Goal: Contribute content: Contribute content

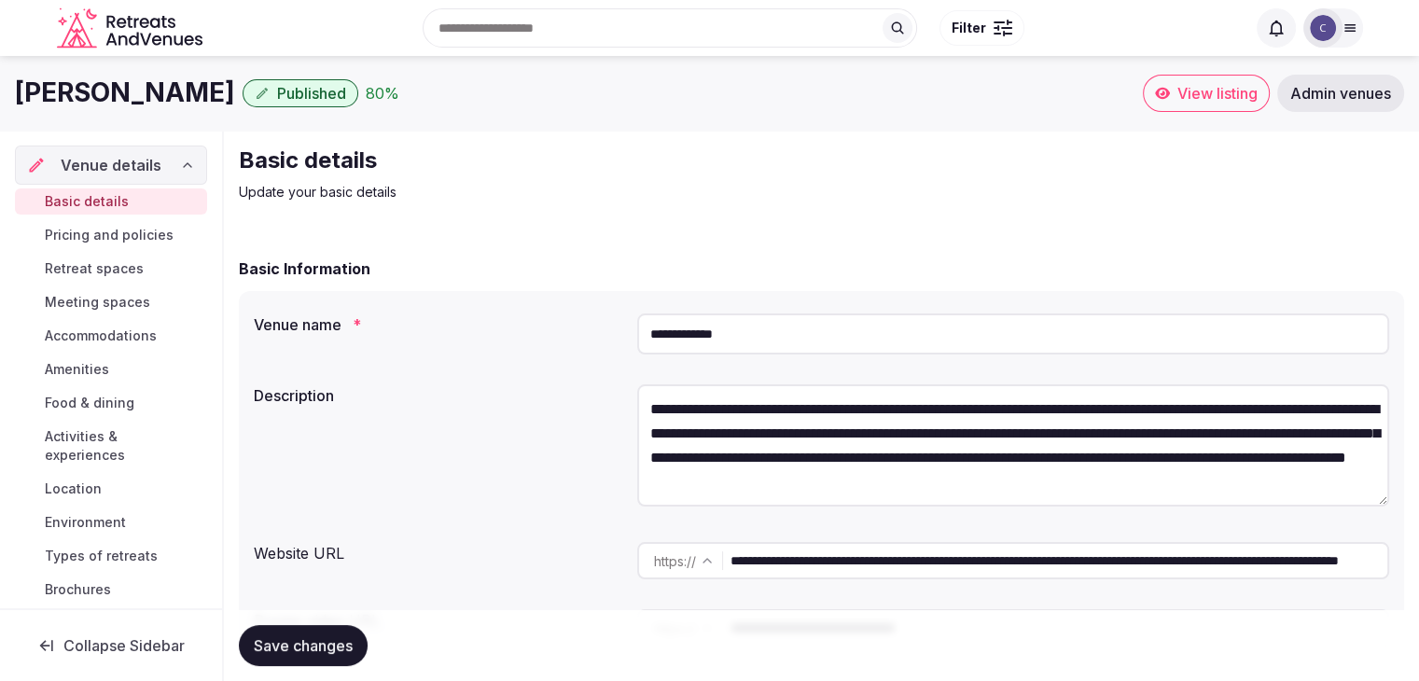
click at [1359, 105] on link "Admin venues" at bounding box center [1341, 93] width 127 height 37
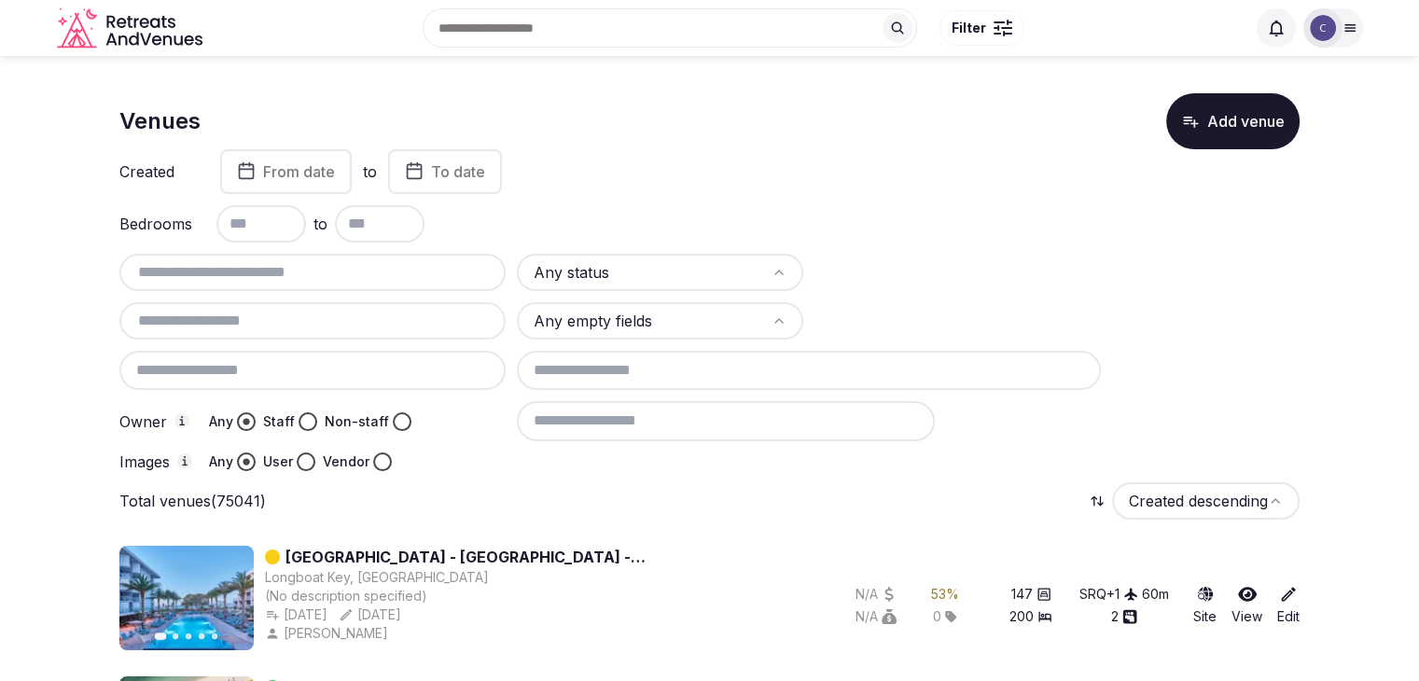
click at [705, 374] on input at bounding box center [809, 370] width 585 height 39
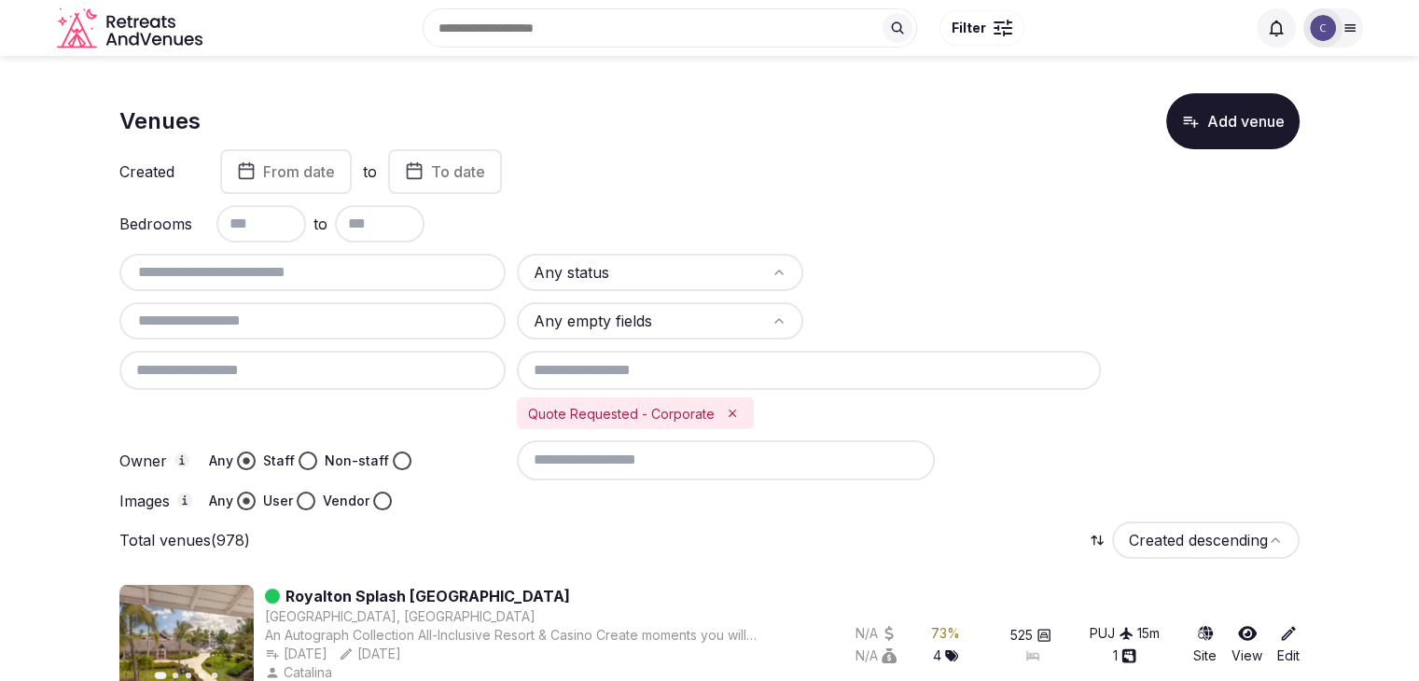
click at [597, 273] on html "Search Popular Destinations Toscana, Italy Riviera Maya, Mexico Indonesia, Bali…" at bounding box center [709, 340] width 1419 height 681
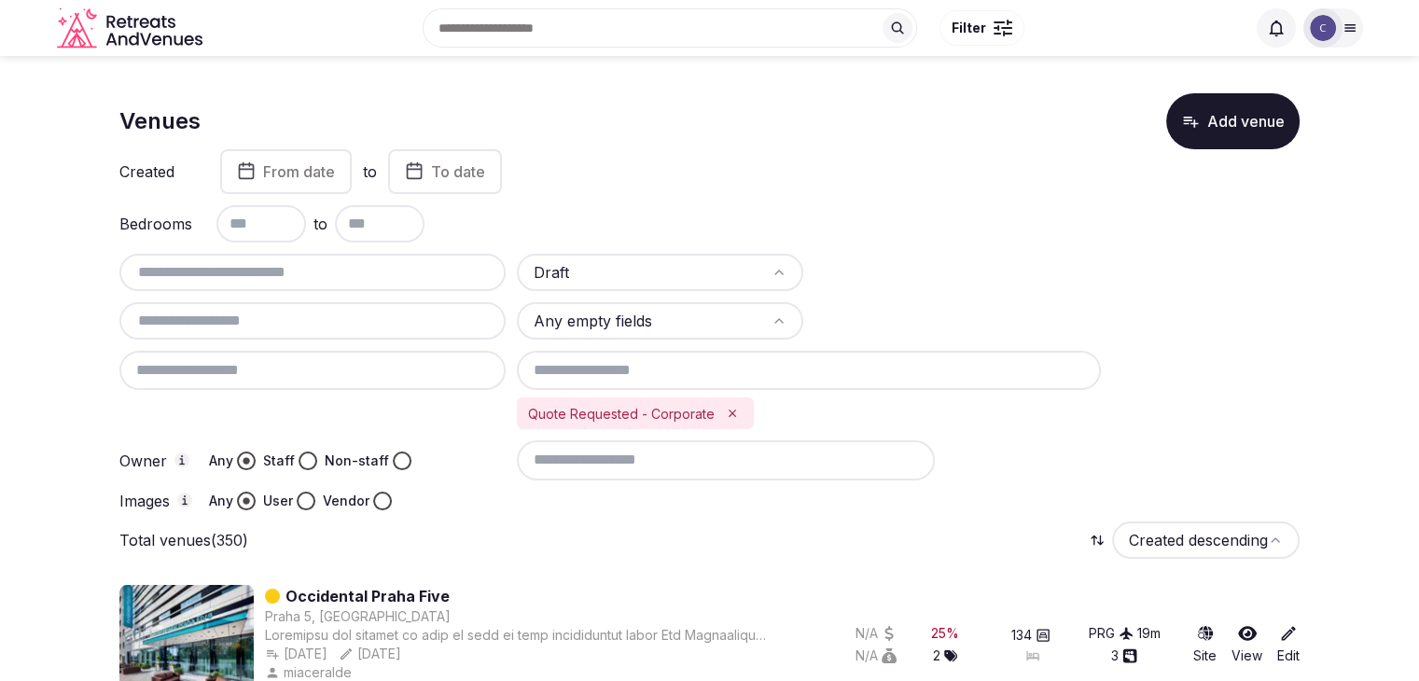
click at [272, 237] on input "text" at bounding box center [262, 223] width 90 height 37
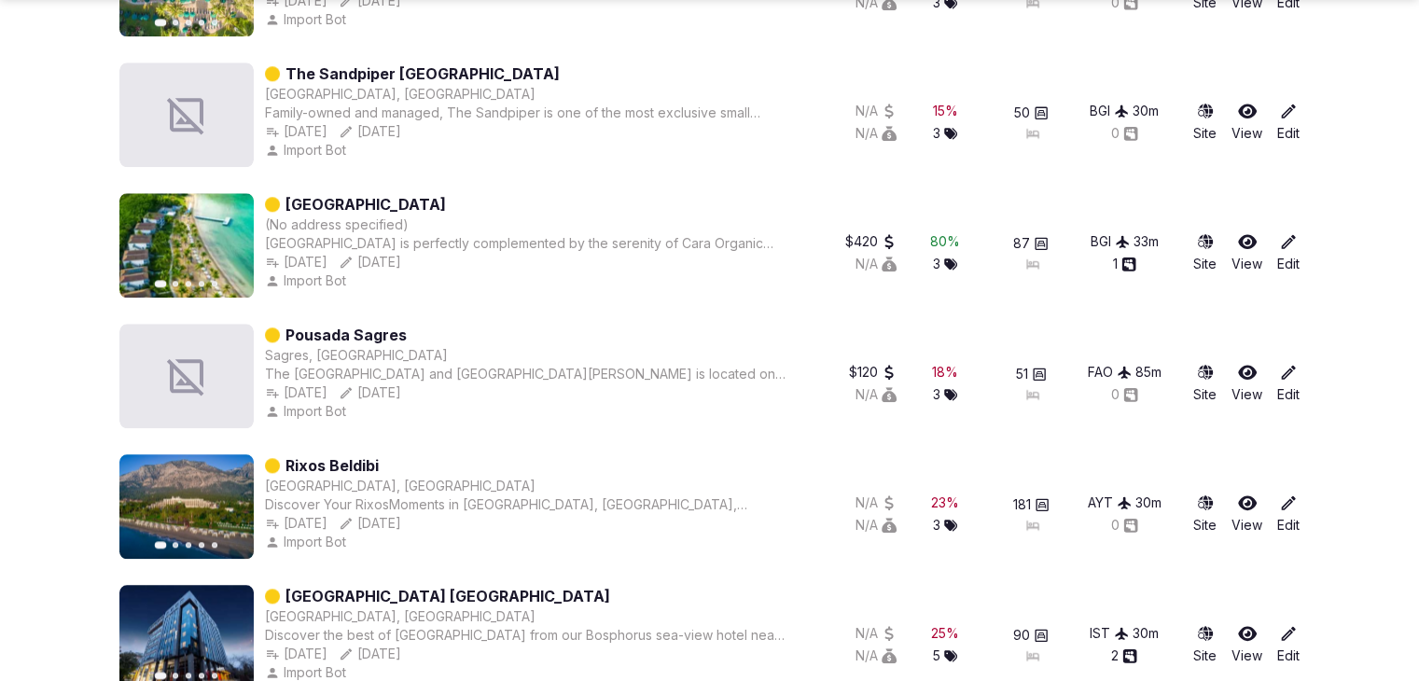
scroll to position [2053, 0]
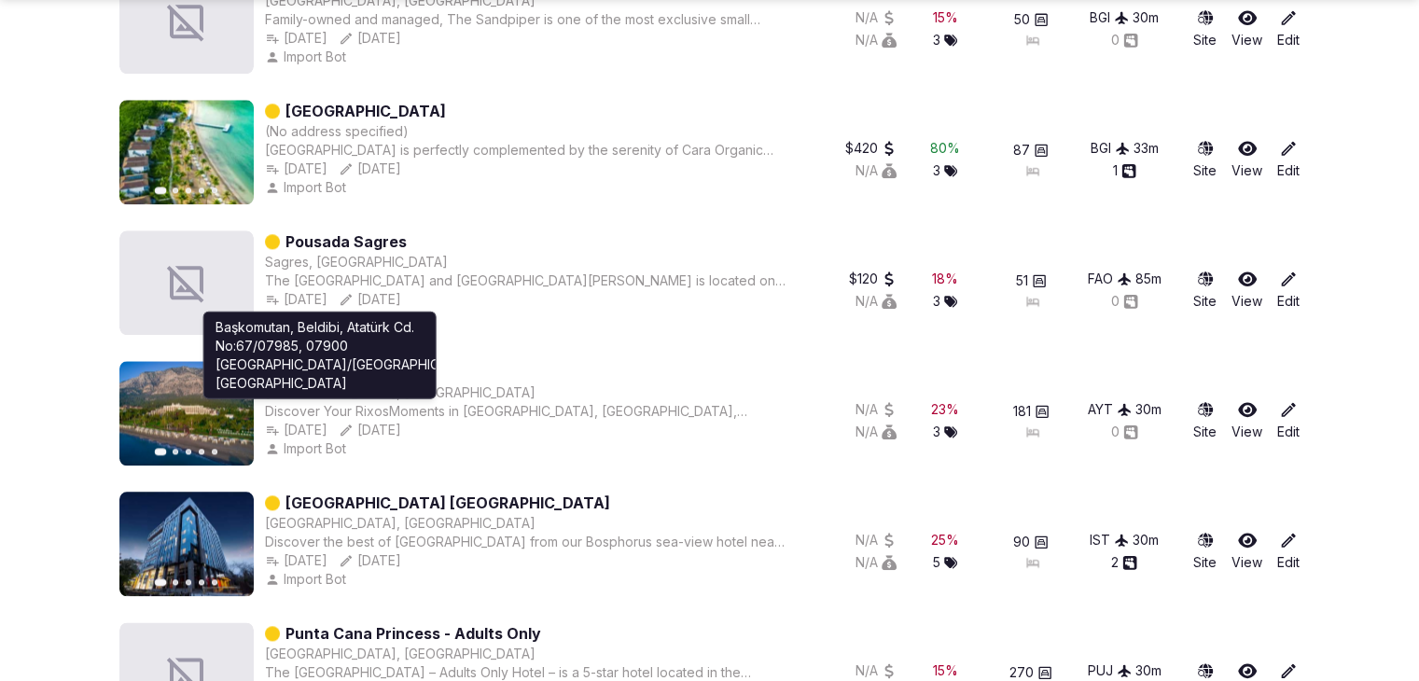
type input "**"
drag, startPoint x: 343, startPoint y: 383, endPoint x: 350, endPoint y: 367, distance: 17.2
drag, startPoint x: 350, startPoint y: 367, endPoint x: 91, endPoint y: 371, distance: 259.5
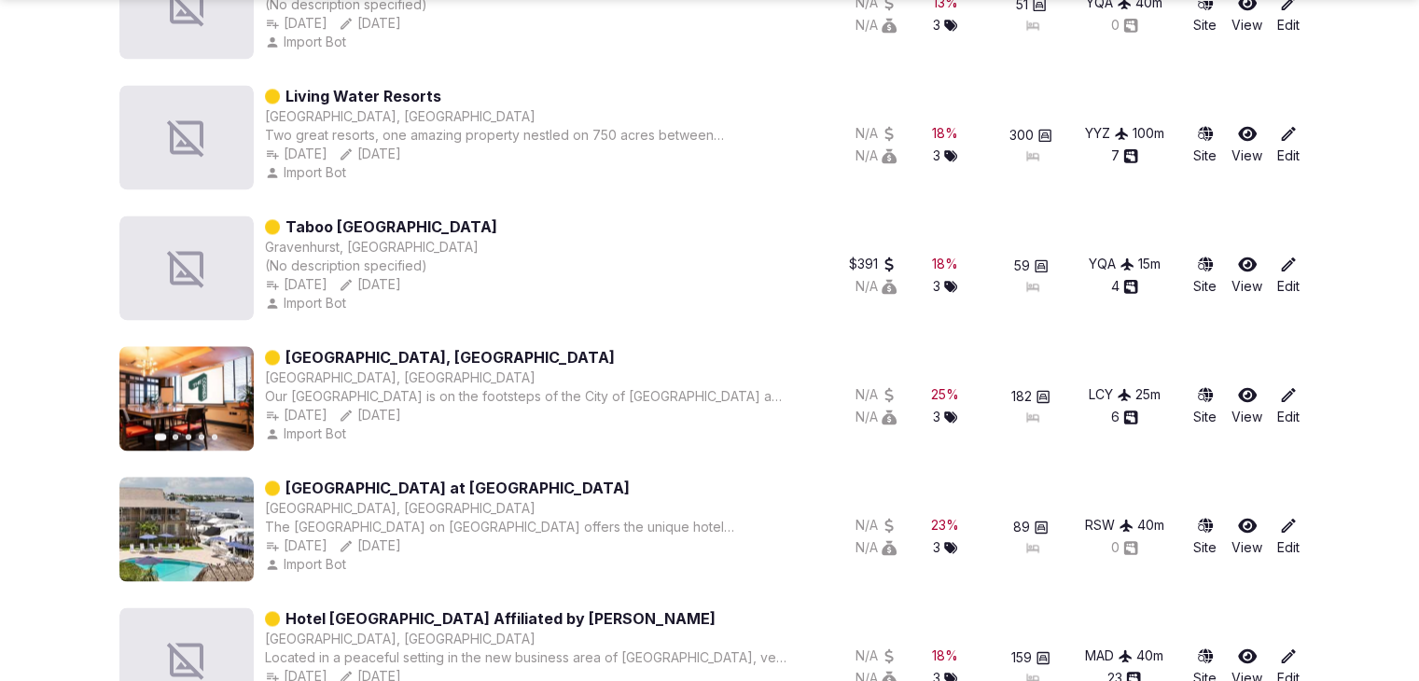
scroll to position [2892, 0]
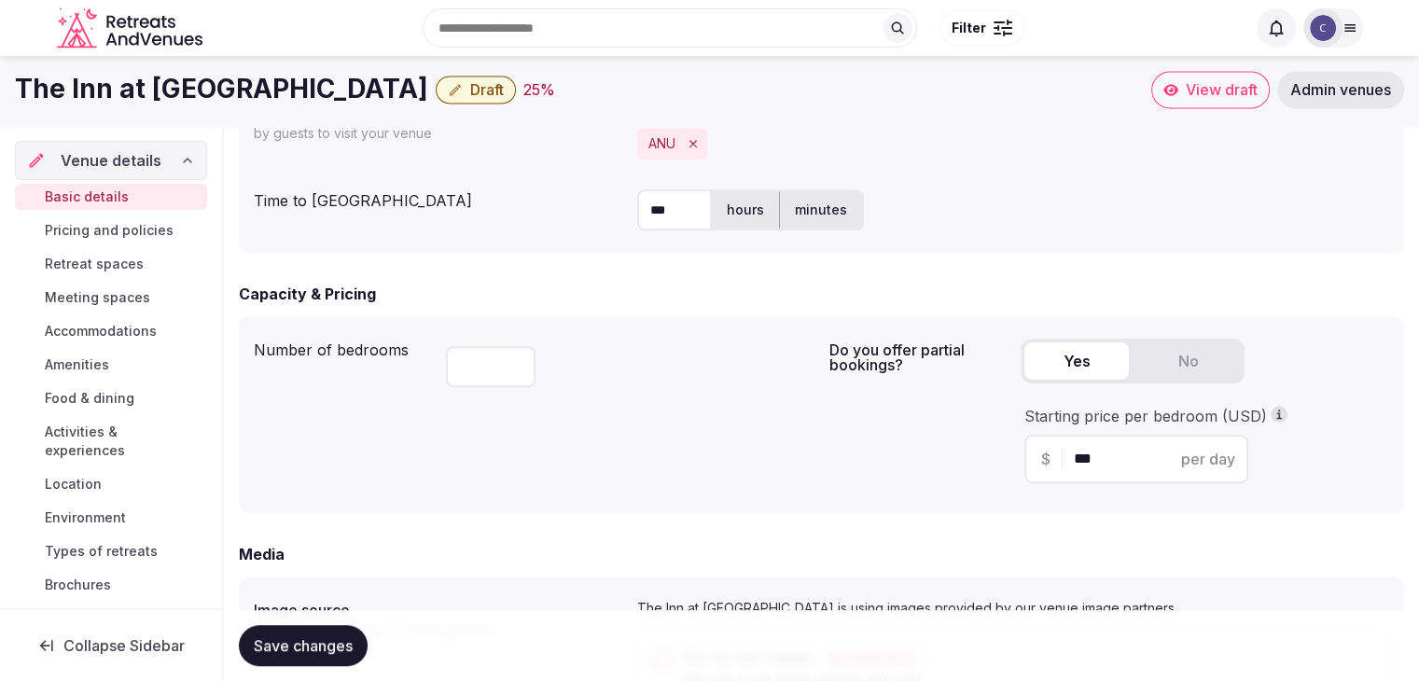
scroll to position [1027, 0]
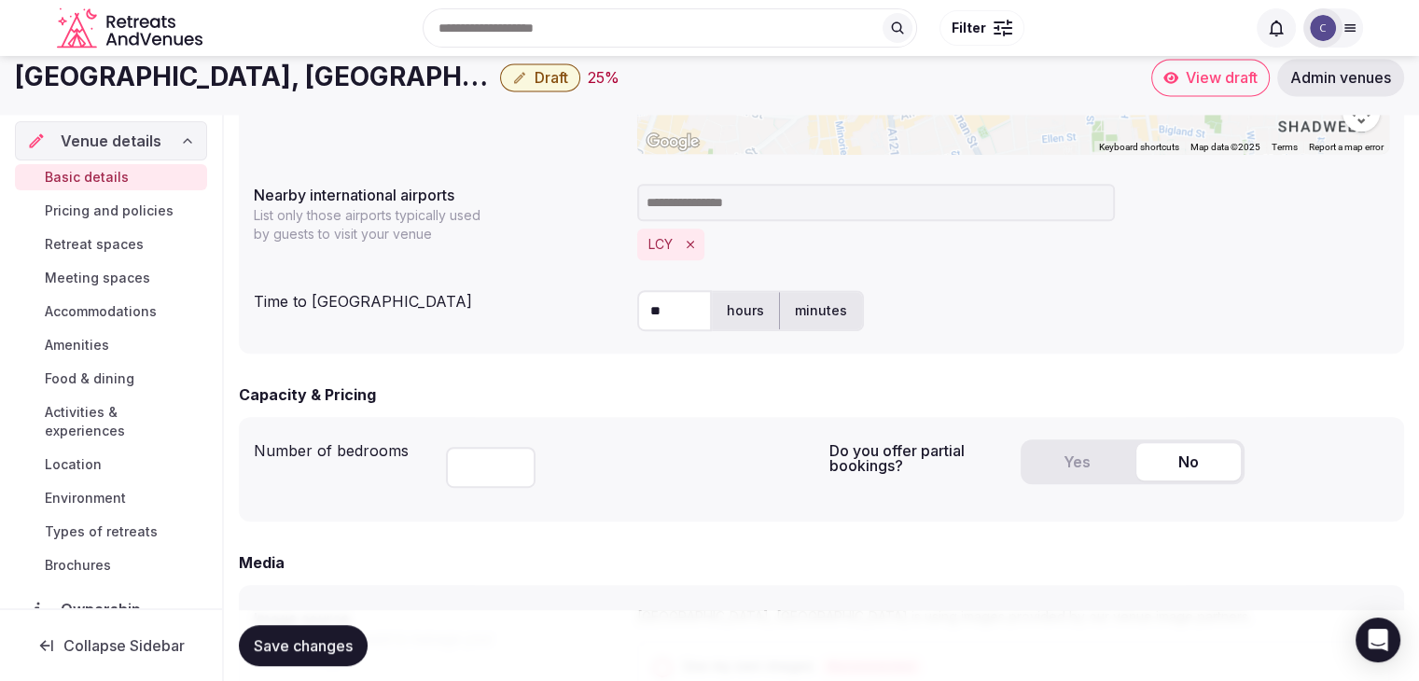
scroll to position [840, 0]
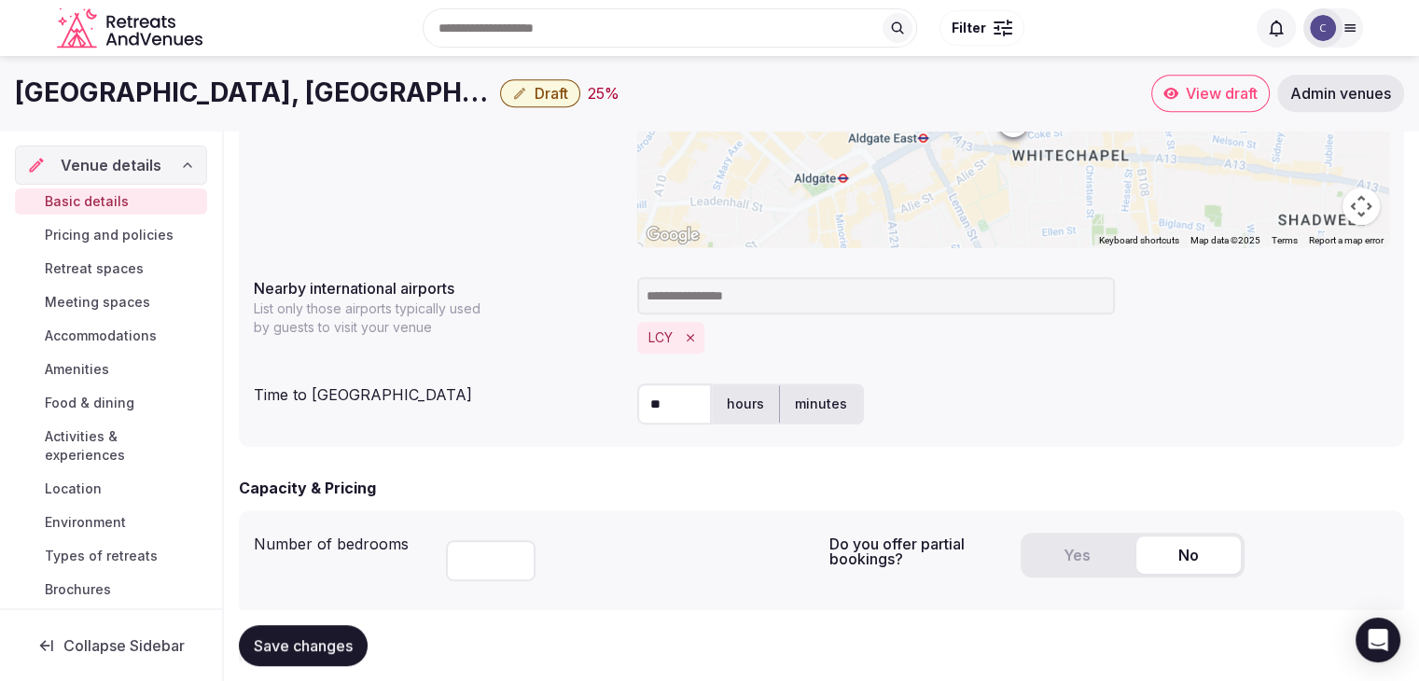
click at [90, 96] on h1 "[GEOGRAPHIC_DATA], [GEOGRAPHIC_DATA]" at bounding box center [254, 93] width 478 height 36
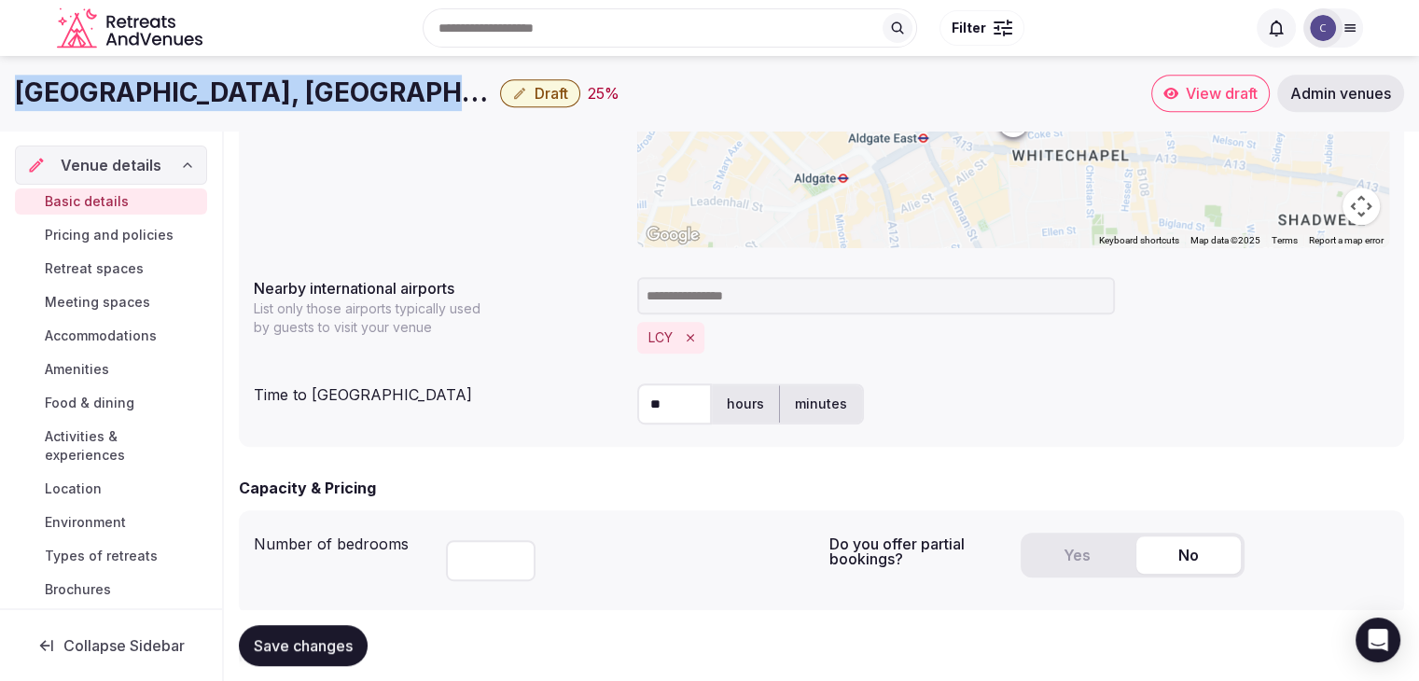
click at [90, 96] on h1 "[GEOGRAPHIC_DATA], [GEOGRAPHIC_DATA]" at bounding box center [254, 93] width 478 height 36
copy div "[GEOGRAPHIC_DATA], [GEOGRAPHIC_DATA]"
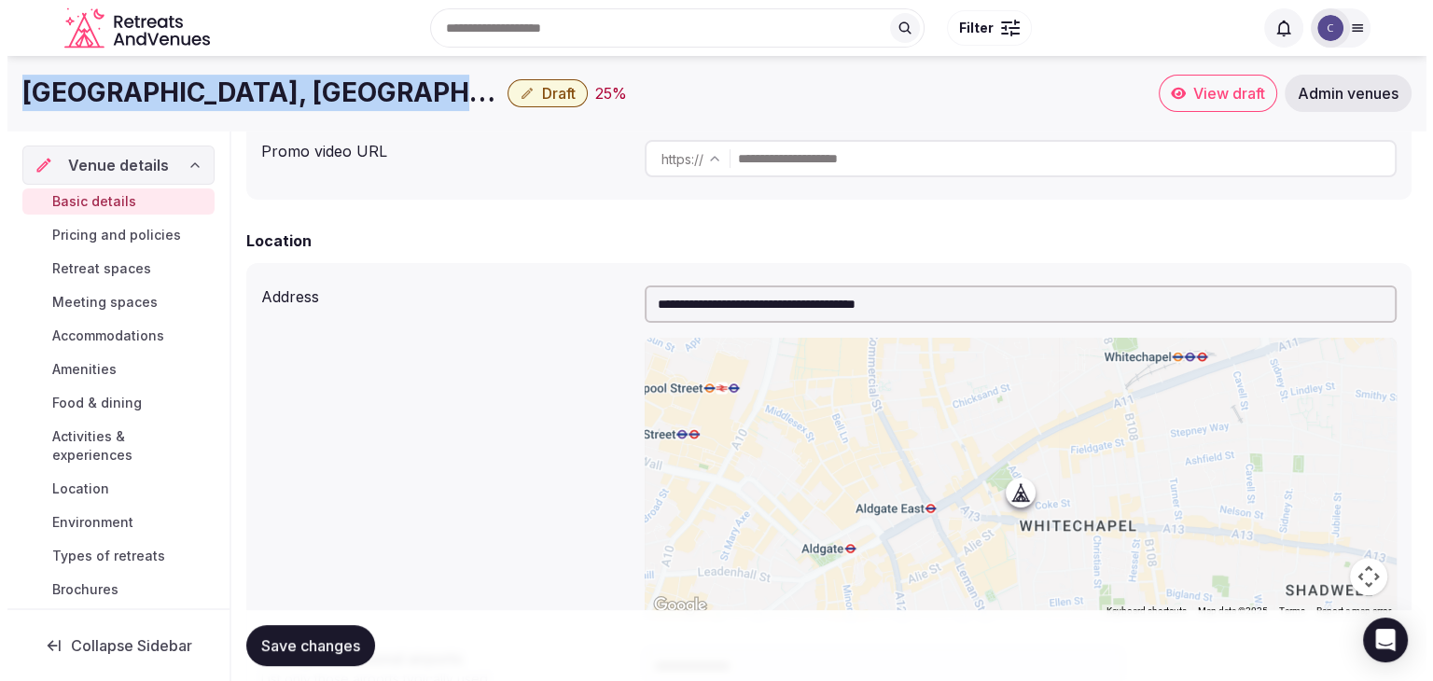
scroll to position [0, 0]
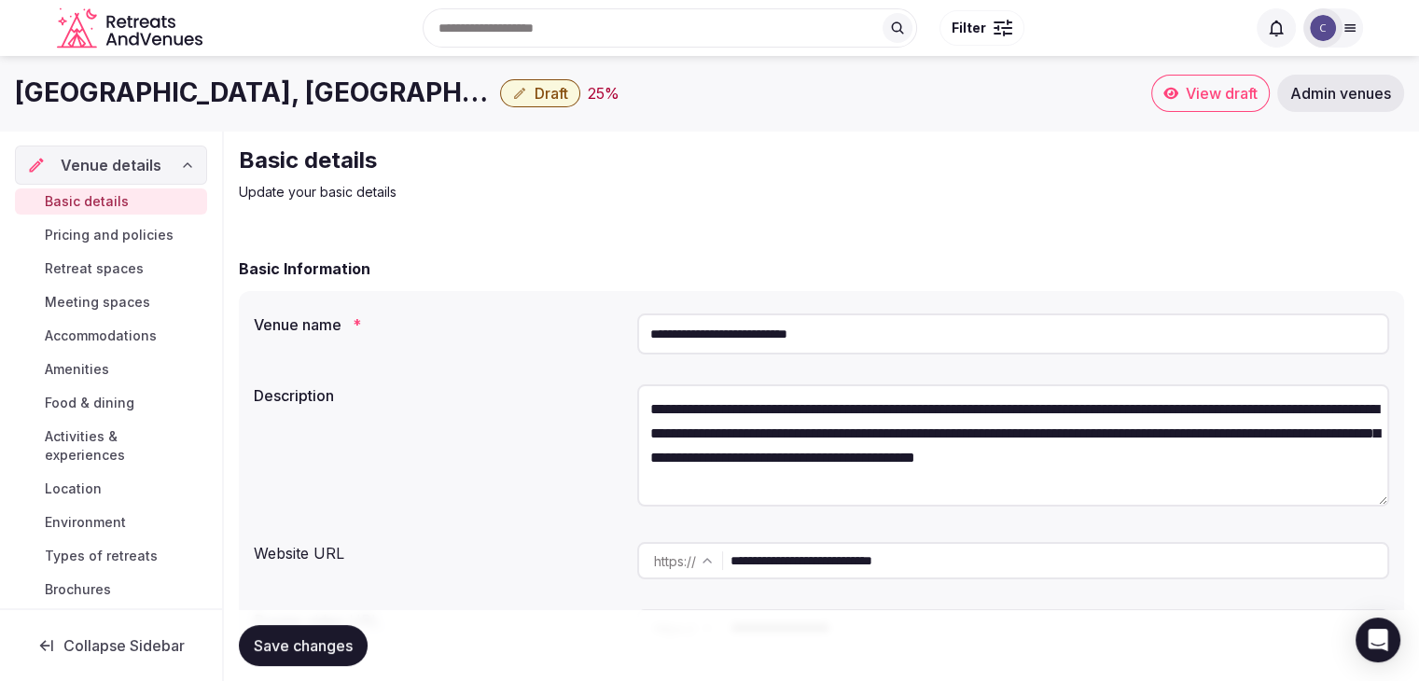
click at [906, 318] on input "**********" at bounding box center [1013, 334] width 752 height 41
drag, startPoint x: 725, startPoint y: 333, endPoint x: 1075, endPoint y: 341, distance: 350.0
click at [1075, 341] on input "**********" at bounding box center [1013, 334] width 752 height 41
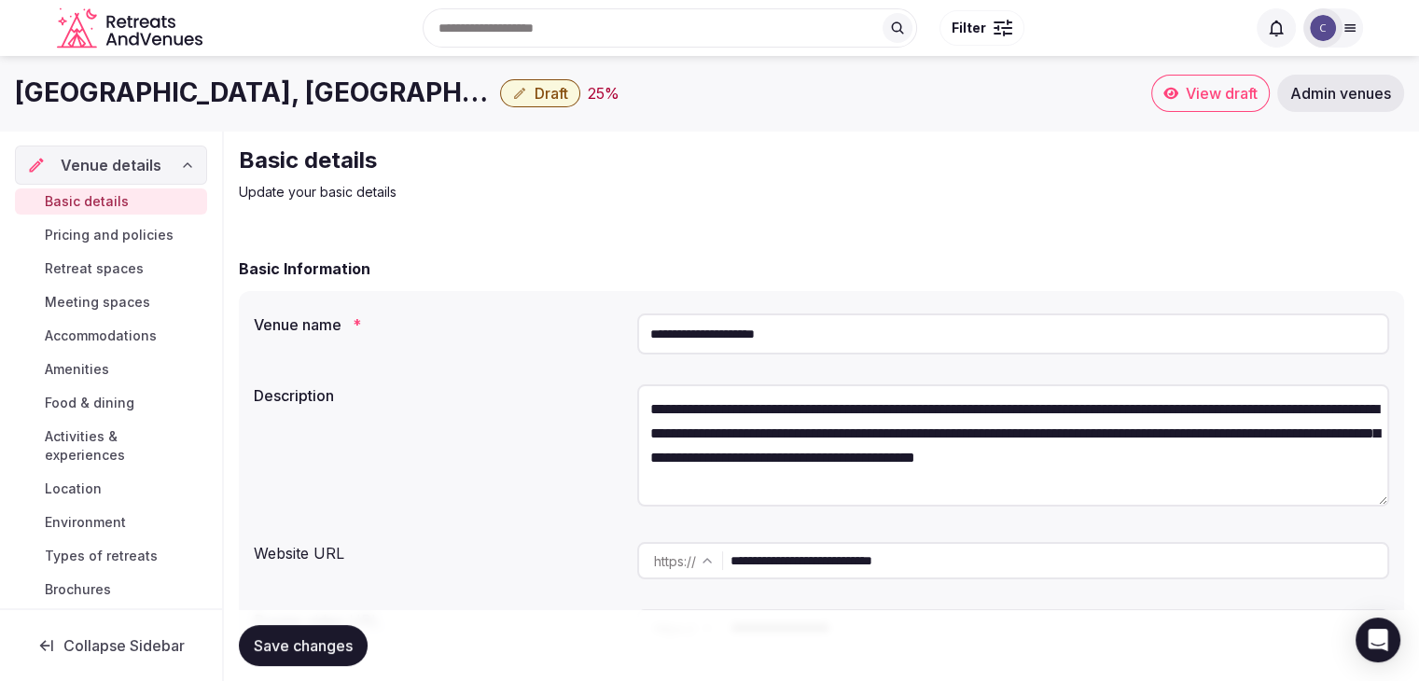
click at [1027, 342] on input "**********" at bounding box center [1013, 334] width 752 height 41
type input "**********"
click at [306, 641] on span "Save changes" at bounding box center [303, 645] width 99 height 19
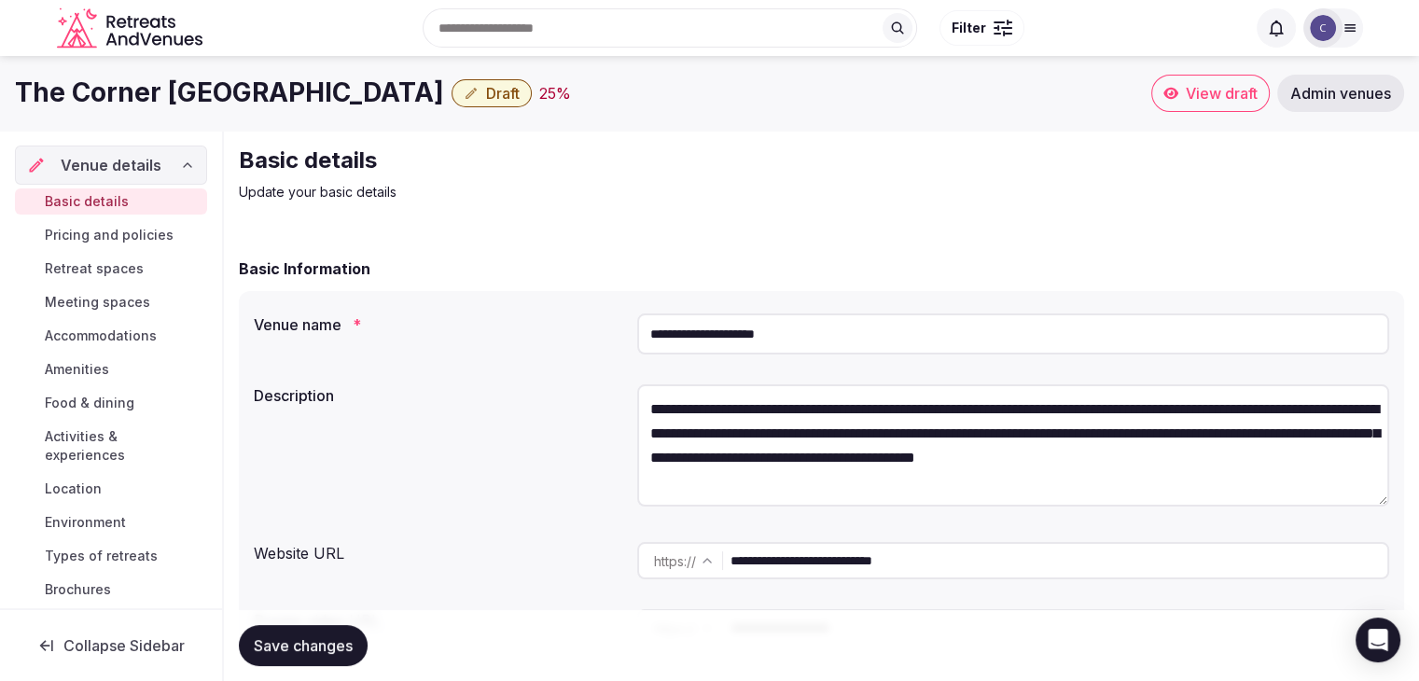
click at [1003, 553] on input "**********" at bounding box center [1059, 560] width 657 height 37
click at [97, 328] on span "Accommodations" at bounding box center [101, 336] width 112 height 19
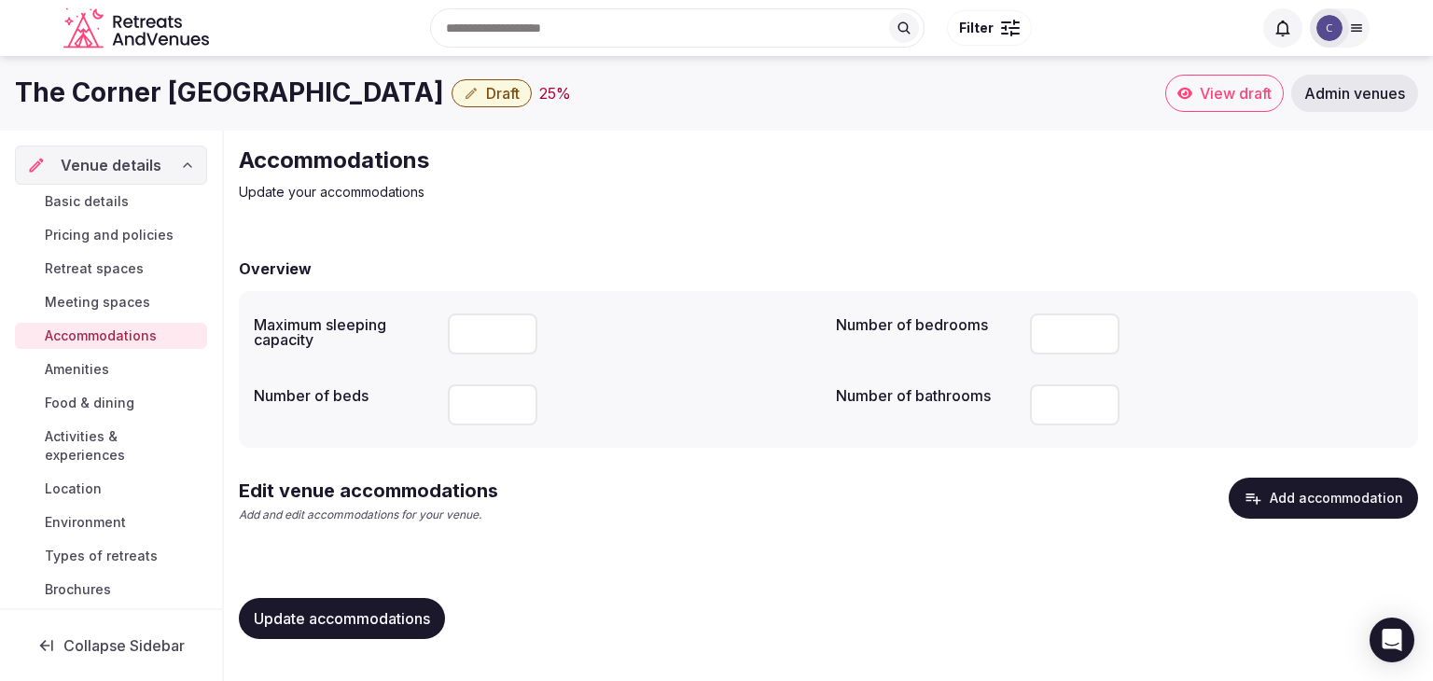
click at [1416, 490] on button "Add accommodation" at bounding box center [1323, 498] width 189 height 41
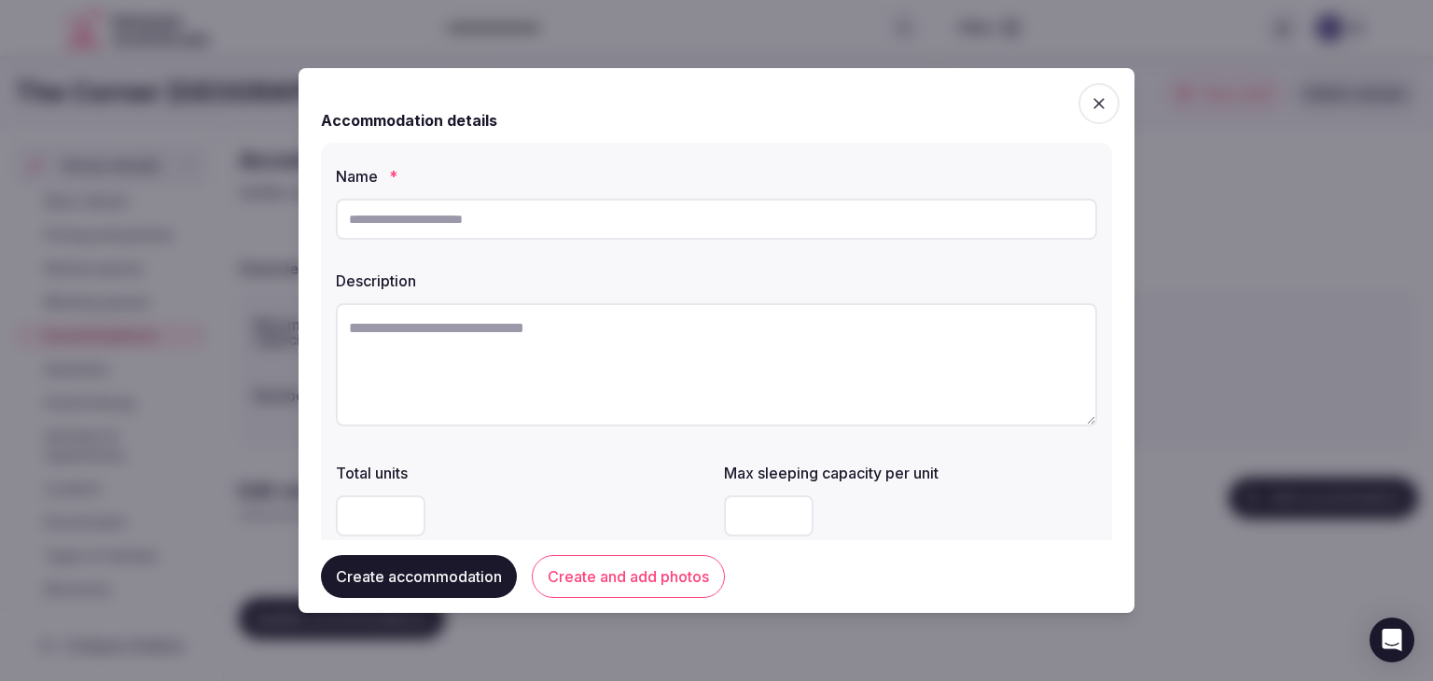
click at [515, 228] on input "text" at bounding box center [717, 219] width 762 height 41
paste input "**********"
type input "**********"
click at [646, 358] on textarea at bounding box center [717, 364] width 762 height 123
paste textarea "**********"
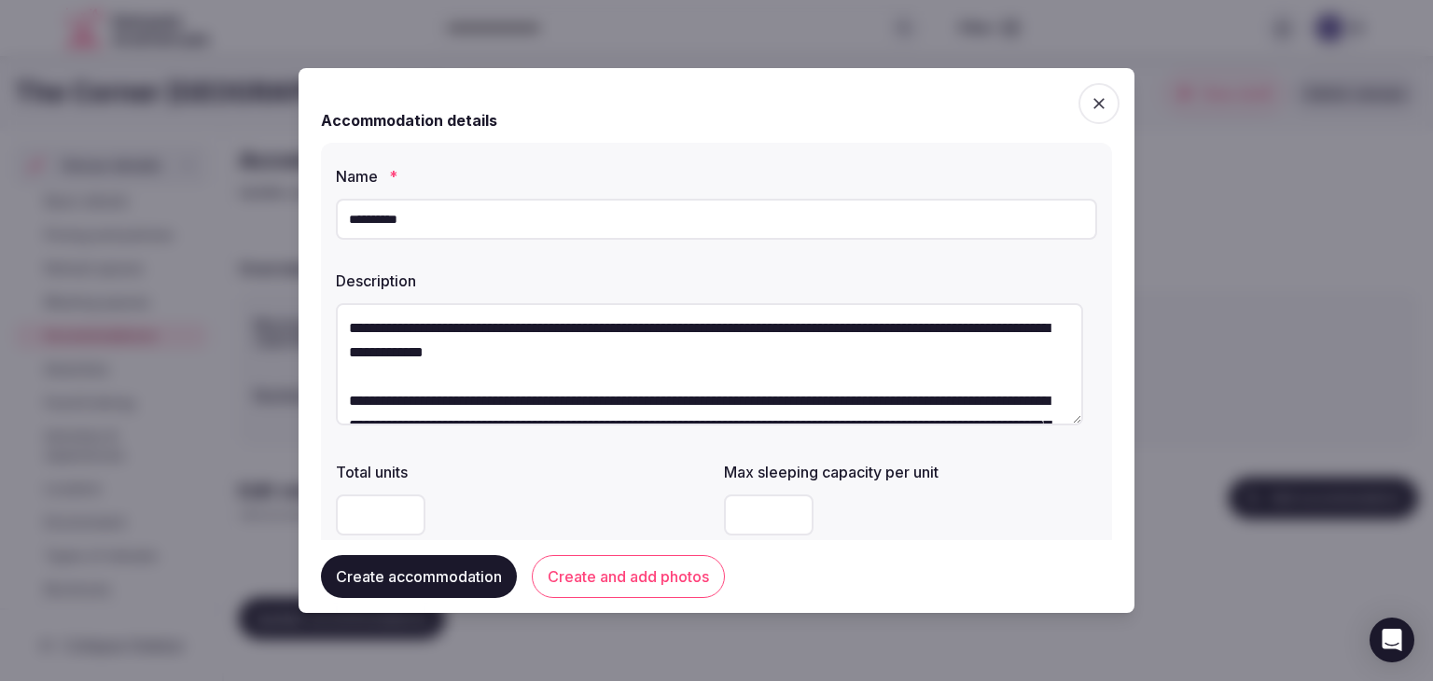
type textarea "**********"
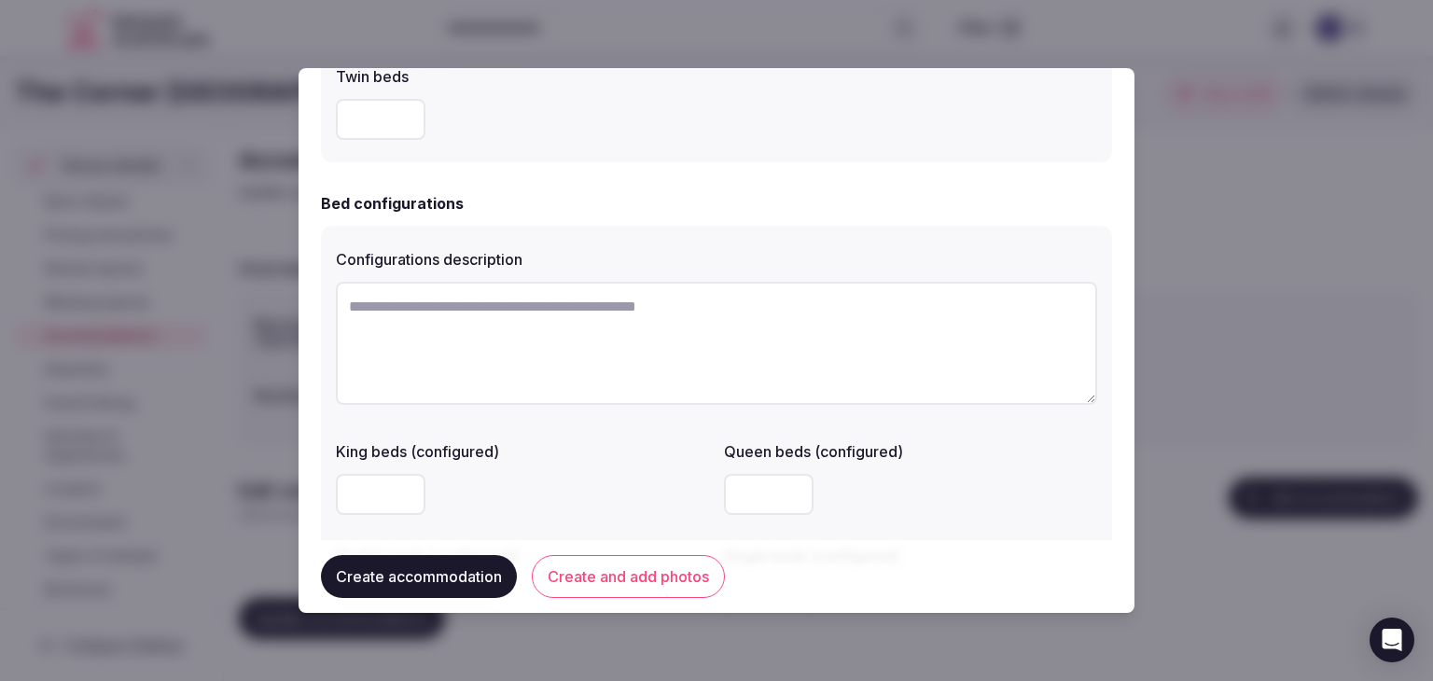
scroll to position [1586, 0]
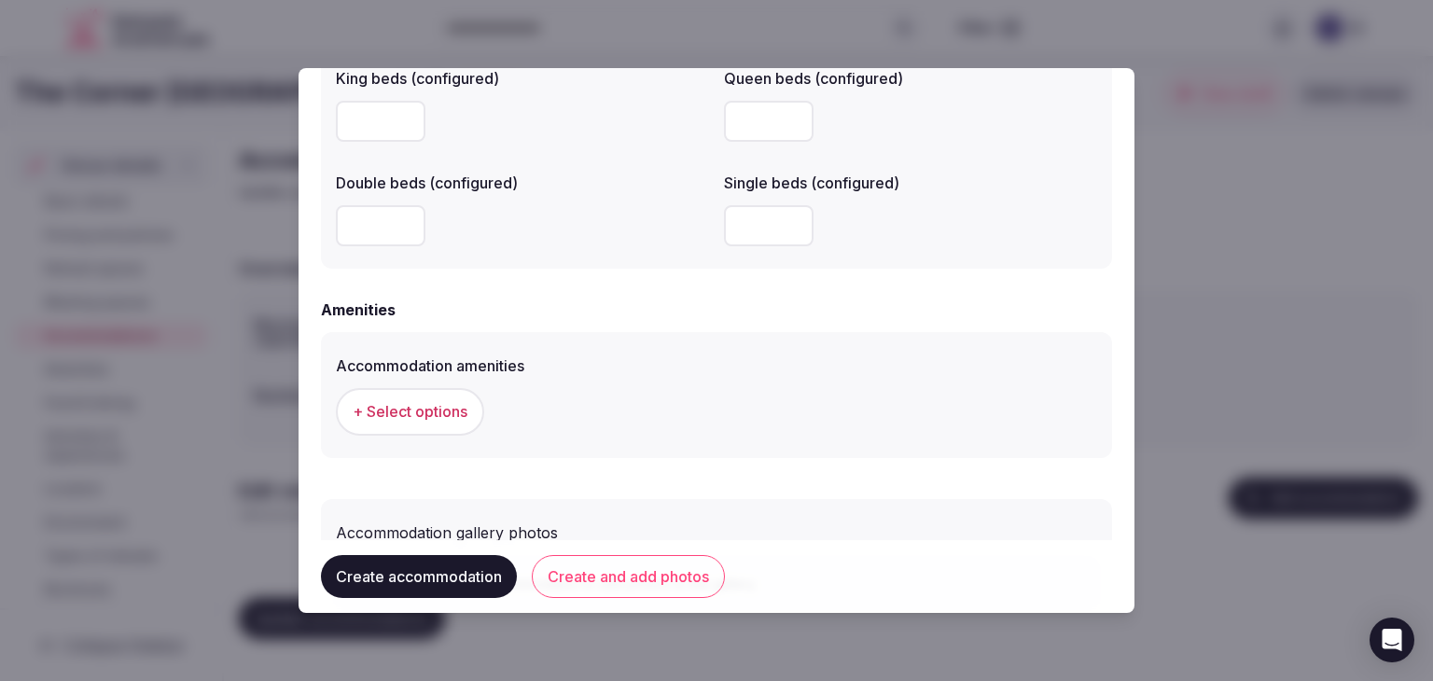
click at [618, 591] on button "Create and add photos" at bounding box center [628, 576] width 193 height 43
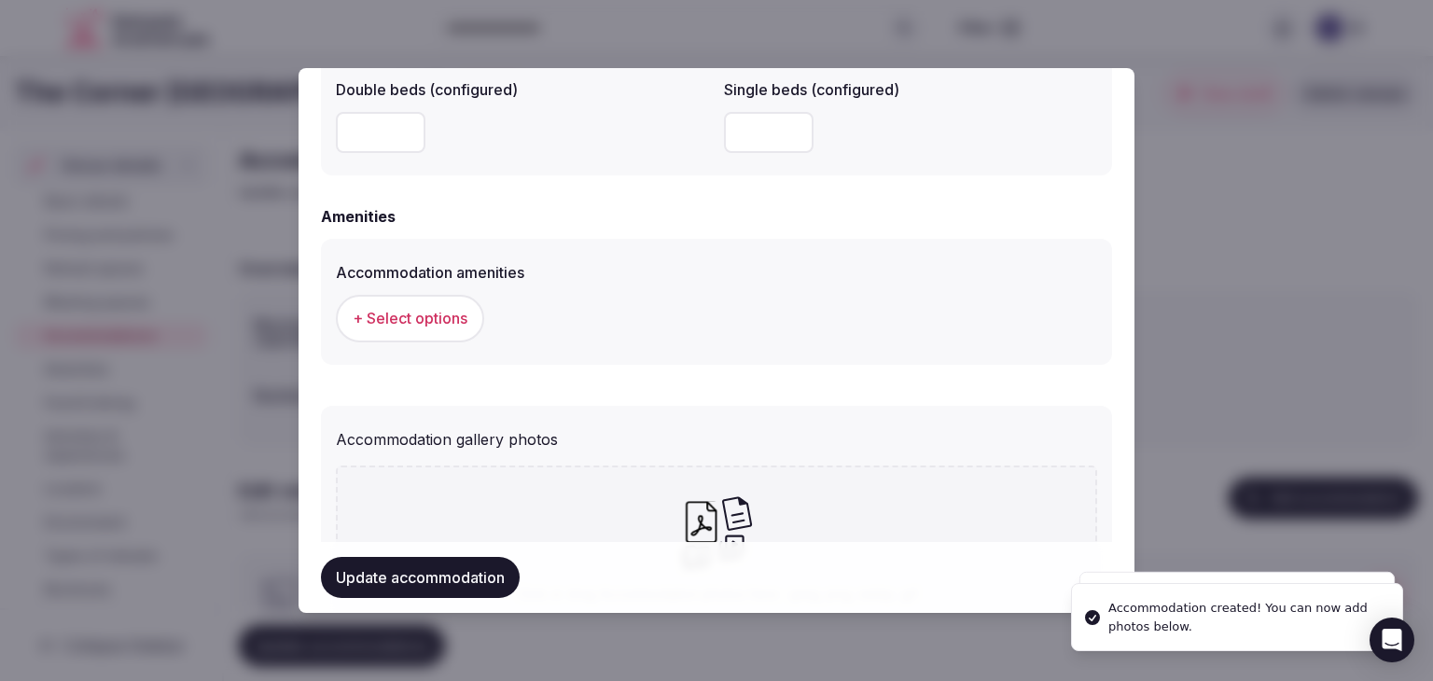
scroll to position [1885, 0]
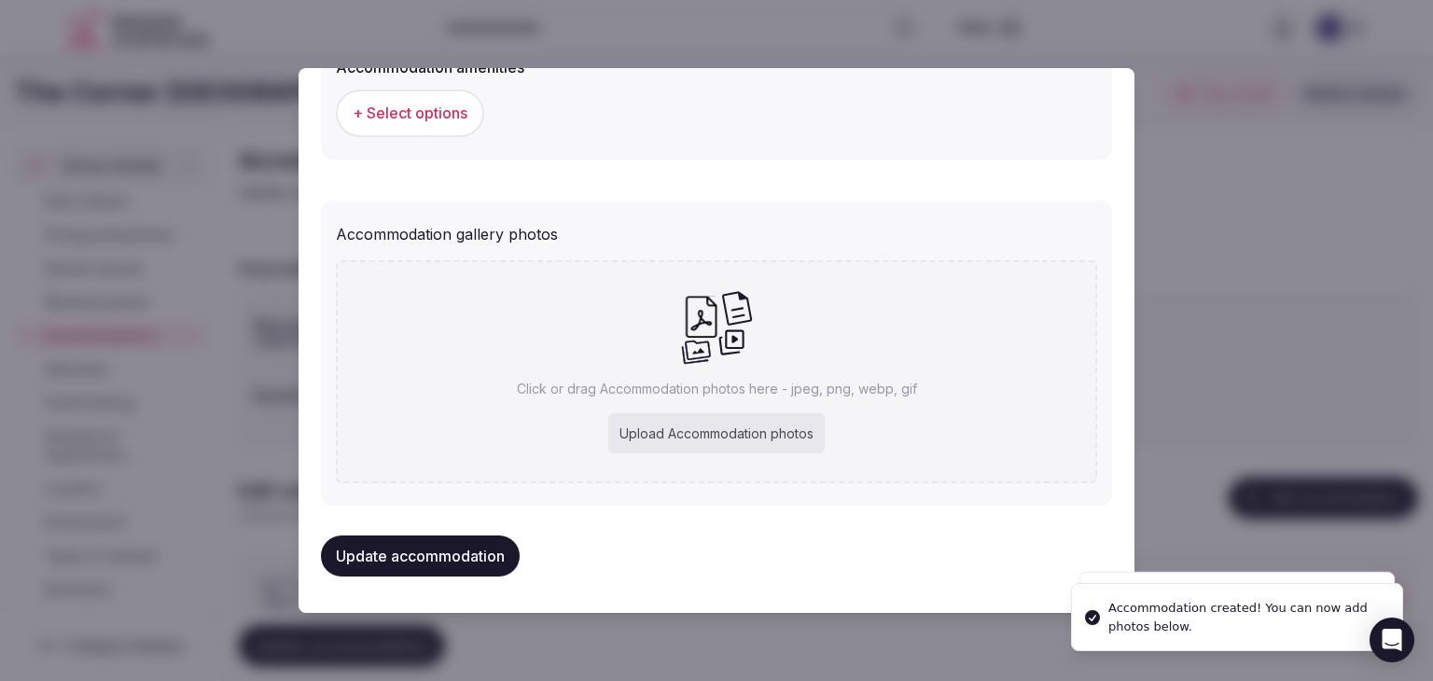
click at [706, 427] on div "Upload Accommodation photos" at bounding box center [716, 433] width 217 height 41
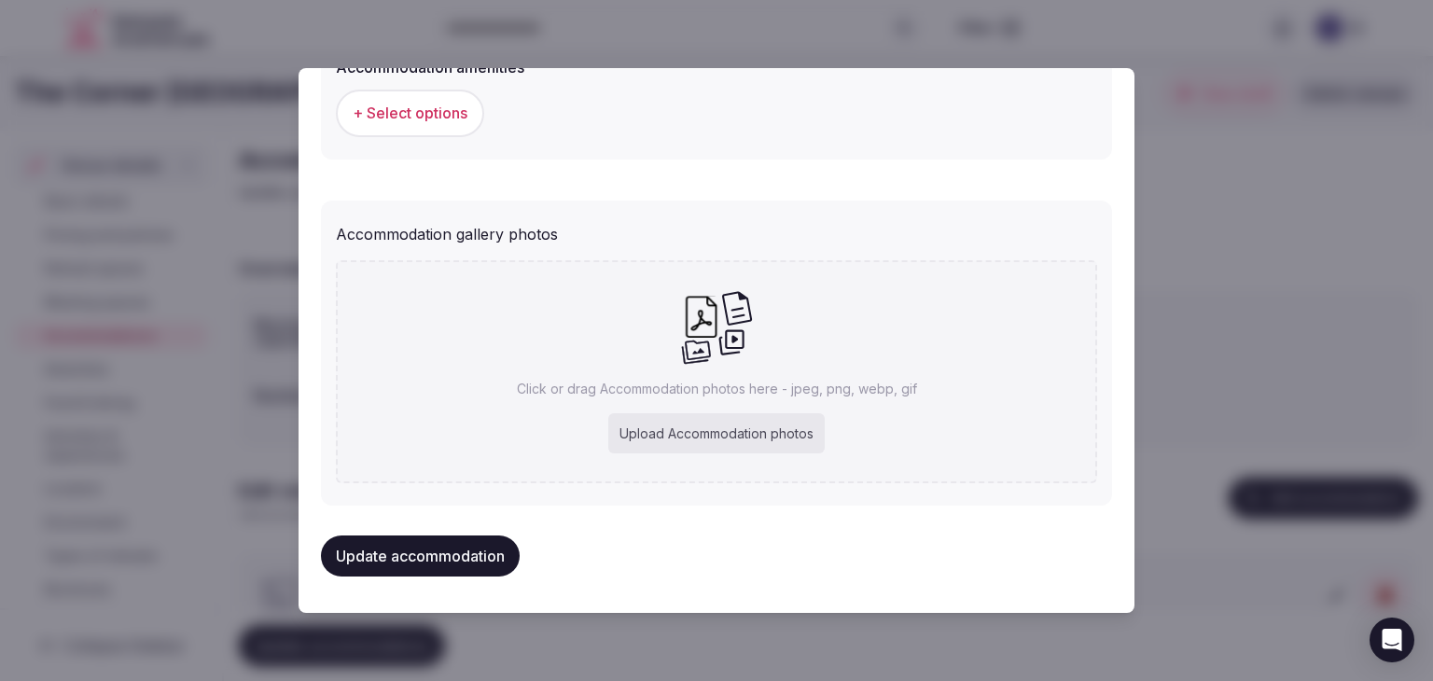
type input "**********"
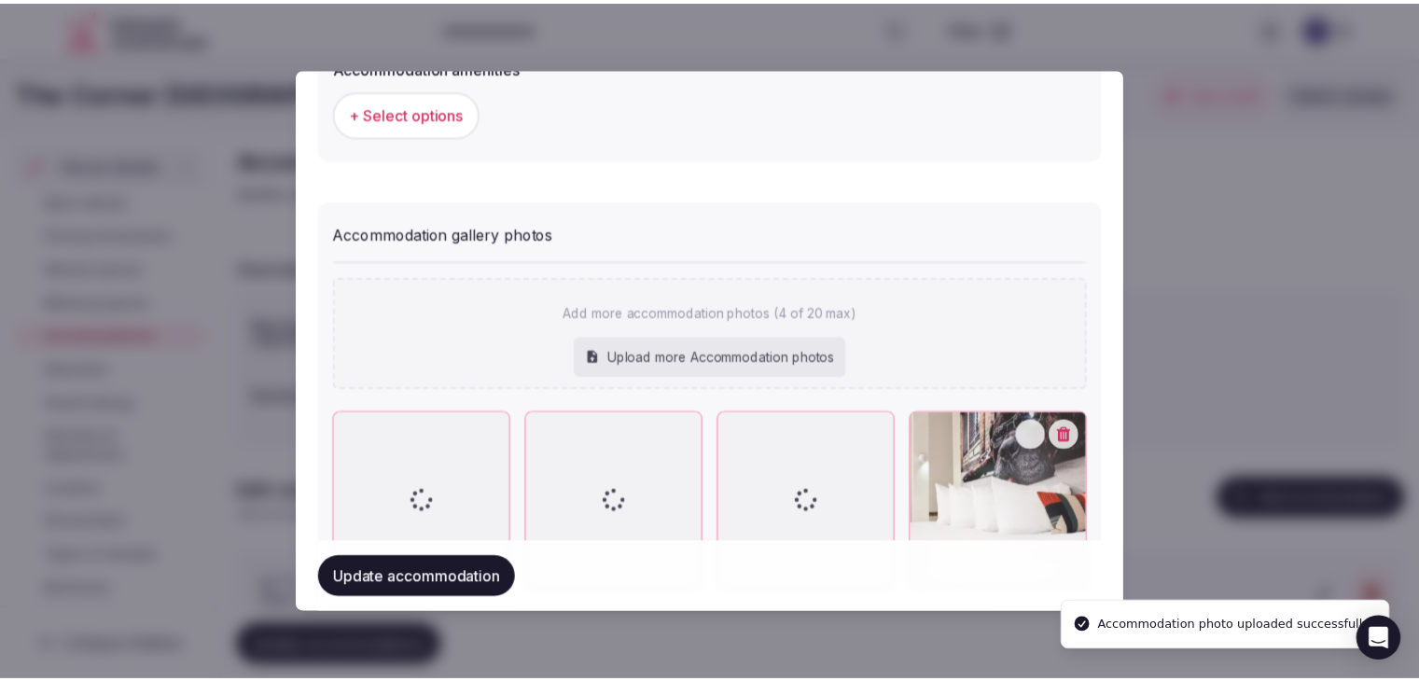
scroll to position [1988, 0]
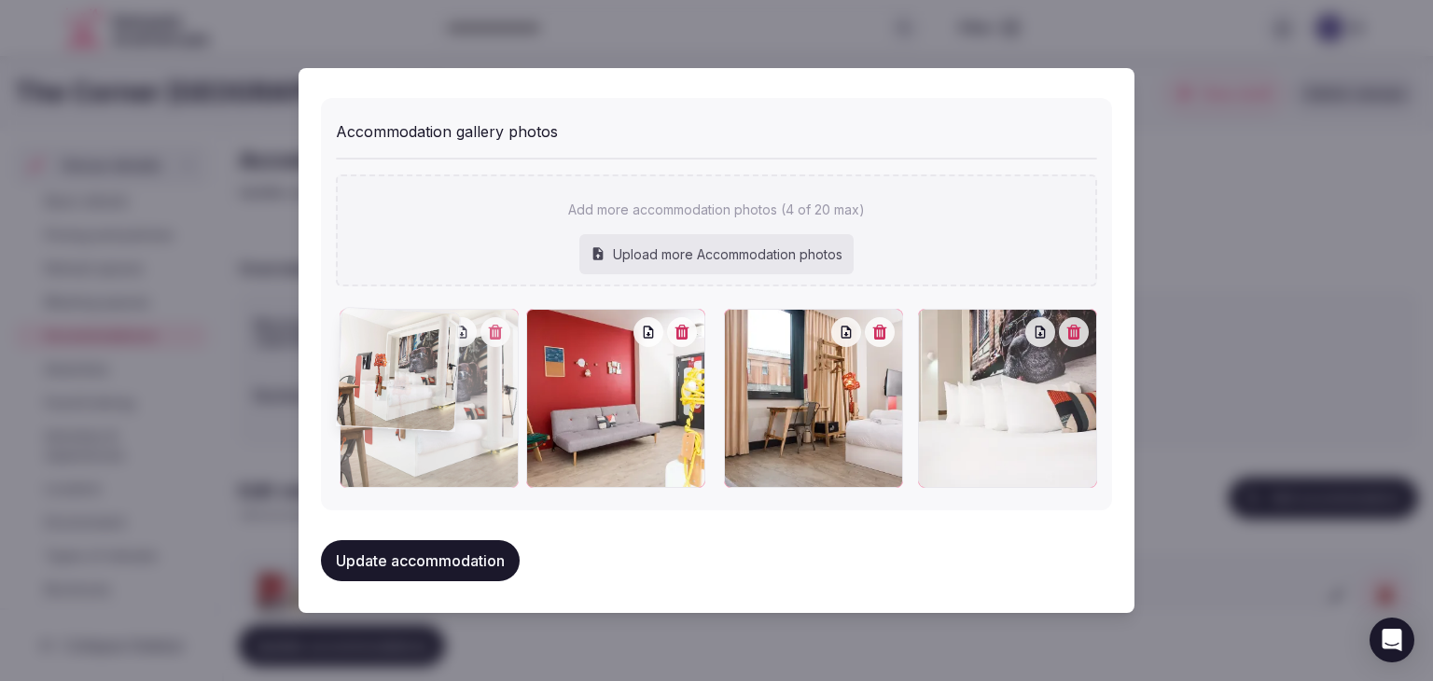
drag, startPoint x: 552, startPoint y: 326, endPoint x: 422, endPoint y: 325, distance: 129.7
click at [422, 325] on div at bounding box center [429, 398] width 179 height 179
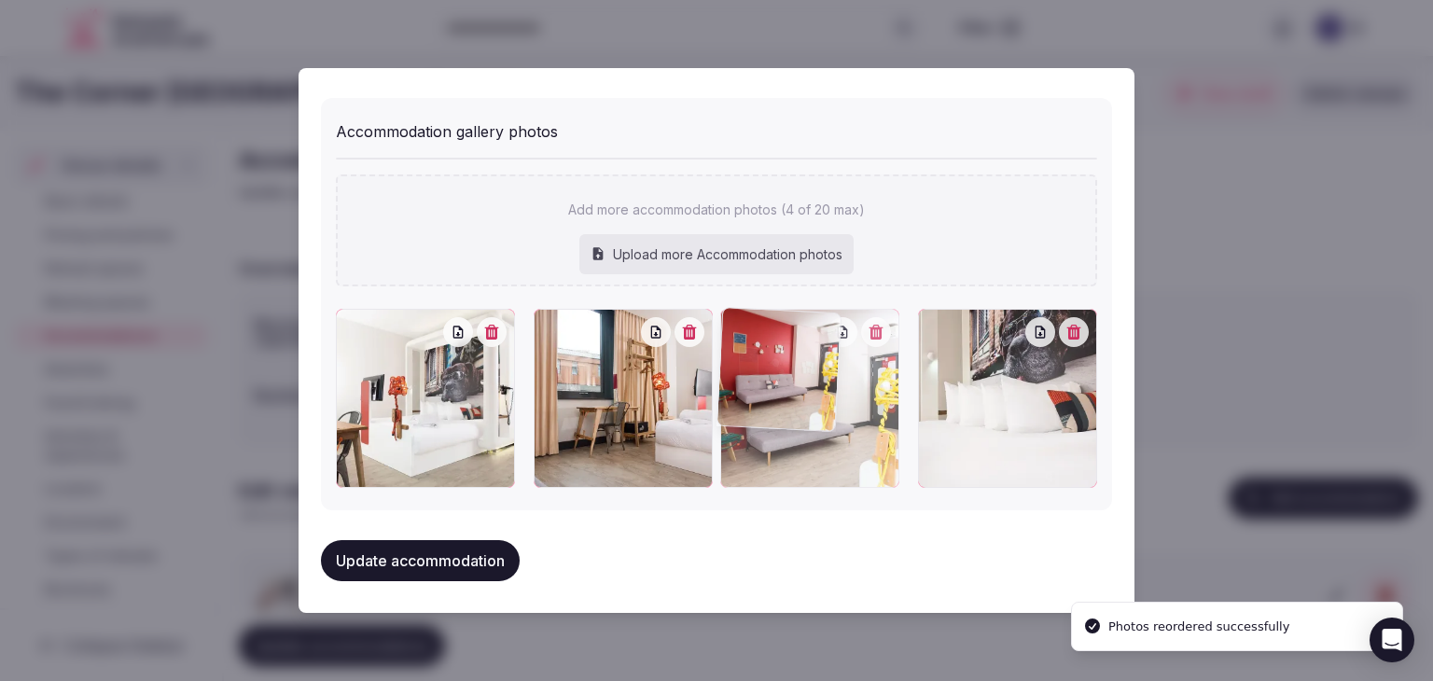
drag, startPoint x: 547, startPoint y: 320, endPoint x: 765, endPoint y: 321, distance: 218.4
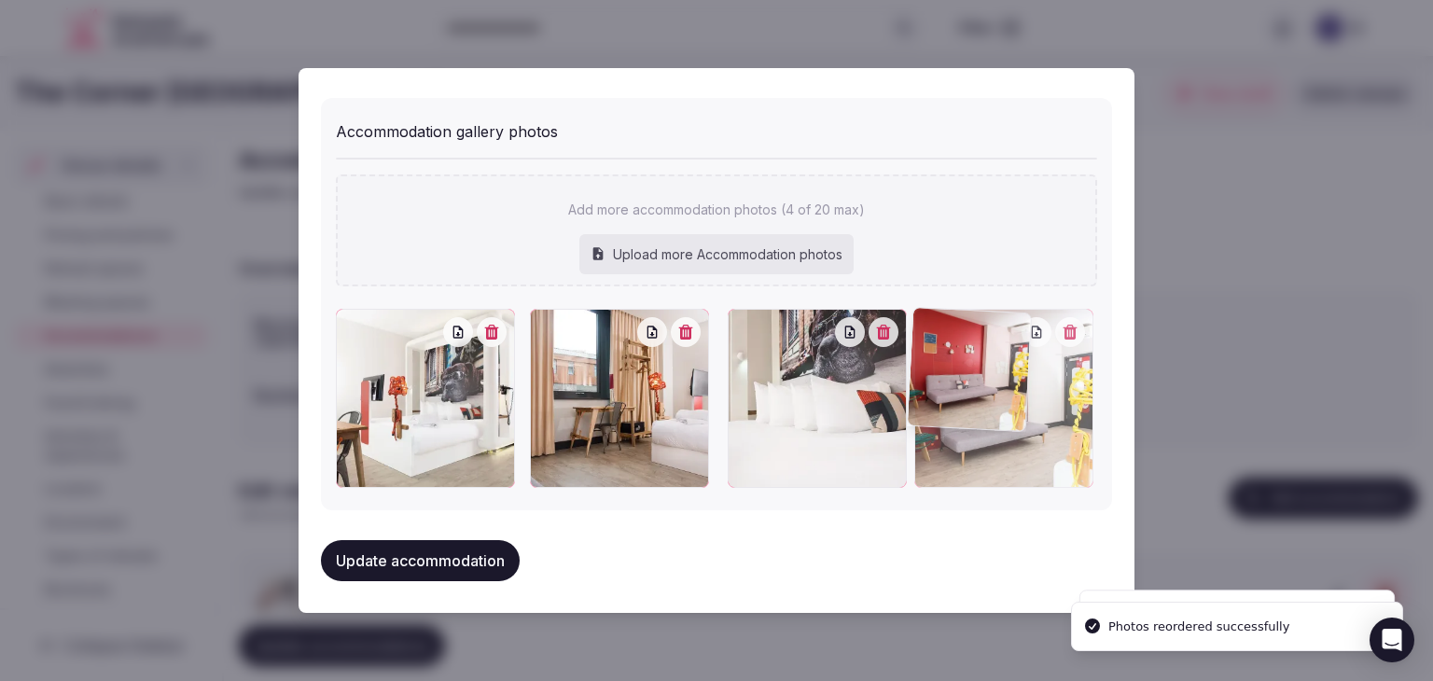
drag, startPoint x: 732, startPoint y: 333, endPoint x: 968, endPoint y: 342, distance: 236.3
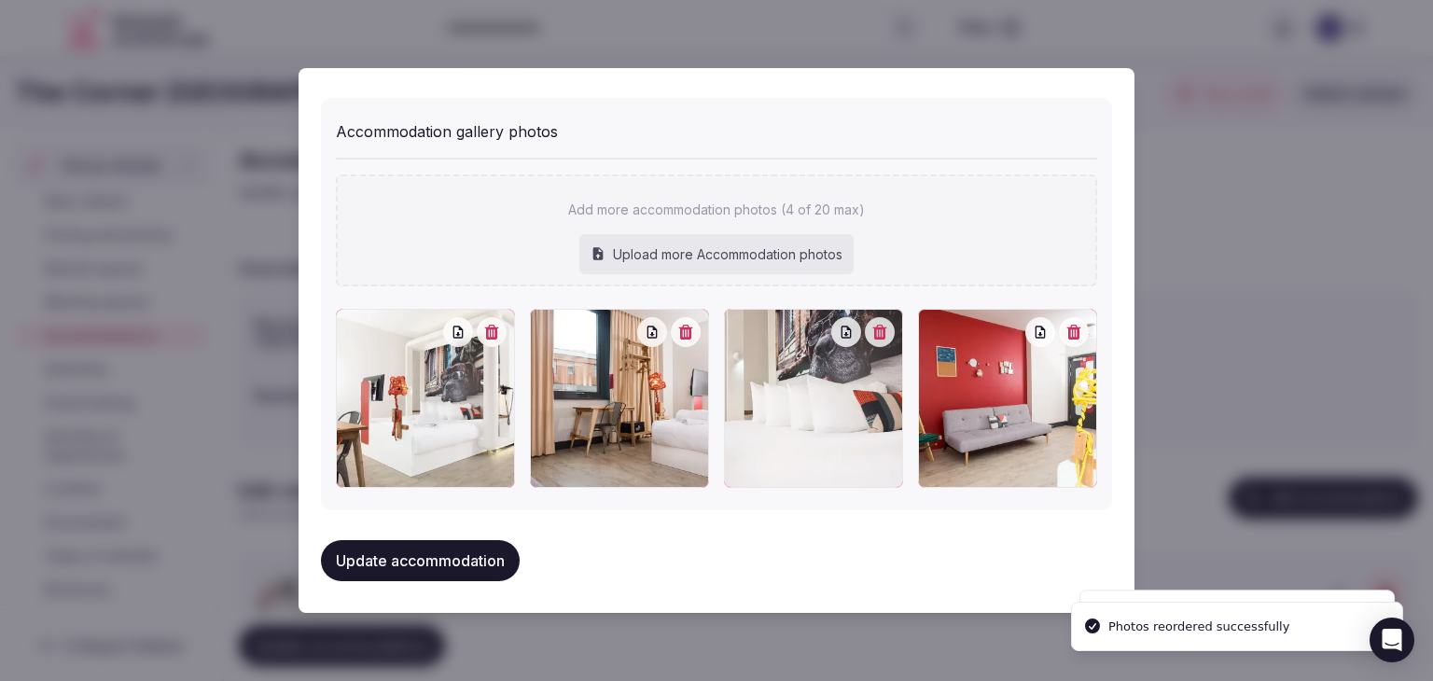
drag, startPoint x: 449, startPoint y: 545, endPoint x: 570, endPoint y: 569, distance: 123.7
click at [449, 544] on button "Update accommodation" at bounding box center [420, 560] width 199 height 41
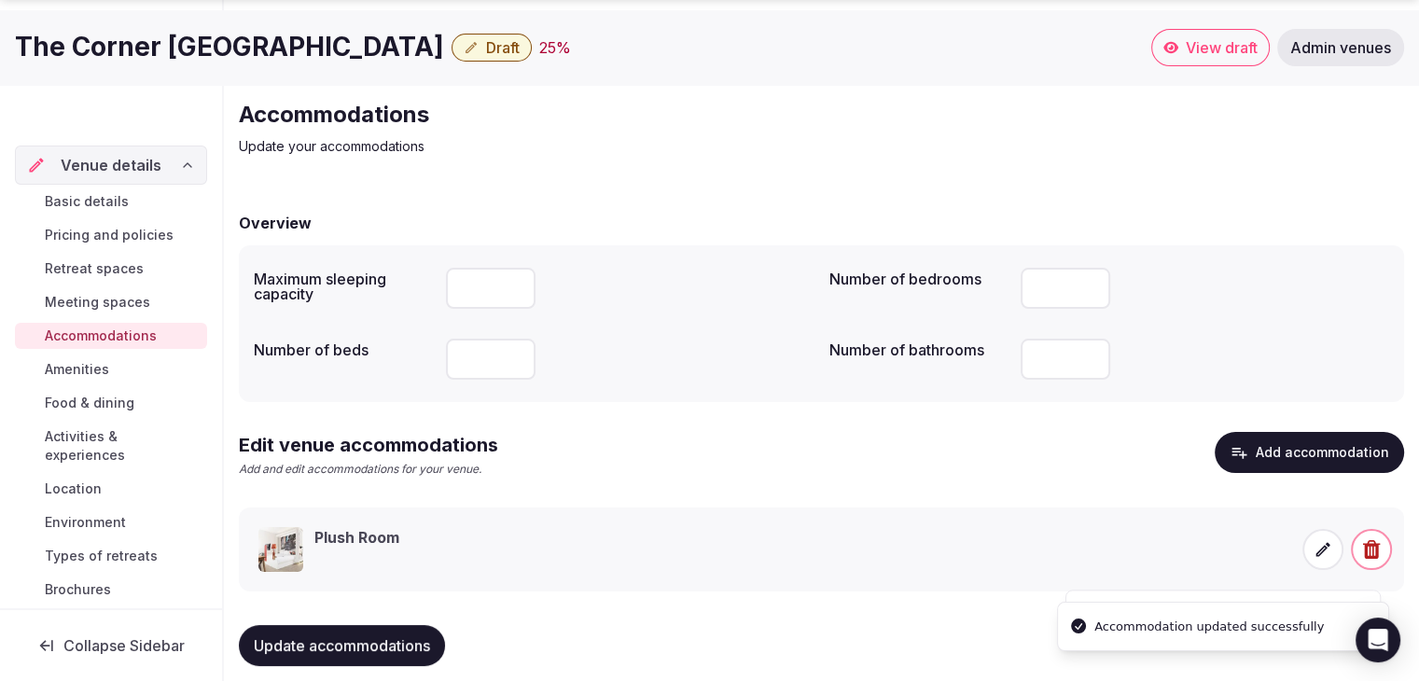
scroll to position [71, 0]
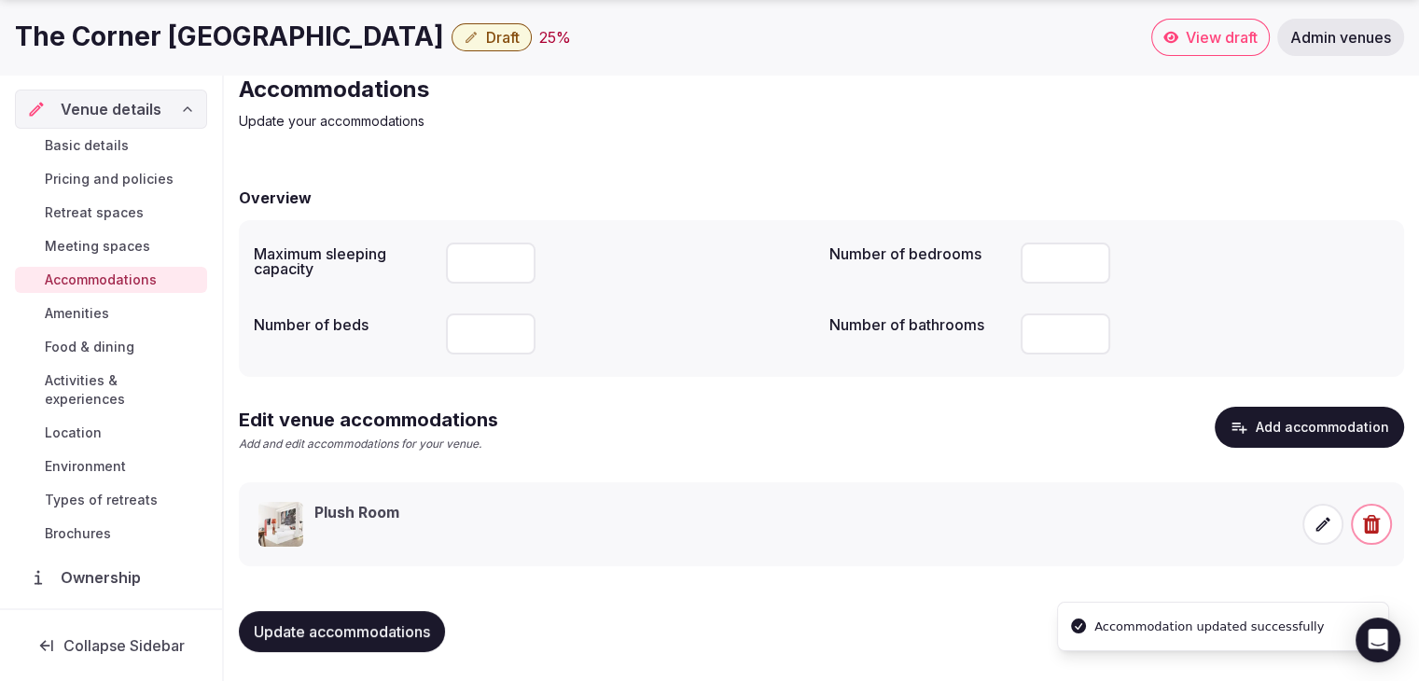
click at [375, 643] on button "Update accommodations" at bounding box center [342, 631] width 206 height 41
drag, startPoint x: 105, startPoint y: 347, endPoint x: 126, endPoint y: 356, distance: 22.2
click at [107, 346] on span "Food & dining" at bounding box center [90, 347] width 90 height 19
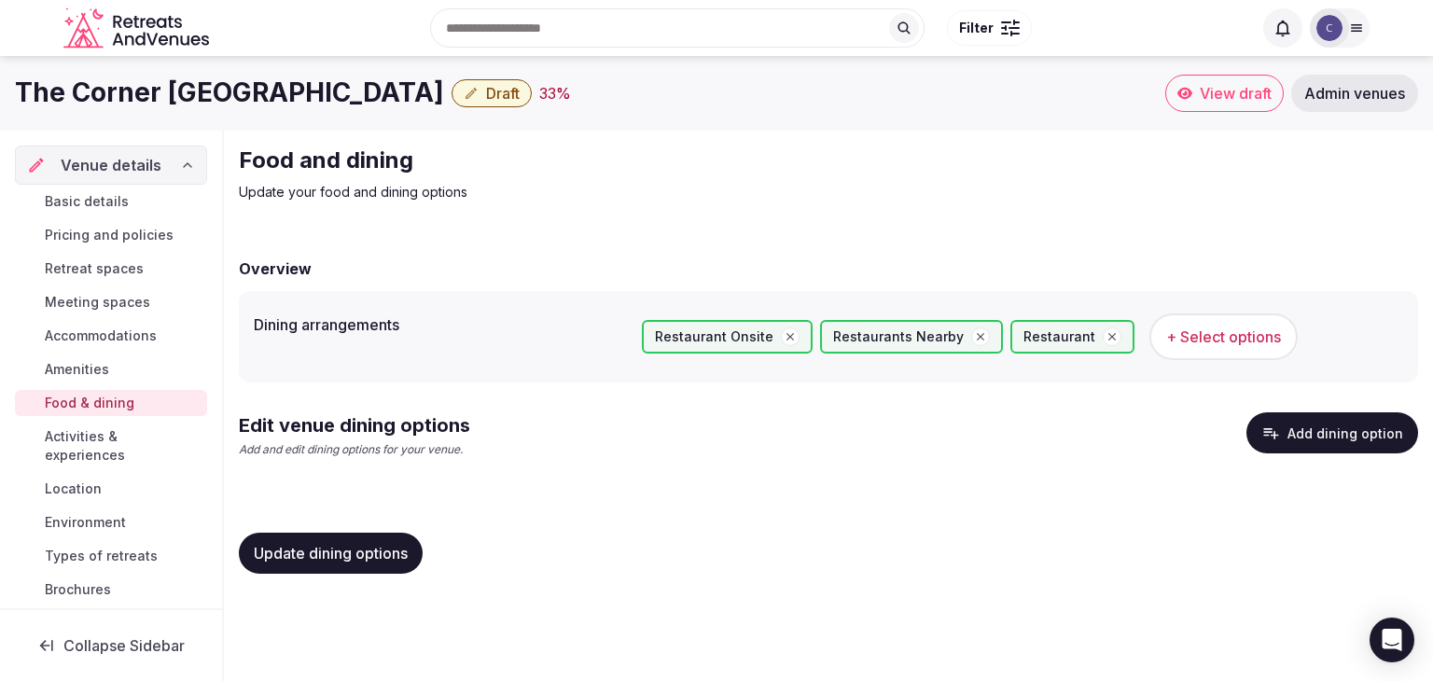
click at [102, 333] on span "Accommodations" at bounding box center [101, 336] width 112 height 19
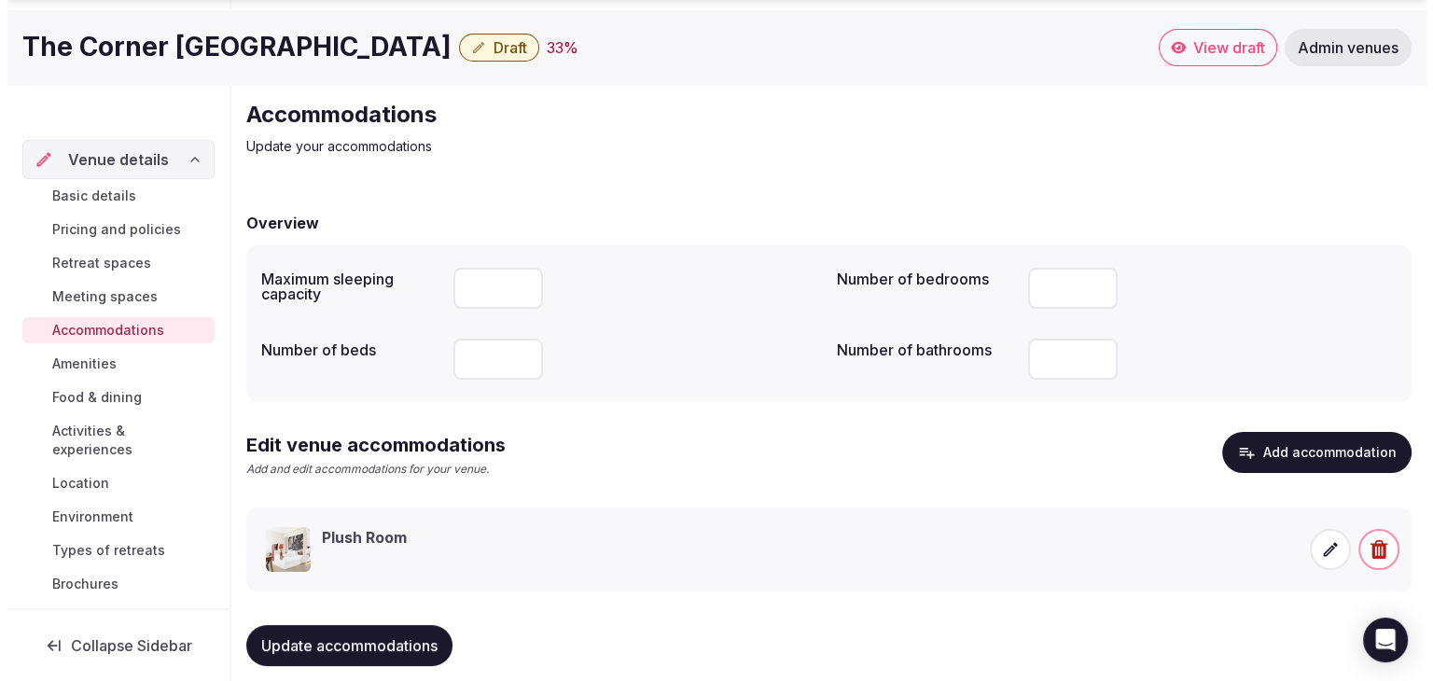
scroll to position [71, 0]
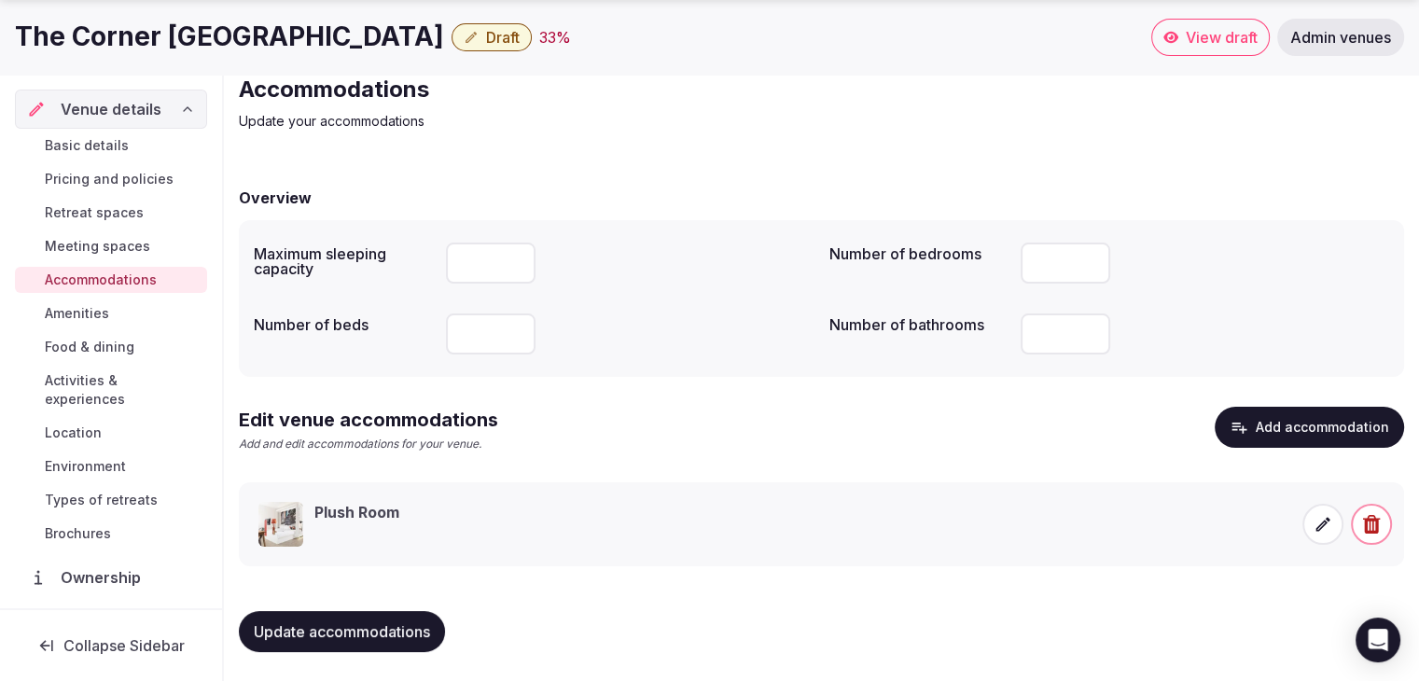
click at [1341, 530] on span at bounding box center [1323, 524] width 41 height 41
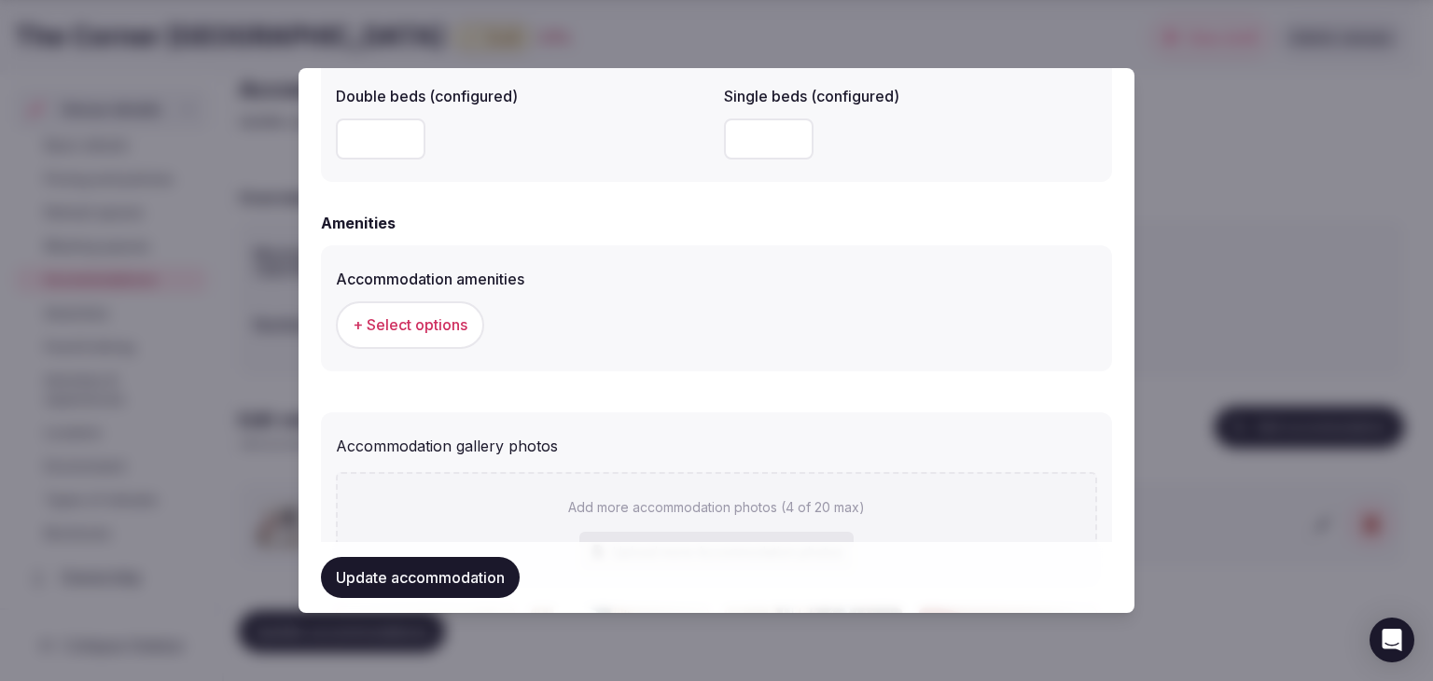
scroll to position [1773, 0]
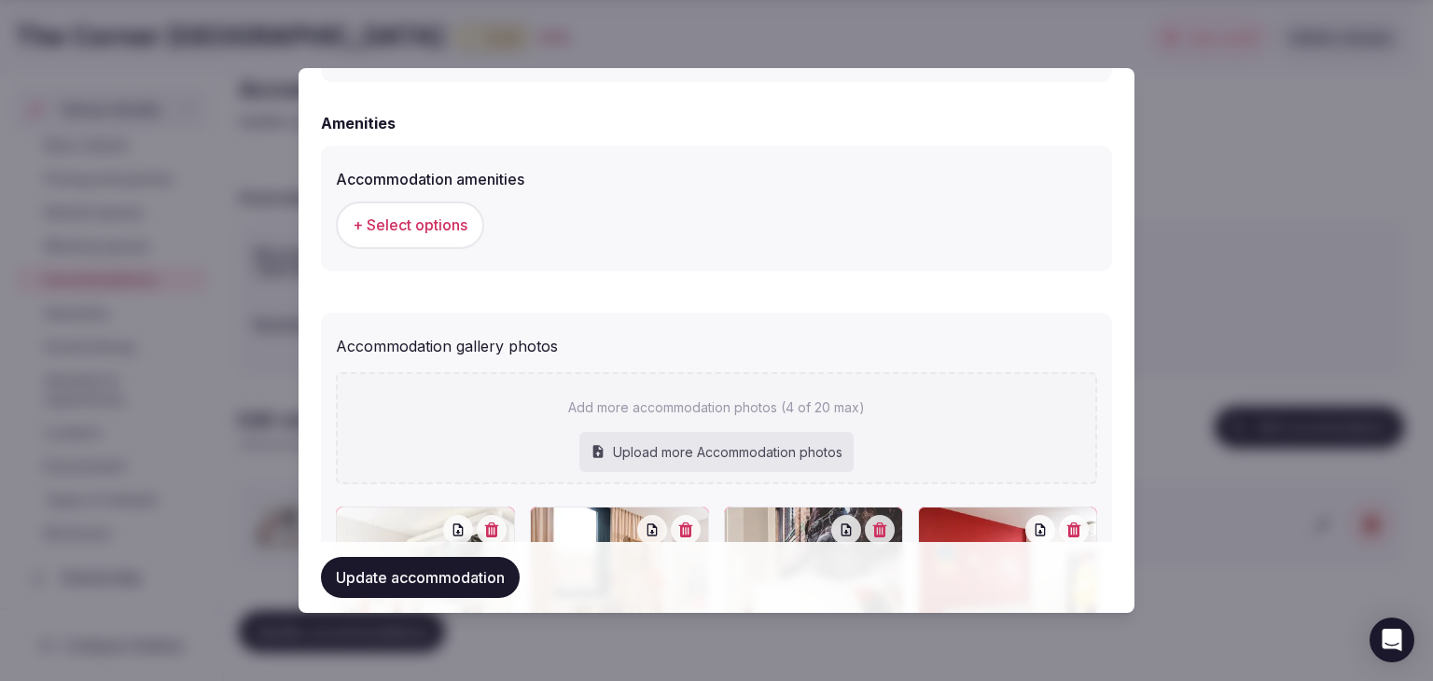
click at [451, 225] on span "+ Select options" at bounding box center [410, 225] width 115 height 21
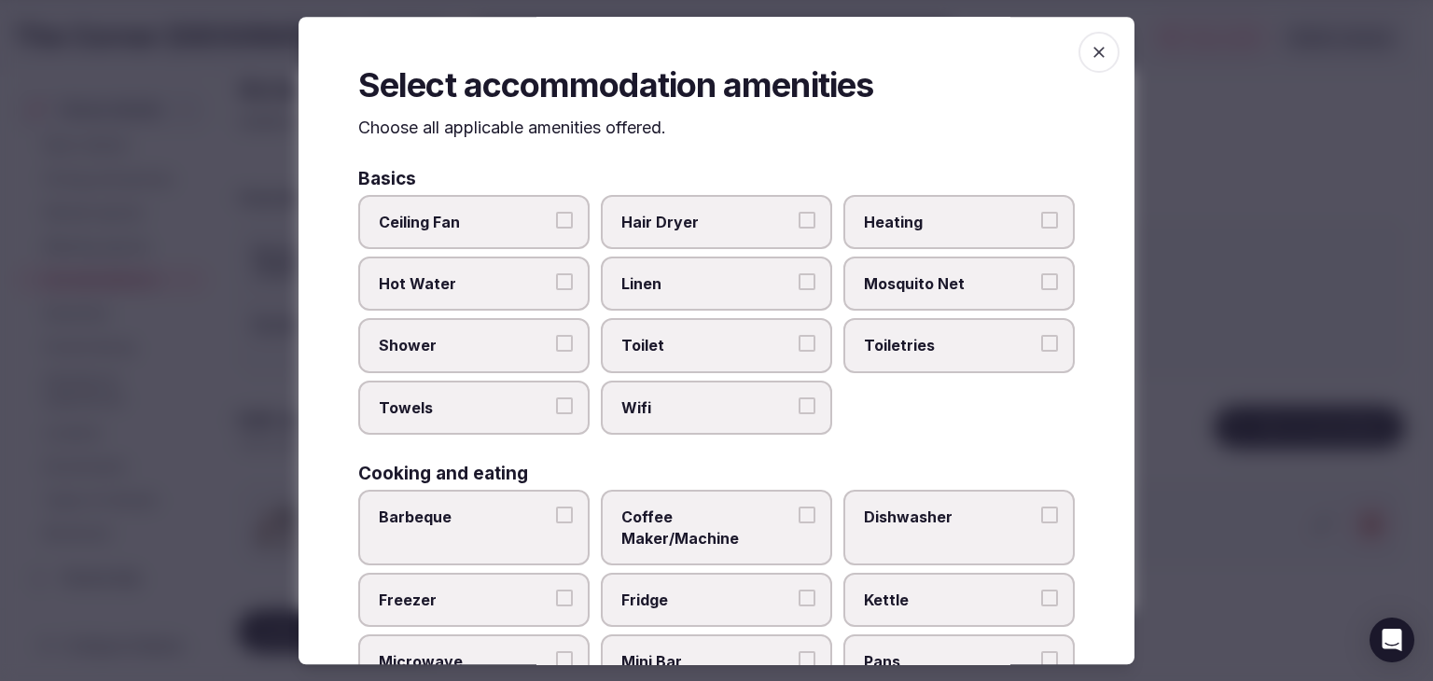
click at [662, 400] on span "Wifi" at bounding box center [708, 408] width 172 height 21
click at [799, 400] on button "Wifi" at bounding box center [807, 406] width 17 height 17
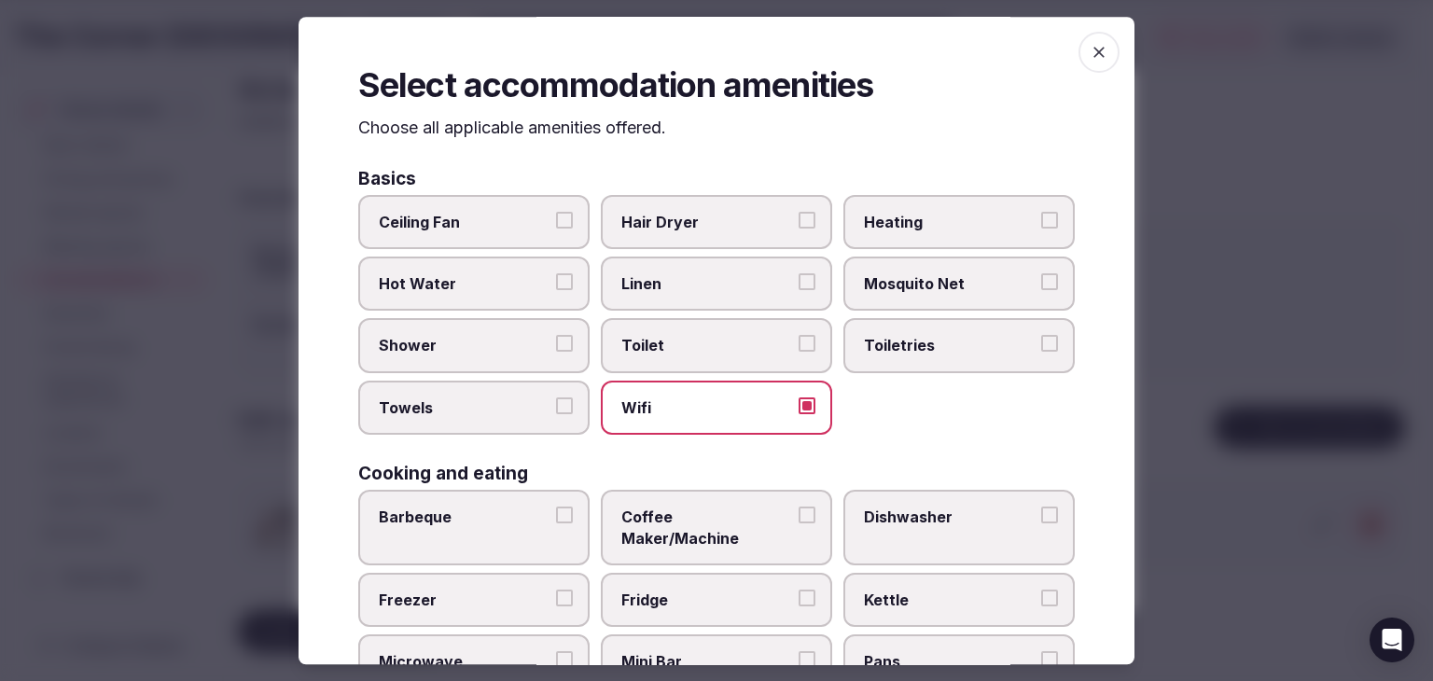
click at [896, 348] on span "Toiletries" at bounding box center [950, 346] width 172 height 21
click at [1041, 348] on button "Toiletries" at bounding box center [1049, 344] width 17 height 17
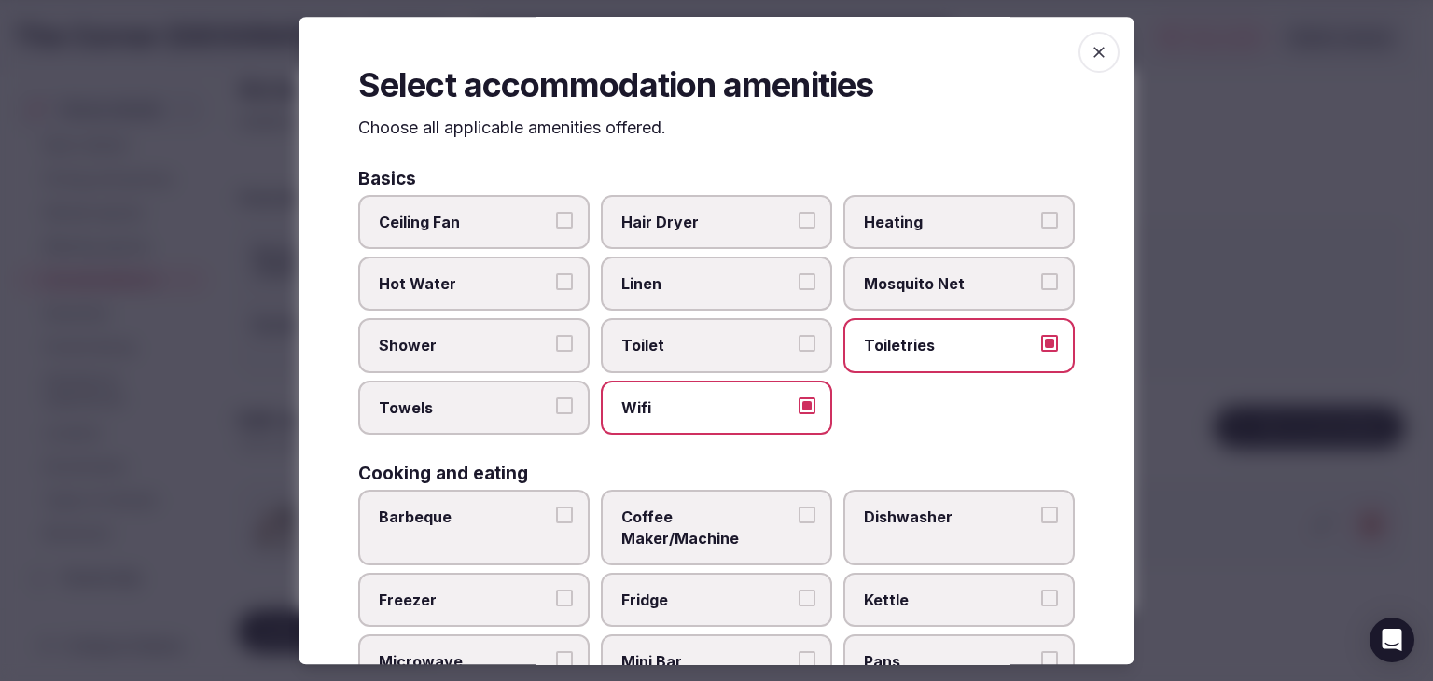
click at [681, 202] on label "Hair Dryer" at bounding box center [716, 222] width 231 height 54
click at [799, 212] on button "Hair Dryer" at bounding box center [807, 220] width 17 height 17
drag, startPoint x: 467, startPoint y: 337, endPoint x: 463, endPoint y: 391, distance: 54.3
click at [467, 337] on span "Shower" at bounding box center [465, 346] width 172 height 21
click at [556, 337] on button "Shower" at bounding box center [564, 344] width 17 height 17
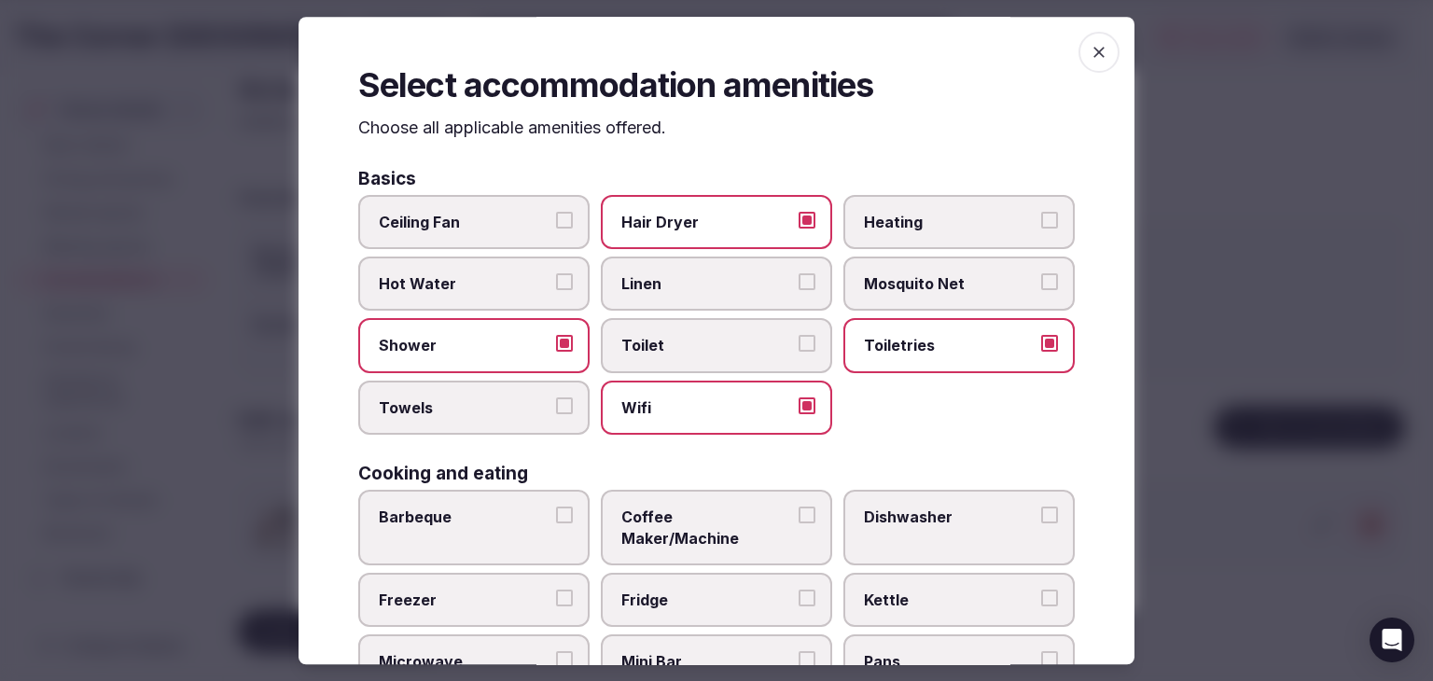
click at [459, 414] on span "Towels" at bounding box center [465, 408] width 172 height 21
click at [556, 414] on button "Towels" at bounding box center [564, 406] width 17 height 17
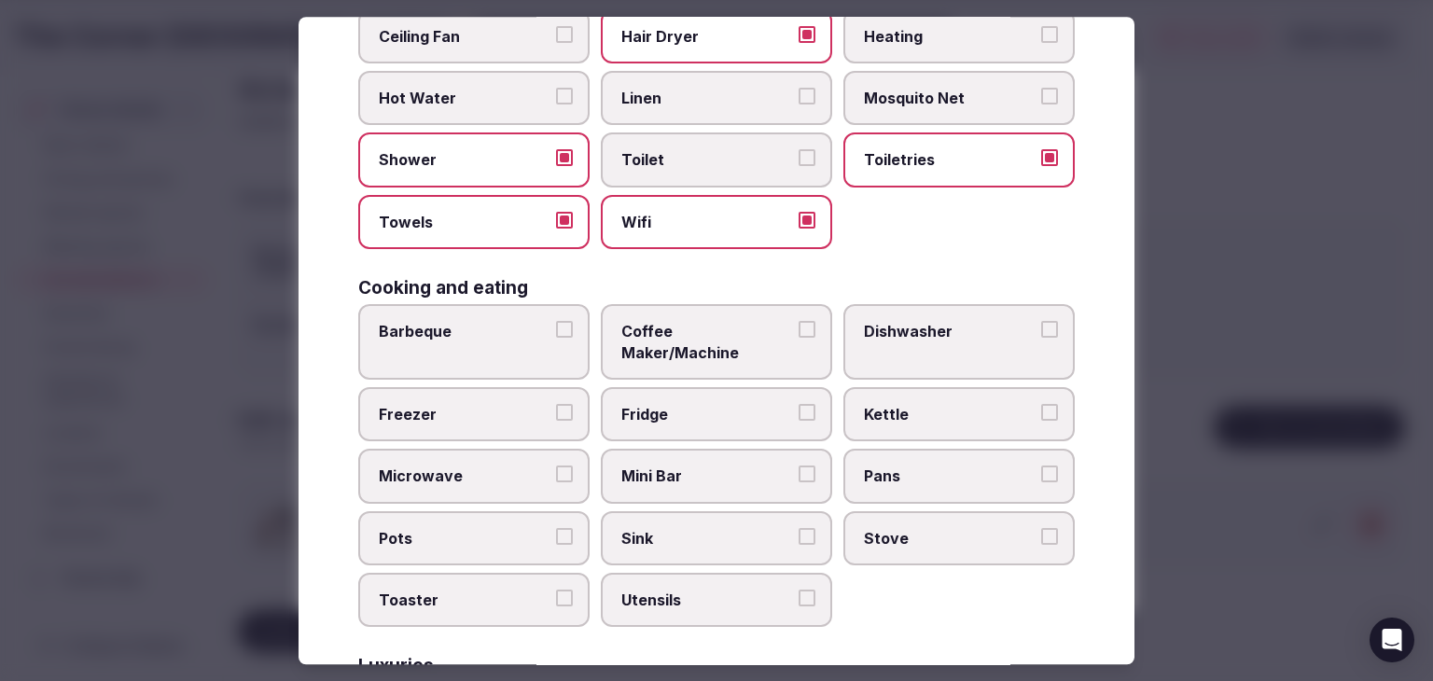
scroll to position [187, 0]
drag, startPoint x: 648, startPoint y: 102, endPoint x: 668, endPoint y: 205, distance: 105.6
click at [648, 102] on span "Linen" at bounding box center [708, 97] width 172 height 21
click at [799, 102] on button "Linen" at bounding box center [807, 95] width 17 height 17
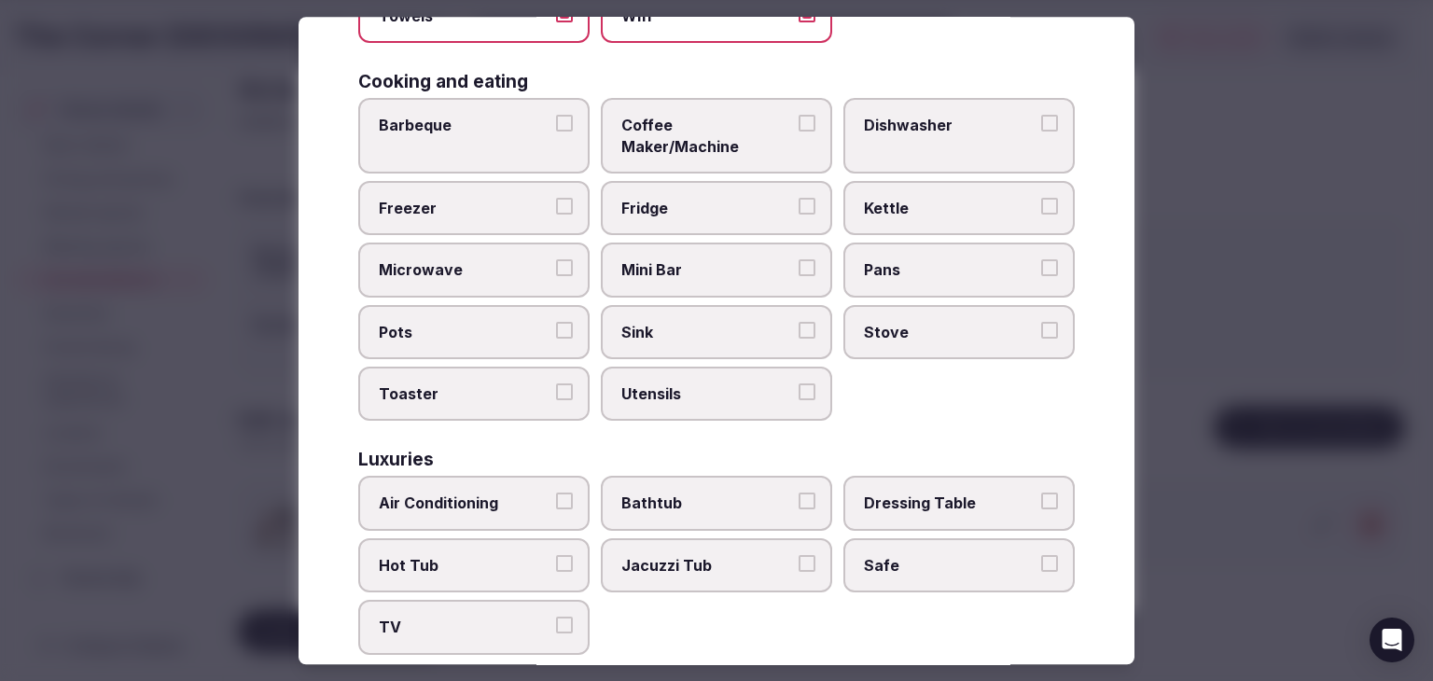
scroll to position [560, 0]
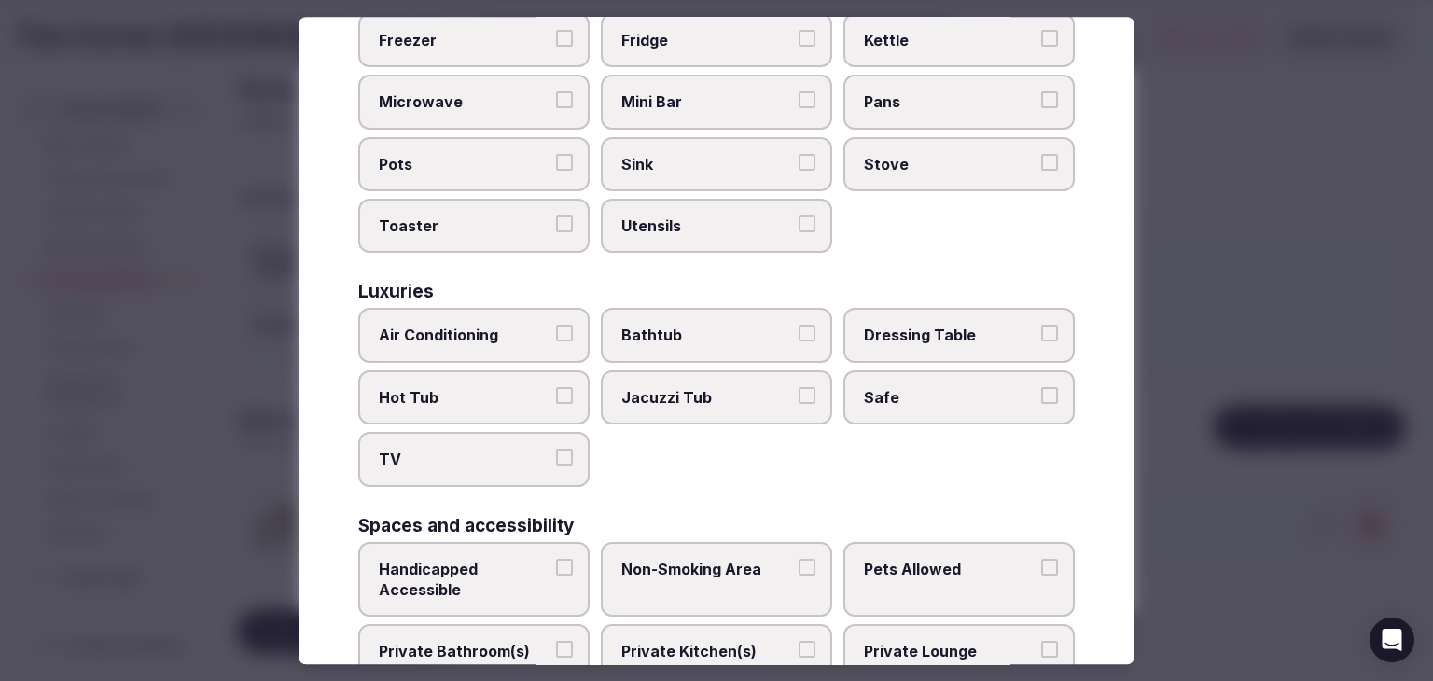
click at [464, 441] on label "TV" at bounding box center [473, 460] width 231 height 54
click at [556, 450] on button "TV" at bounding box center [564, 458] width 17 height 17
click at [493, 326] on span "Air Conditioning" at bounding box center [465, 336] width 172 height 21
click at [556, 326] on button "Air Conditioning" at bounding box center [564, 334] width 17 height 17
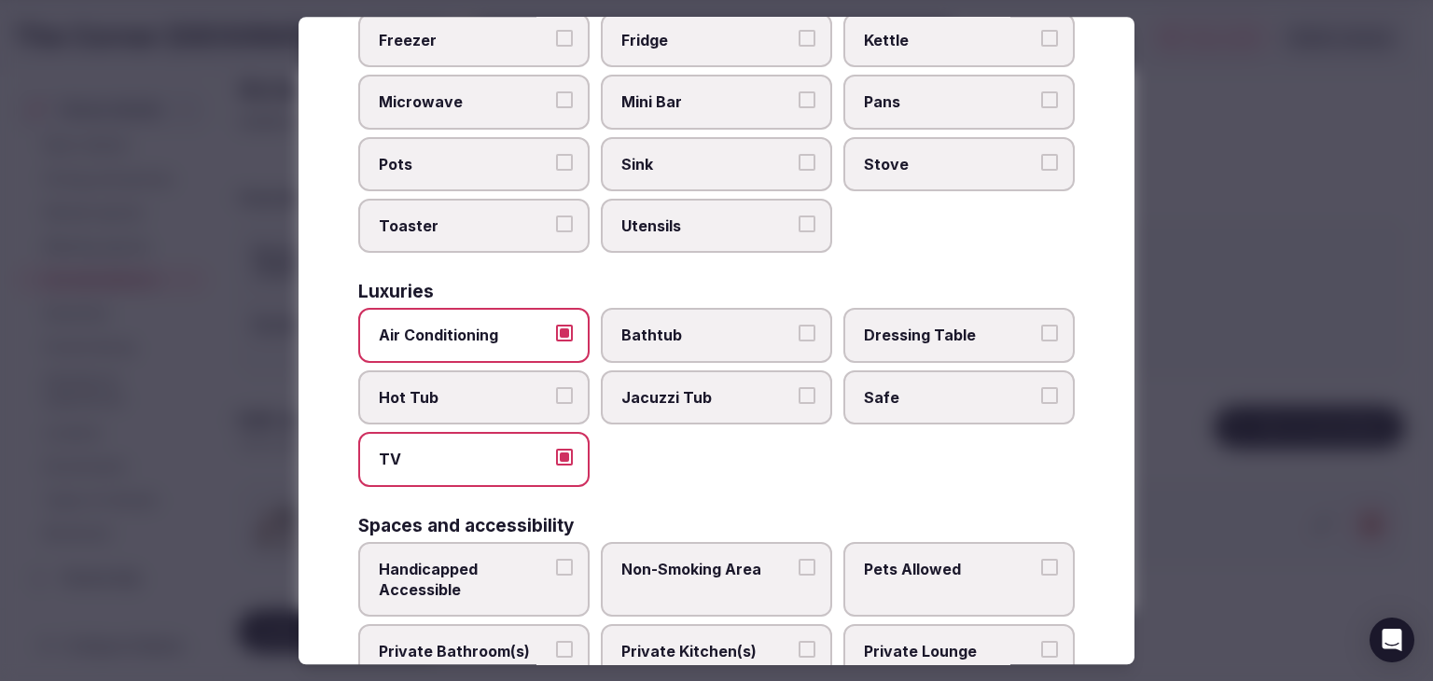
click at [957, 387] on span "Safe" at bounding box center [950, 397] width 172 height 21
click at [1041, 387] on button "Safe" at bounding box center [1049, 395] width 17 height 17
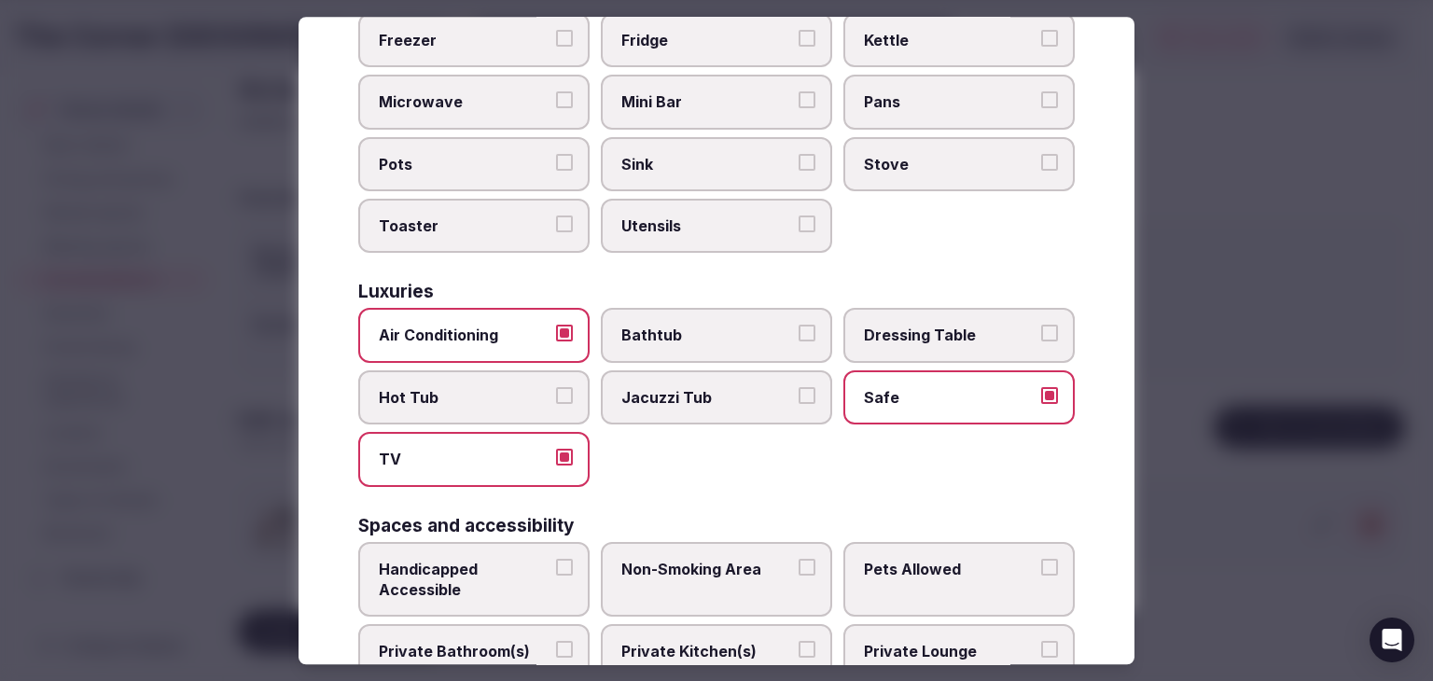
click at [480, 642] on span "Private Bathroom(s)" at bounding box center [465, 652] width 172 height 21
click at [556, 642] on button "Private Bathroom(s)" at bounding box center [564, 650] width 17 height 17
drag, startPoint x: 455, startPoint y: 561, endPoint x: 629, endPoint y: 614, distance: 181.5
click at [455, 562] on span "Handicapped Accessible" at bounding box center [465, 580] width 172 height 42
click at [556, 562] on button "Handicapped Accessible" at bounding box center [564, 567] width 17 height 17
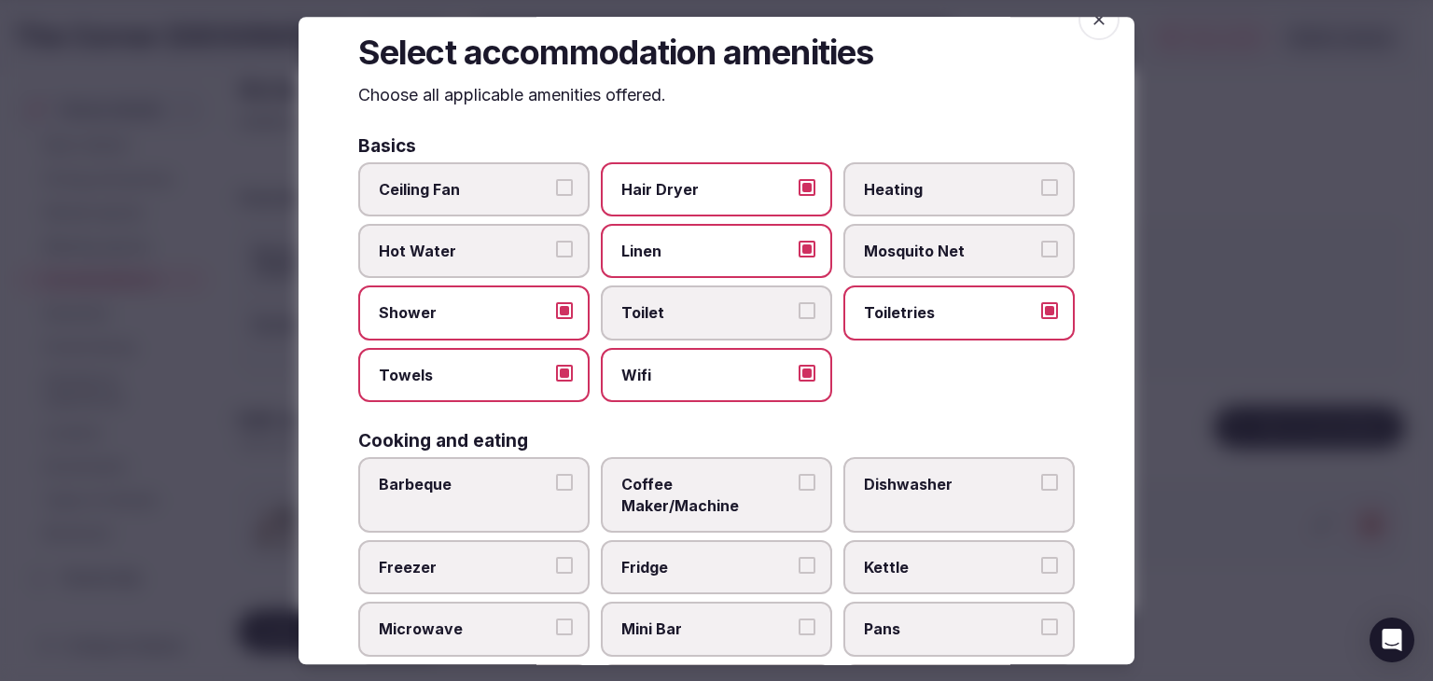
scroll to position [0, 0]
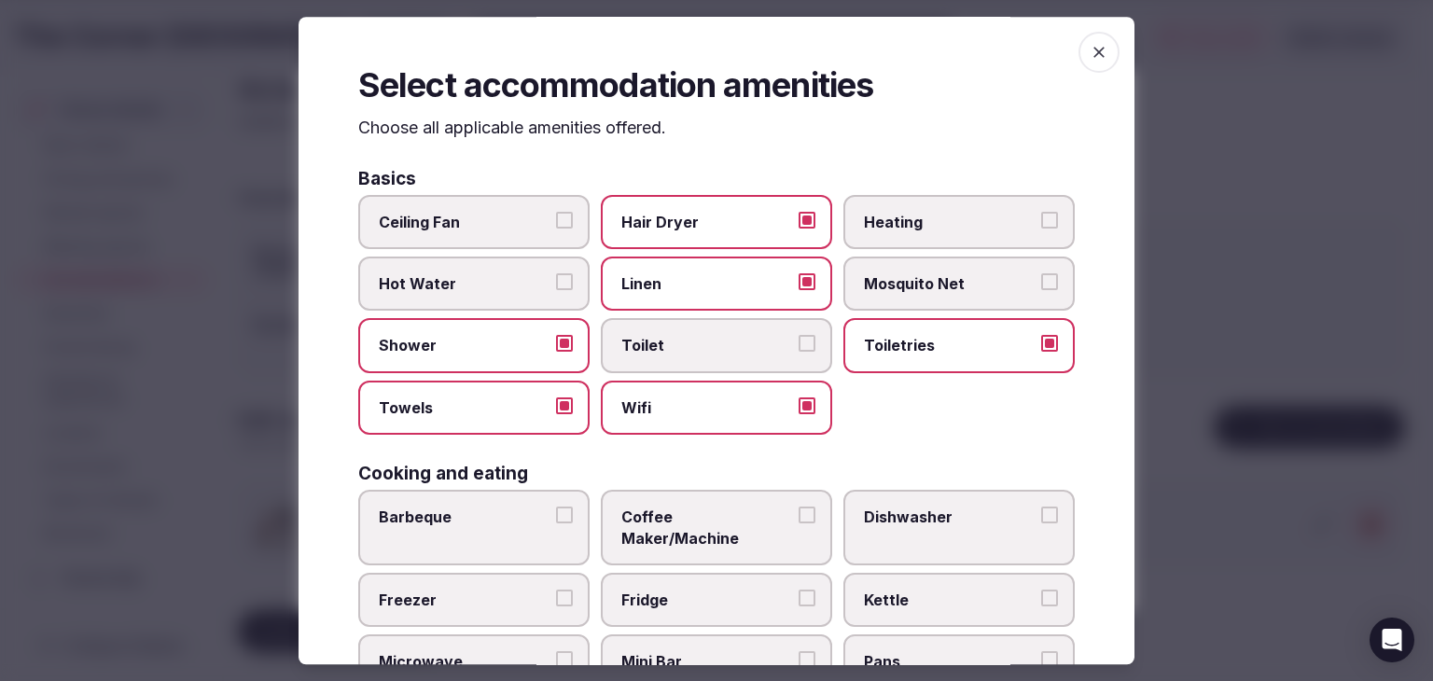
click at [901, 215] on span "Heating" at bounding box center [950, 222] width 172 height 21
click at [1041, 215] on button "Heating" at bounding box center [1049, 220] width 17 height 17
click at [1090, 53] on icon "button" at bounding box center [1099, 52] width 19 height 19
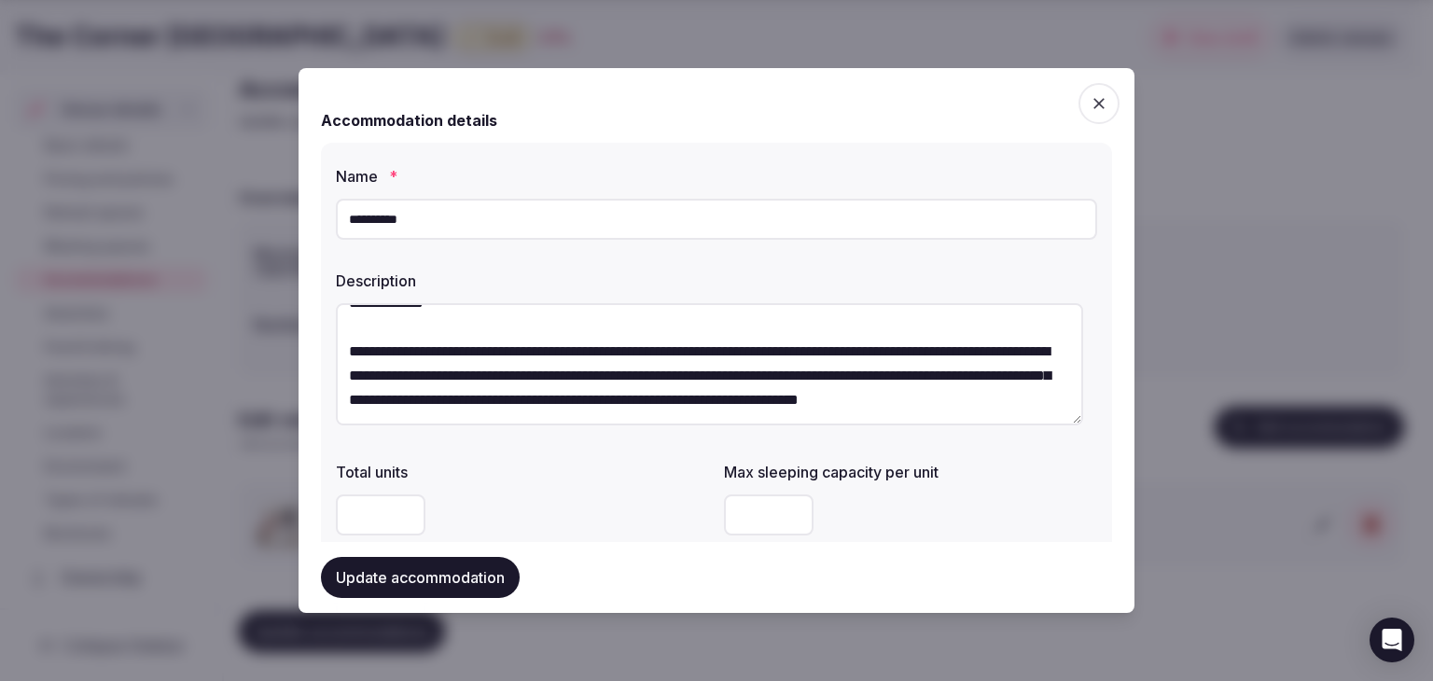
scroll to position [187, 0]
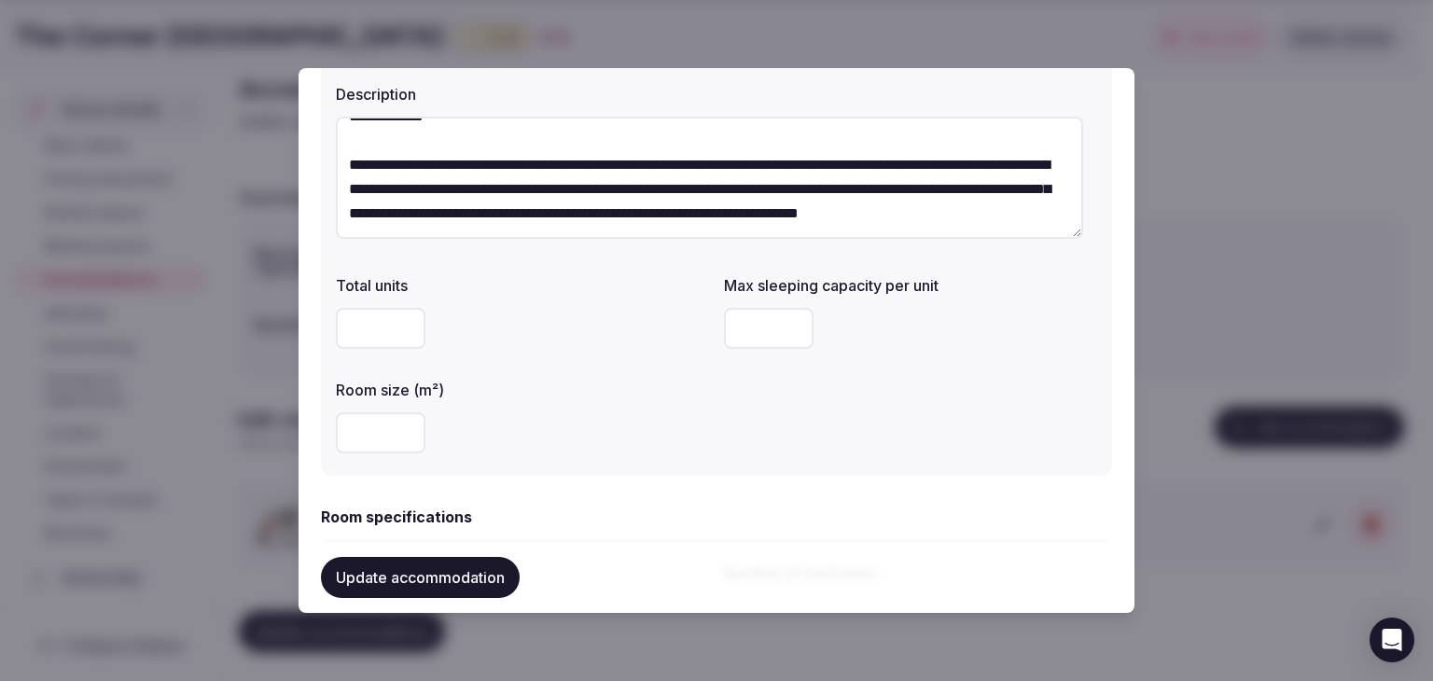
click at [749, 333] on input "number" at bounding box center [769, 328] width 90 height 41
type input "*"
click at [608, 425] on div at bounding box center [522, 432] width 373 height 41
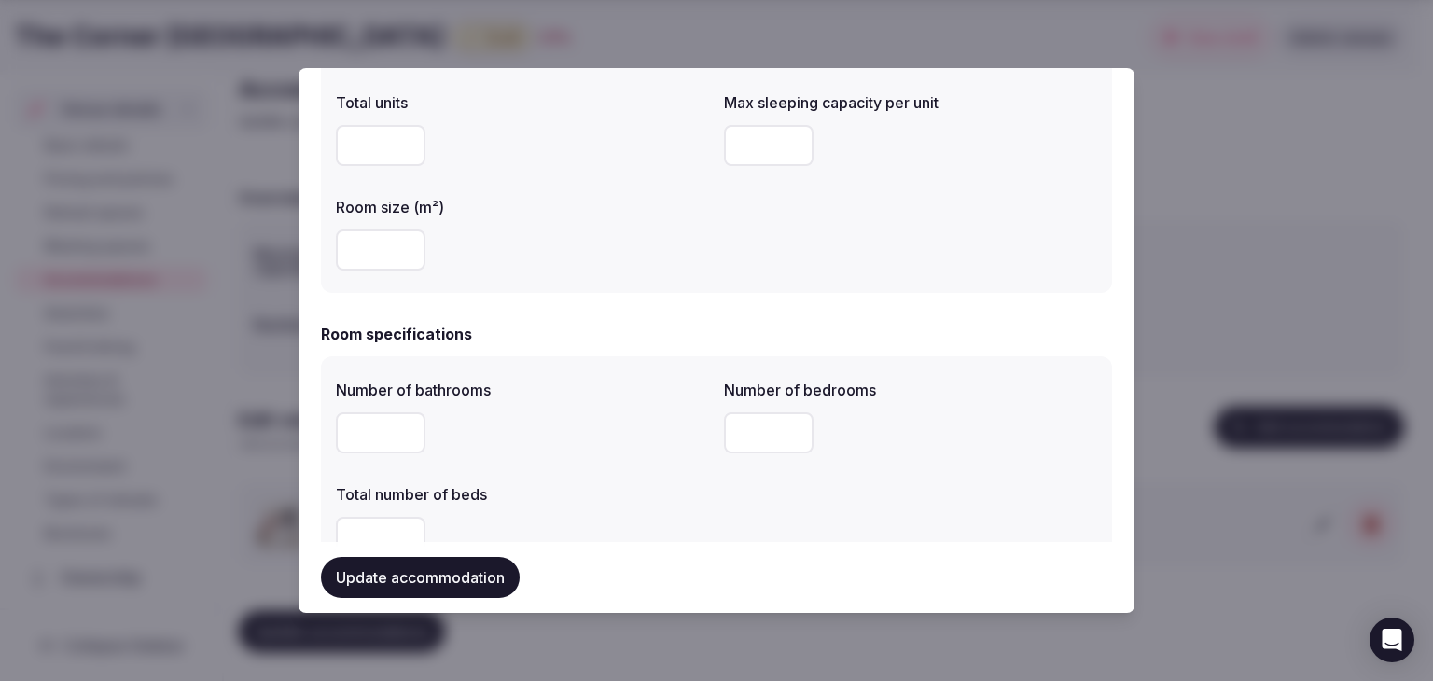
scroll to position [467, 0]
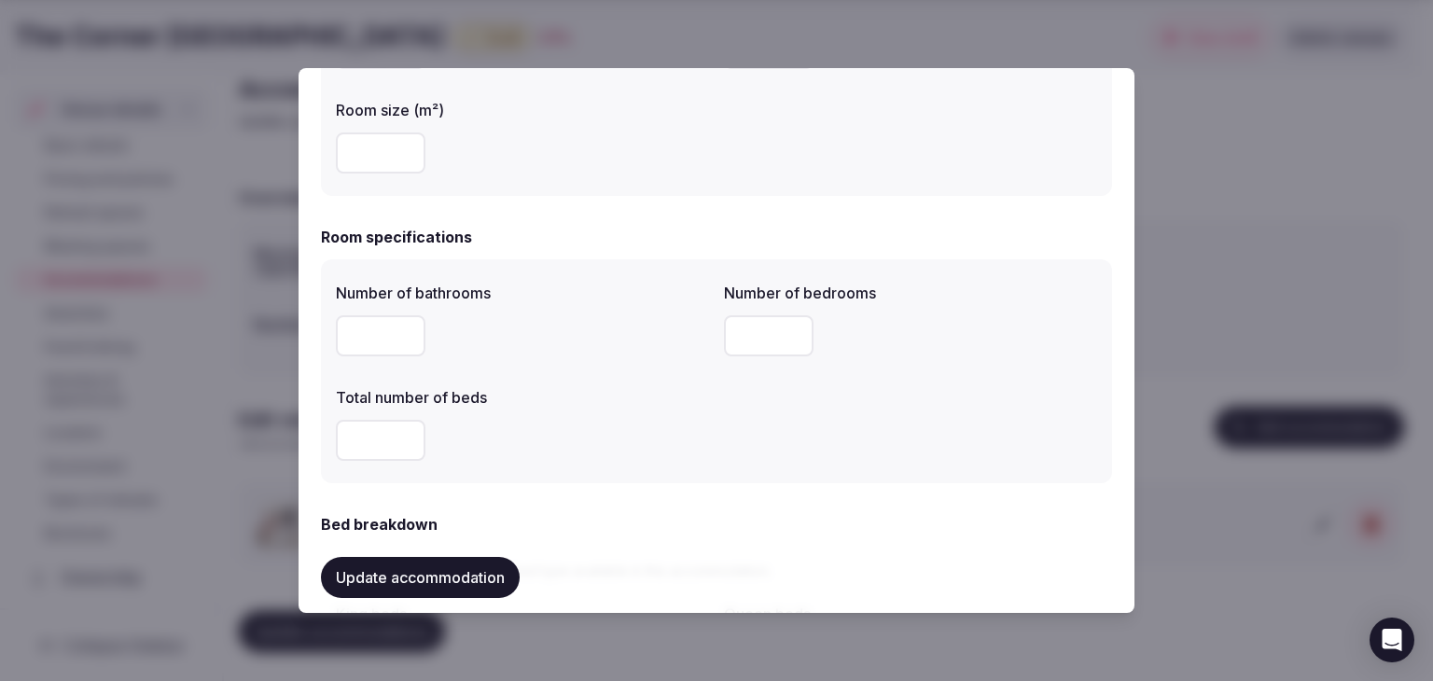
click at [394, 322] on input "number" at bounding box center [381, 335] width 90 height 41
type input "*"
click at [776, 329] on input "number" at bounding box center [769, 335] width 90 height 41
click at [744, 333] on input "number" at bounding box center [769, 335] width 90 height 41
type input "*"
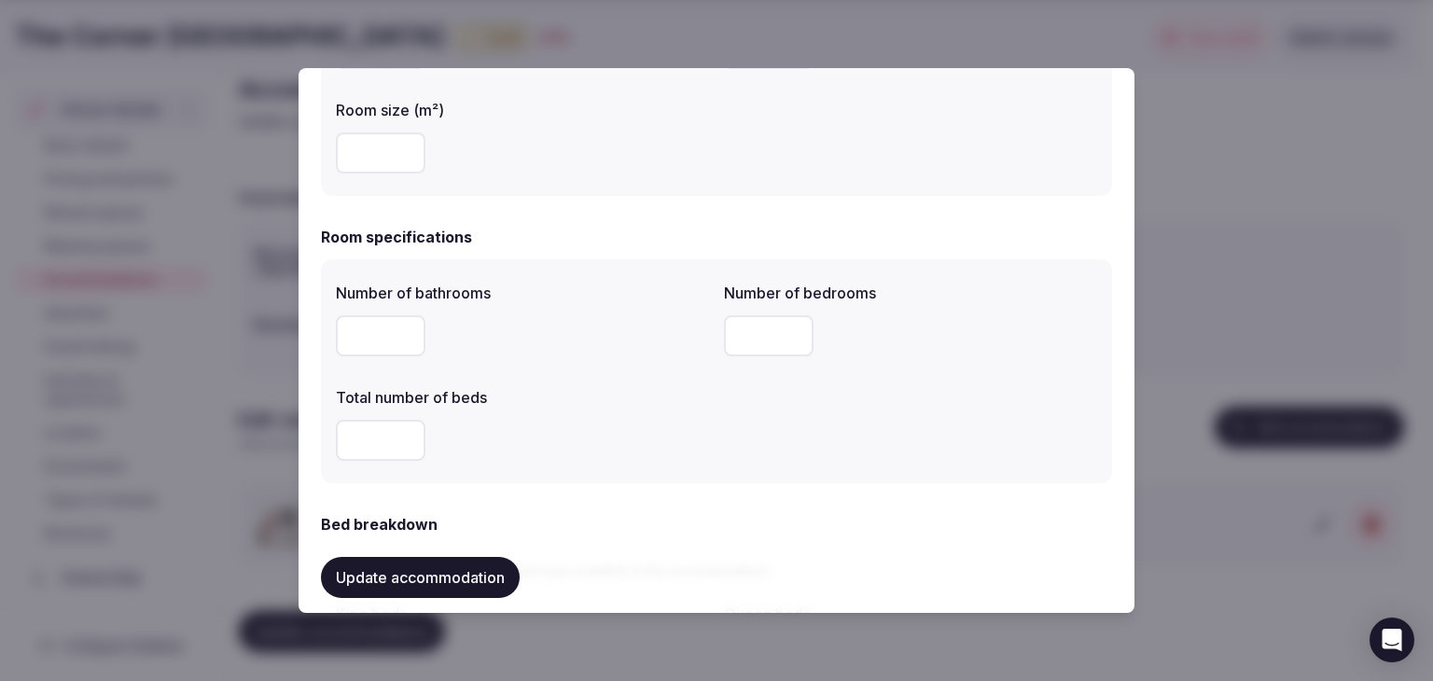
click at [350, 436] on input "number" at bounding box center [381, 440] width 90 height 41
click at [602, 439] on div at bounding box center [522, 440] width 373 height 41
click at [363, 439] on input "number" at bounding box center [381, 440] width 90 height 41
type input "*"
click at [584, 443] on div "*" at bounding box center [522, 440] width 373 height 41
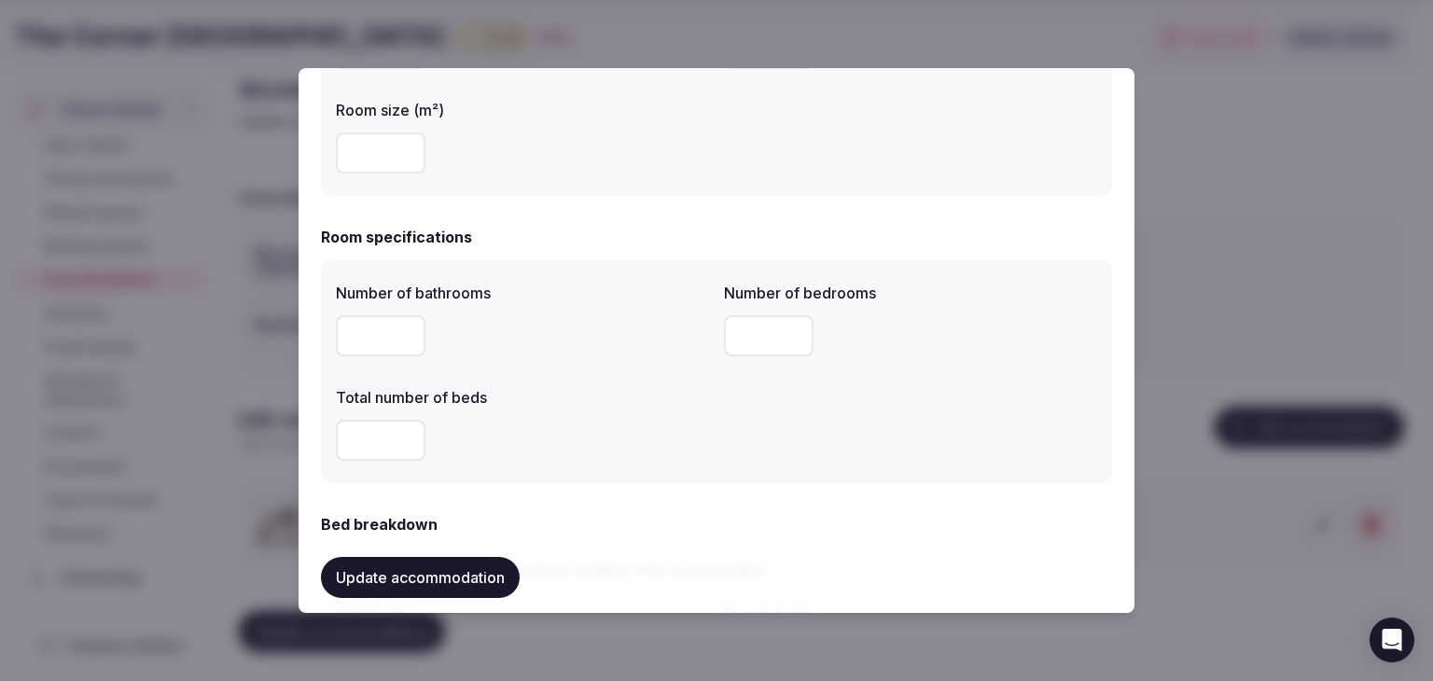
scroll to position [747, 0]
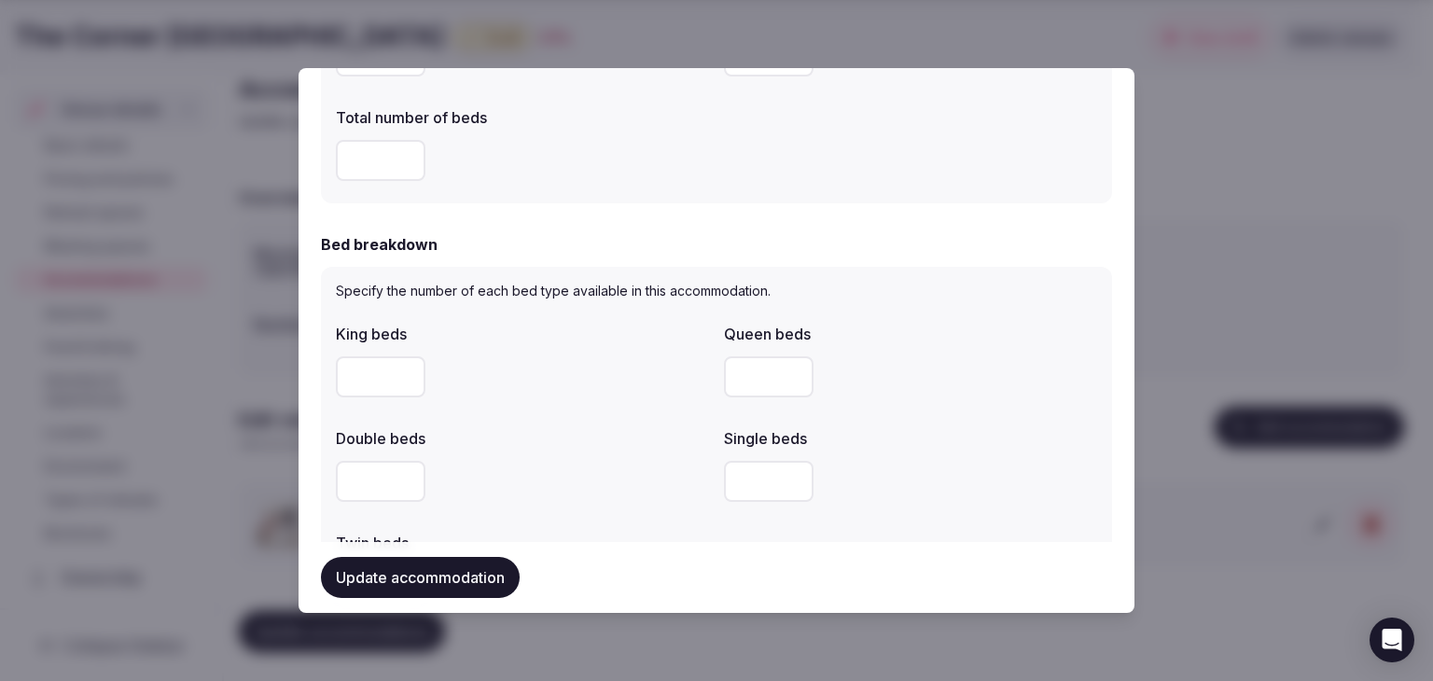
click at [366, 382] on input "number" at bounding box center [381, 376] width 90 height 41
type input "*"
click at [552, 401] on div "*" at bounding box center [522, 377] width 373 height 56
click at [480, 580] on button "Update accommodation" at bounding box center [420, 577] width 199 height 41
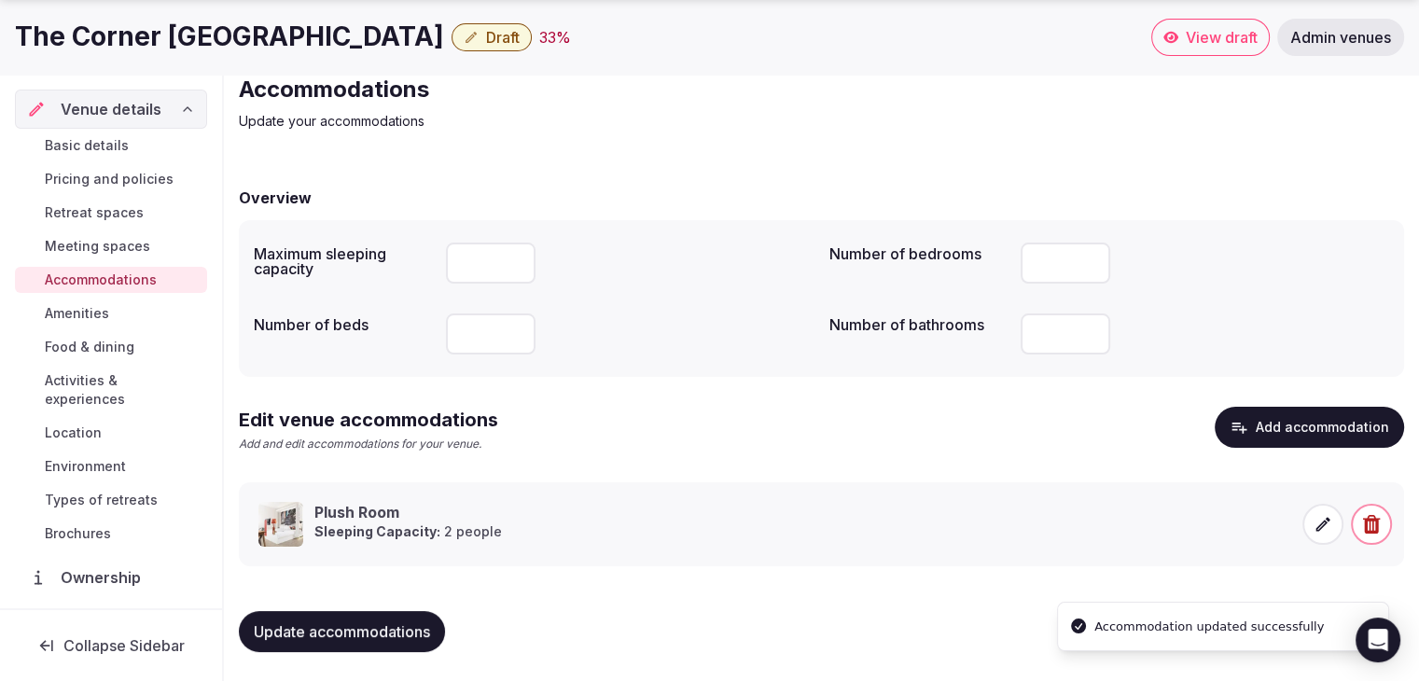
click at [387, 629] on span "Update accommodations" at bounding box center [342, 631] width 176 height 19
click at [85, 348] on span "Food & dining" at bounding box center [90, 347] width 90 height 19
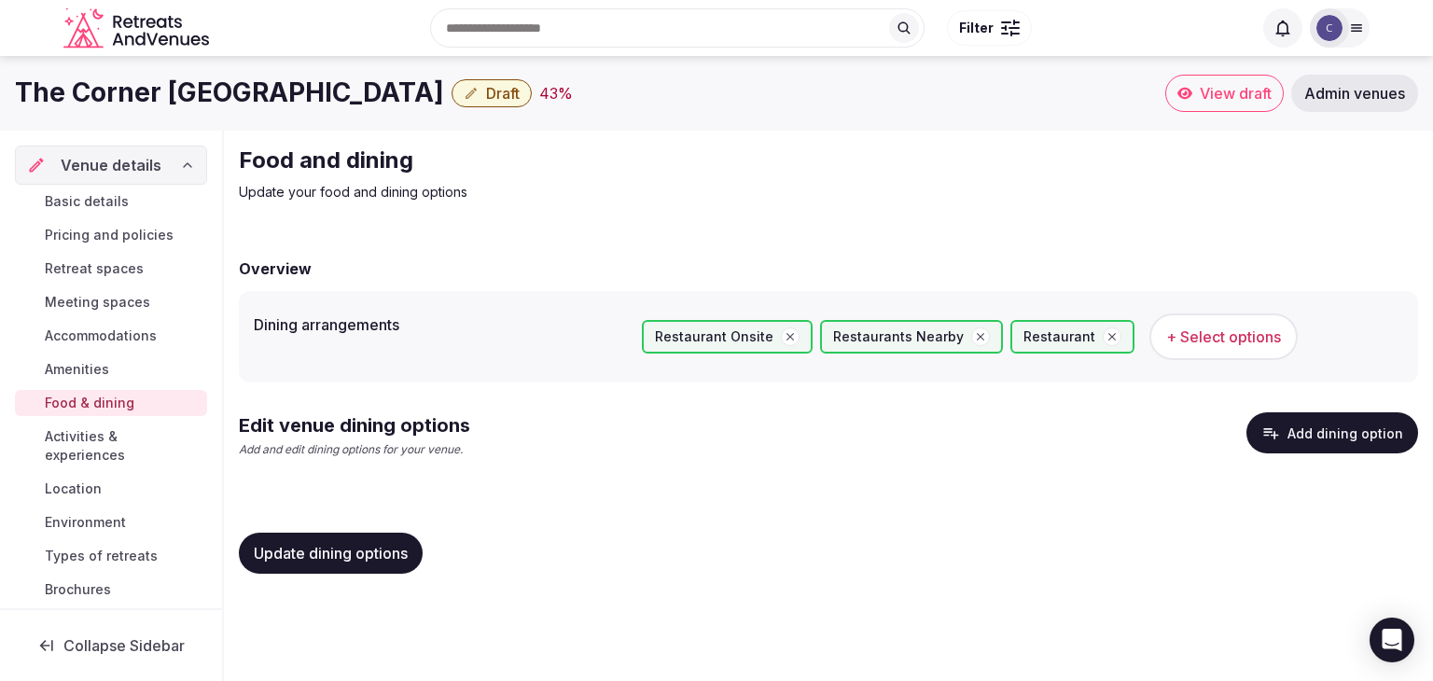
click at [1289, 437] on button "Add dining option" at bounding box center [1333, 432] width 172 height 41
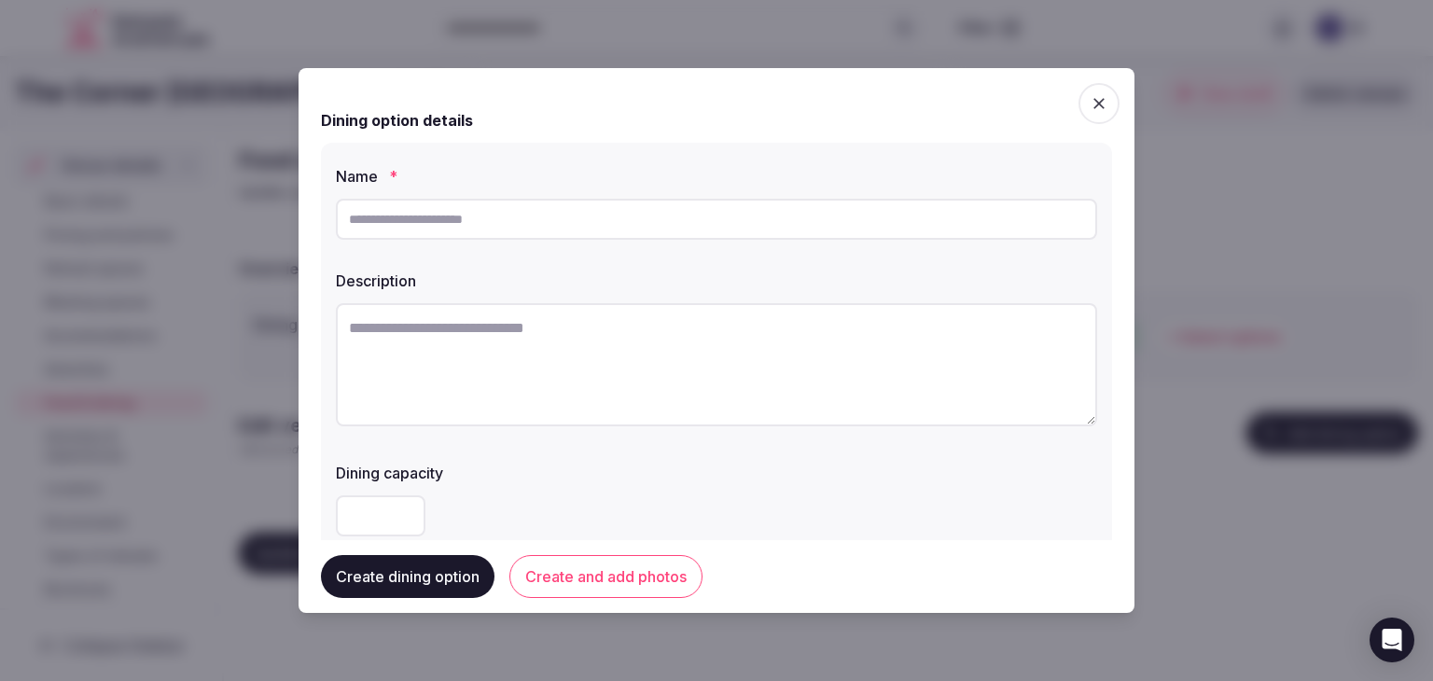
click at [535, 232] on input "text" at bounding box center [717, 219] width 762 height 41
paste input "**********"
type input "**********"
click at [643, 372] on textarea at bounding box center [717, 364] width 762 height 123
paste textarea "**********"
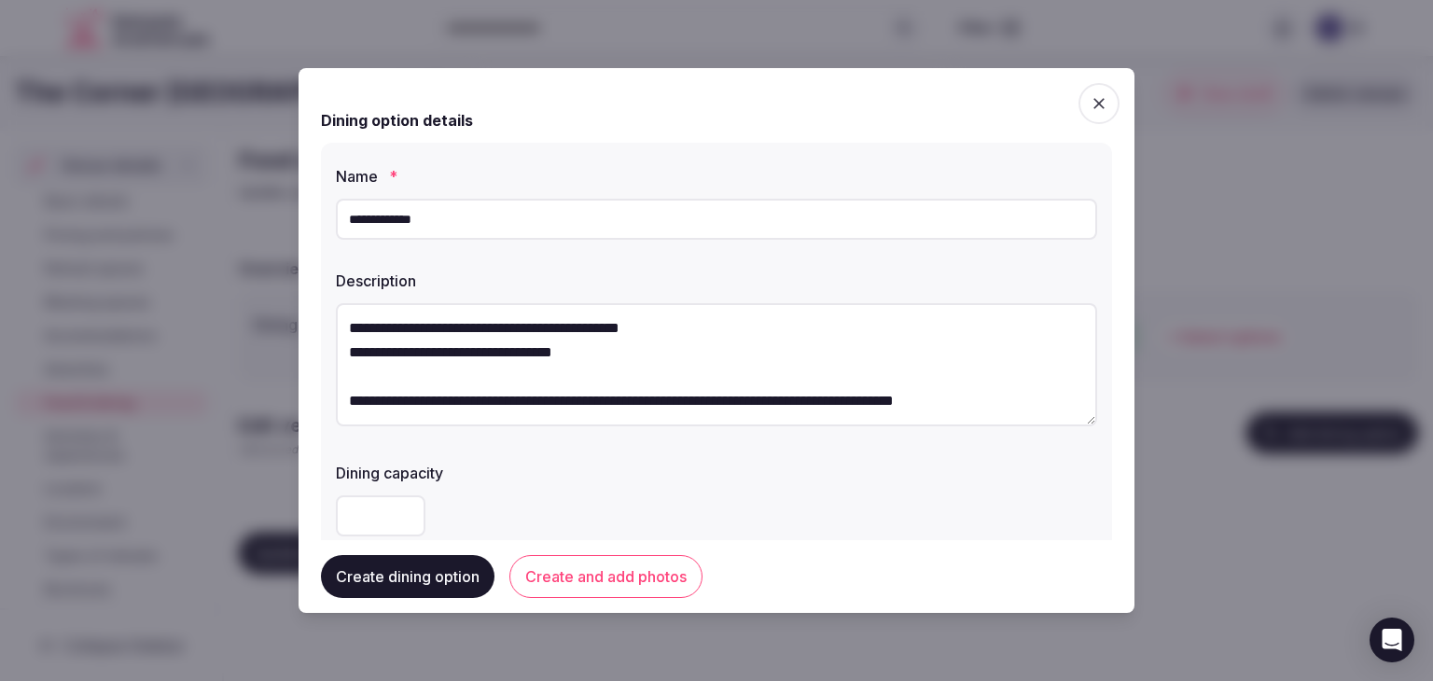
scroll to position [10, 0]
type textarea "**********"
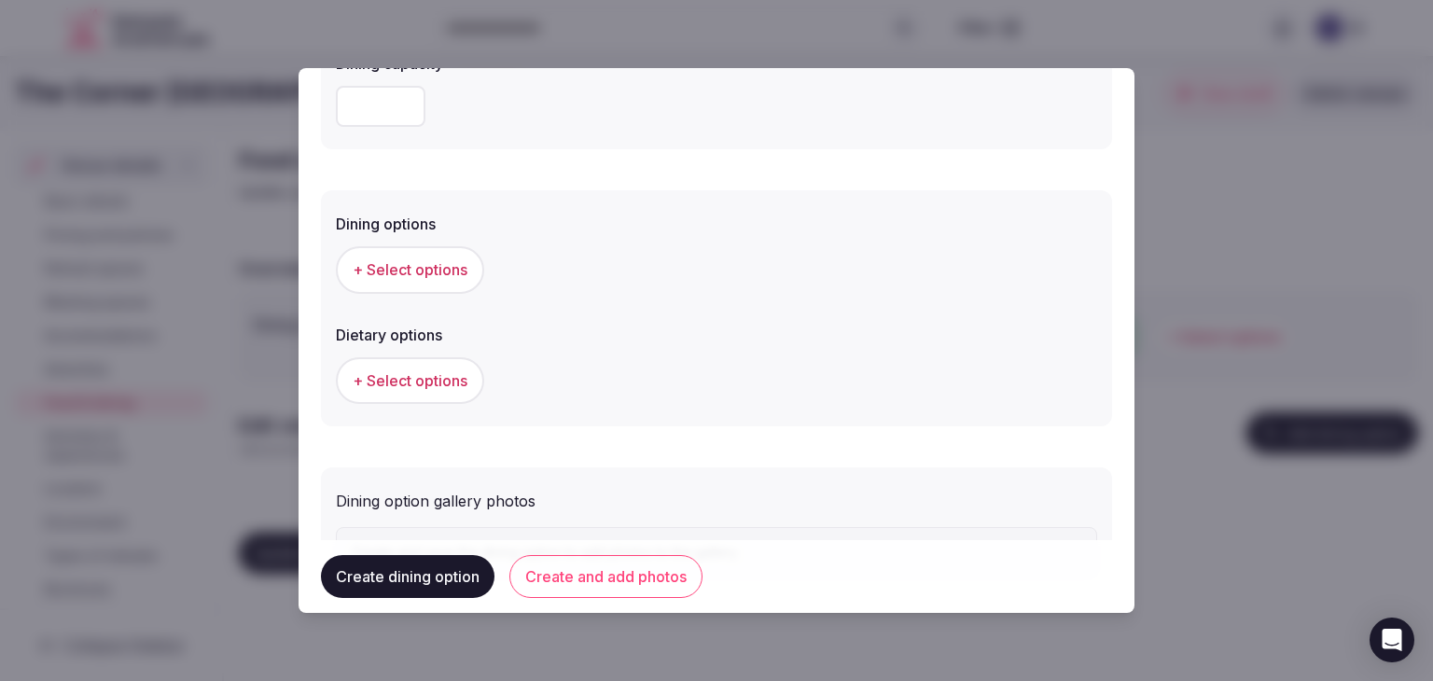
scroll to position [504, 0]
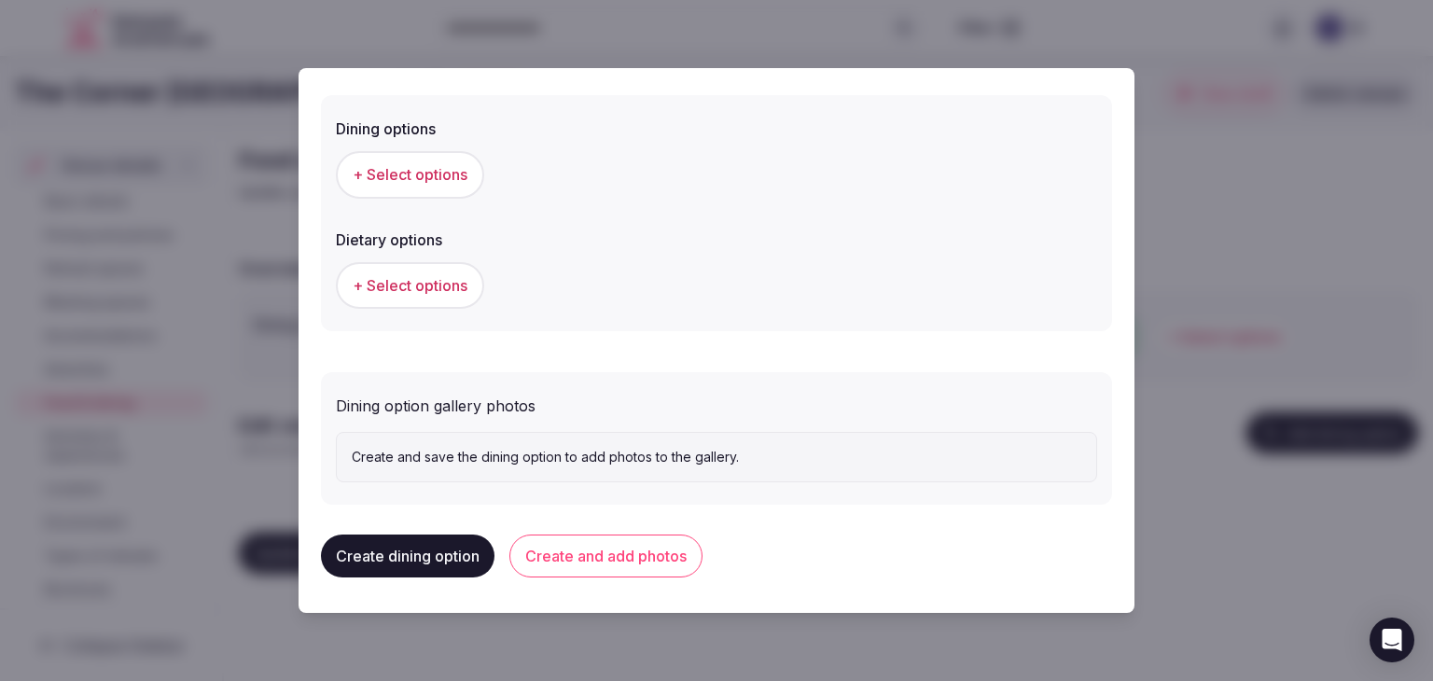
click at [444, 180] on span "+ Select options" at bounding box center [410, 174] width 115 height 21
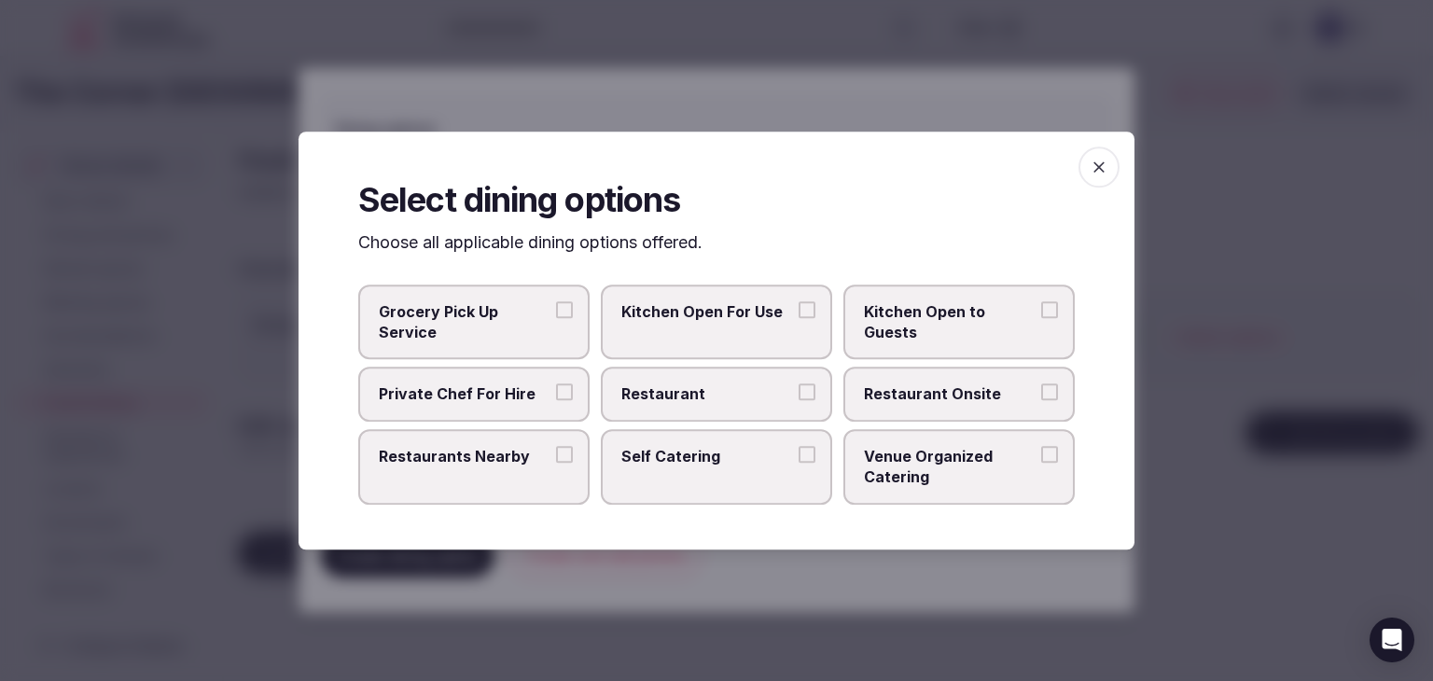
click at [702, 369] on label "Restaurant" at bounding box center [716, 395] width 231 height 54
click at [799, 384] on button "Restaurant" at bounding box center [807, 392] width 17 height 17
drag, startPoint x: 882, startPoint y: 397, endPoint x: 927, endPoint y: 397, distance: 44.8
click at [888, 397] on span "Restaurant Onsite" at bounding box center [950, 394] width 172 height 21
click at [983, 385] on span "Restaurant Onsite" at bounding box center [950, 394] width 172 height 21
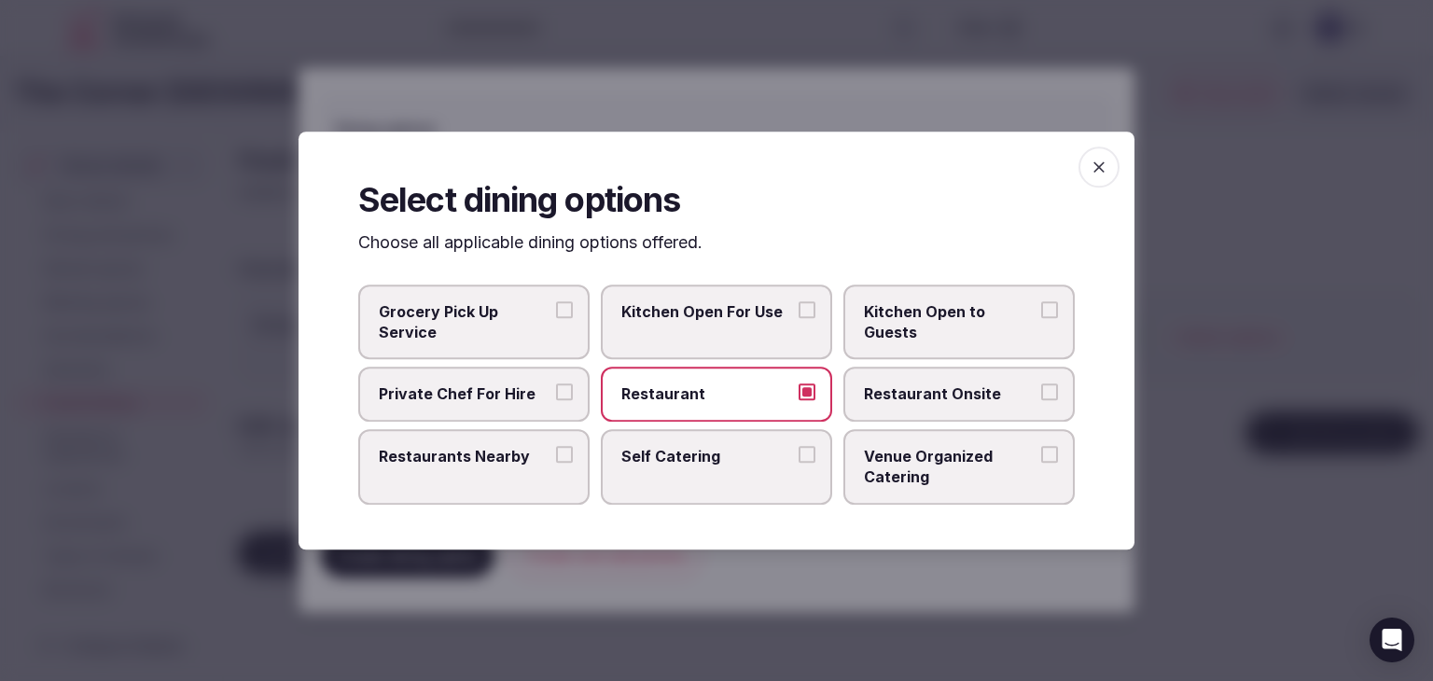
click at [1041, 385] on button "Restaurant Onsite" at bounding box center [1049, 392] width 17 height 17
click at [1096, 173] on icon "button" at bounding box center [1099, 167] width 19 height 19
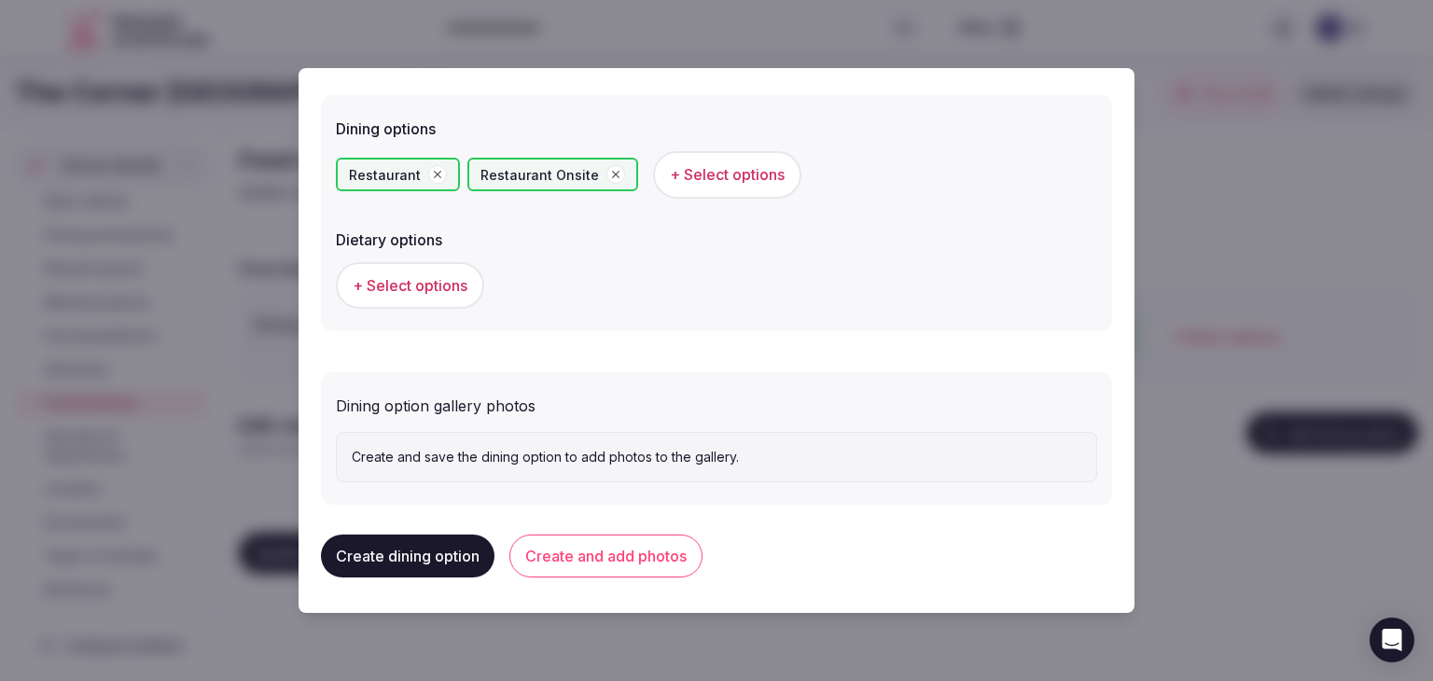
click at [654, 550] on button "Create and add photos" at bounding box center [606, 556] width 193 height 43
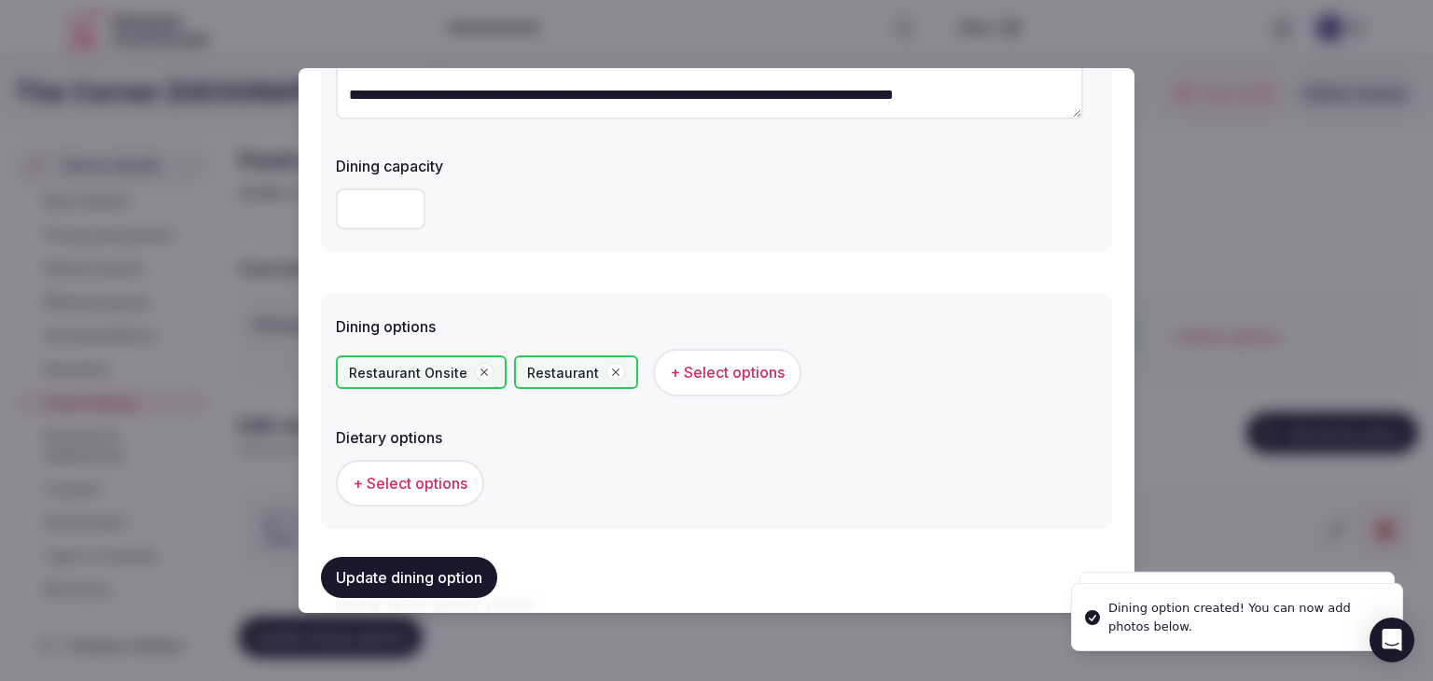
scroll to position [467, 0]
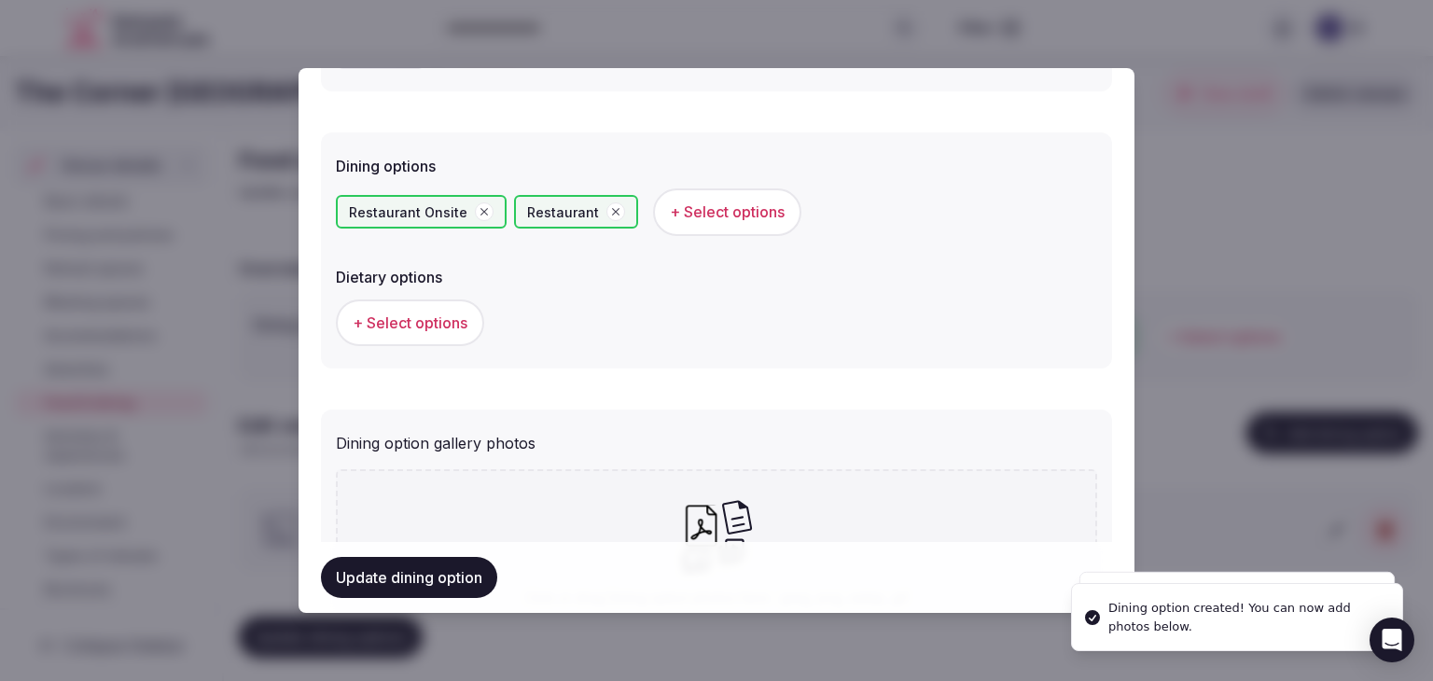
click at [455, 583] on button "Update dining option" at bounding box center [409, 577] width 176 height 41
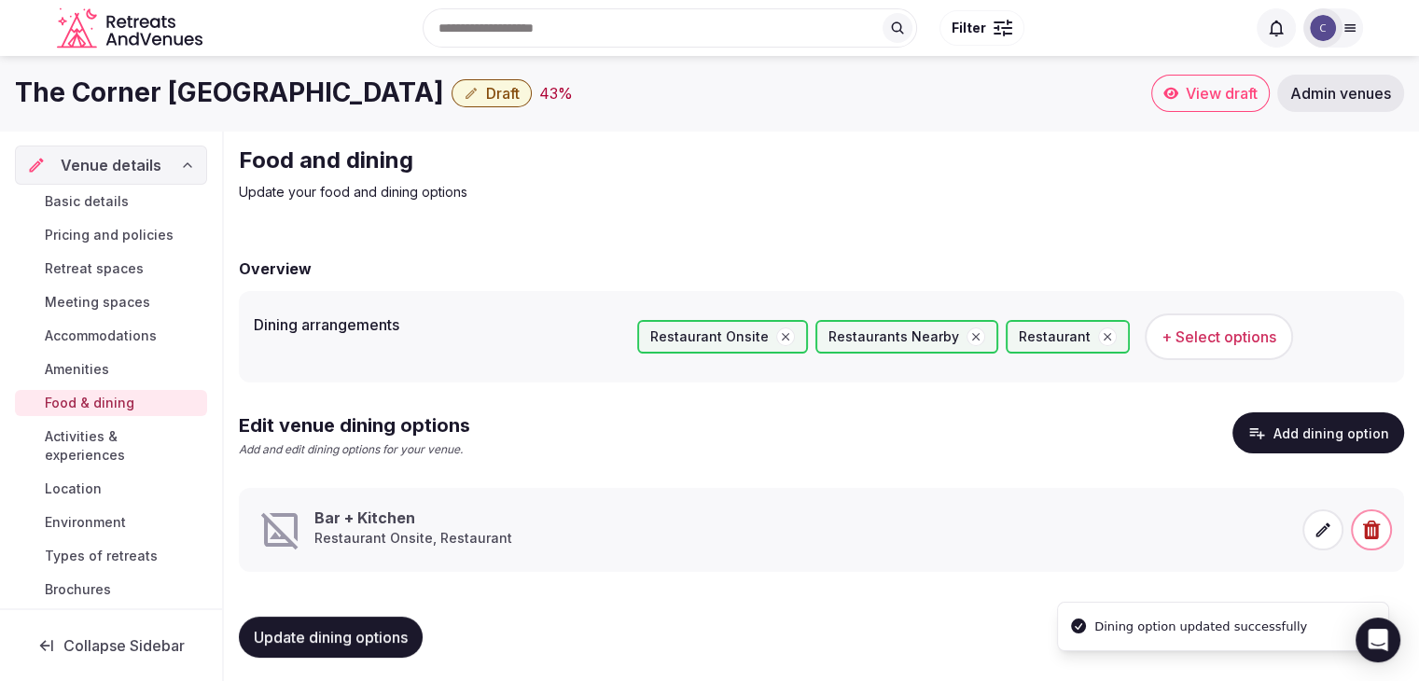
click at [1319, 535] on icon at bounding box center [1324, 531] width 14 height 14
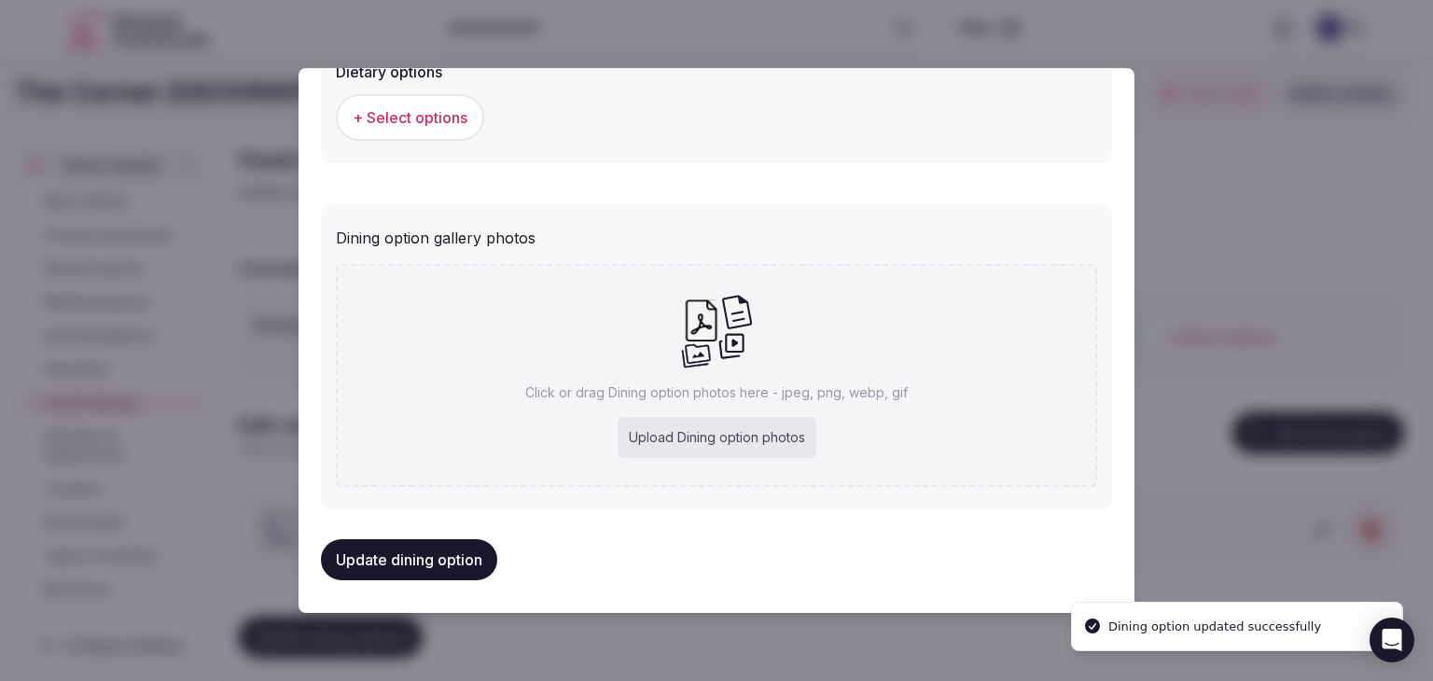
scroll to position [676, 0]
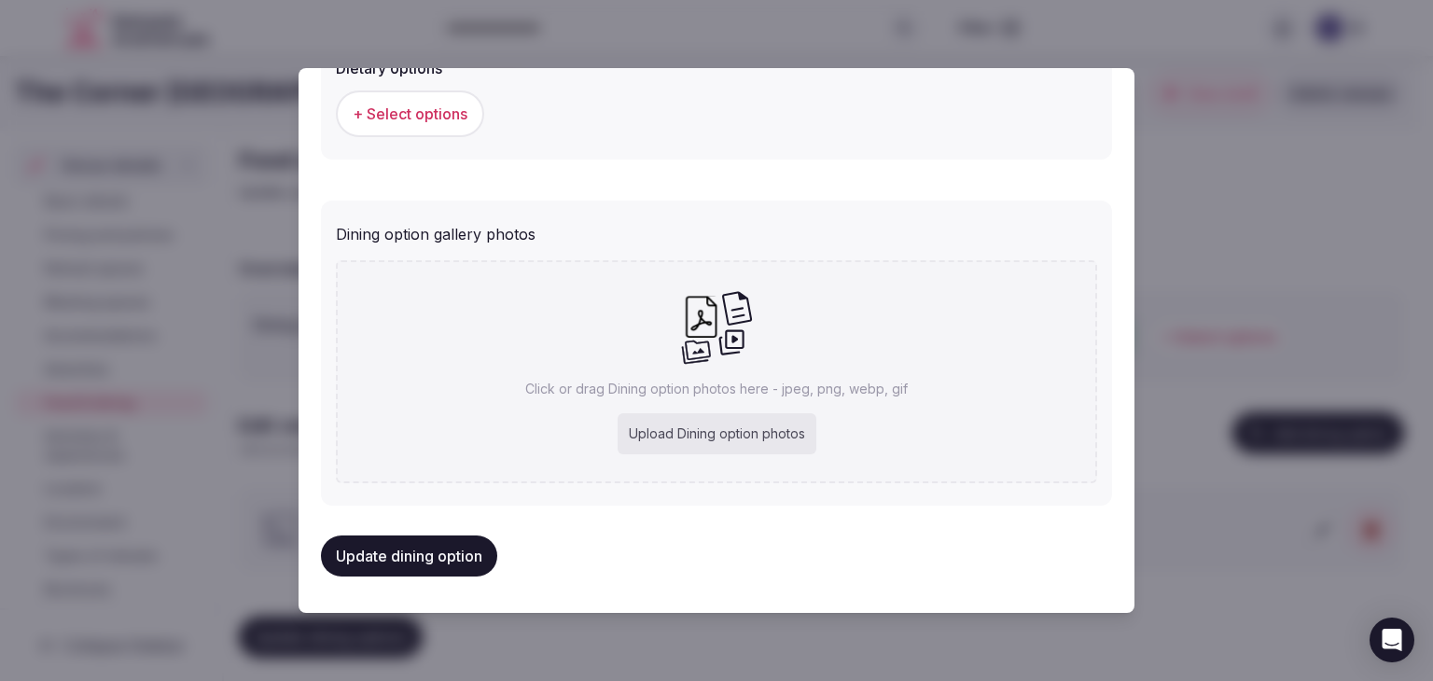
click at [782, 442] on div "Upload Dining option photos" at bounding box center [717, 433] width 199 height 41
type input "**********"
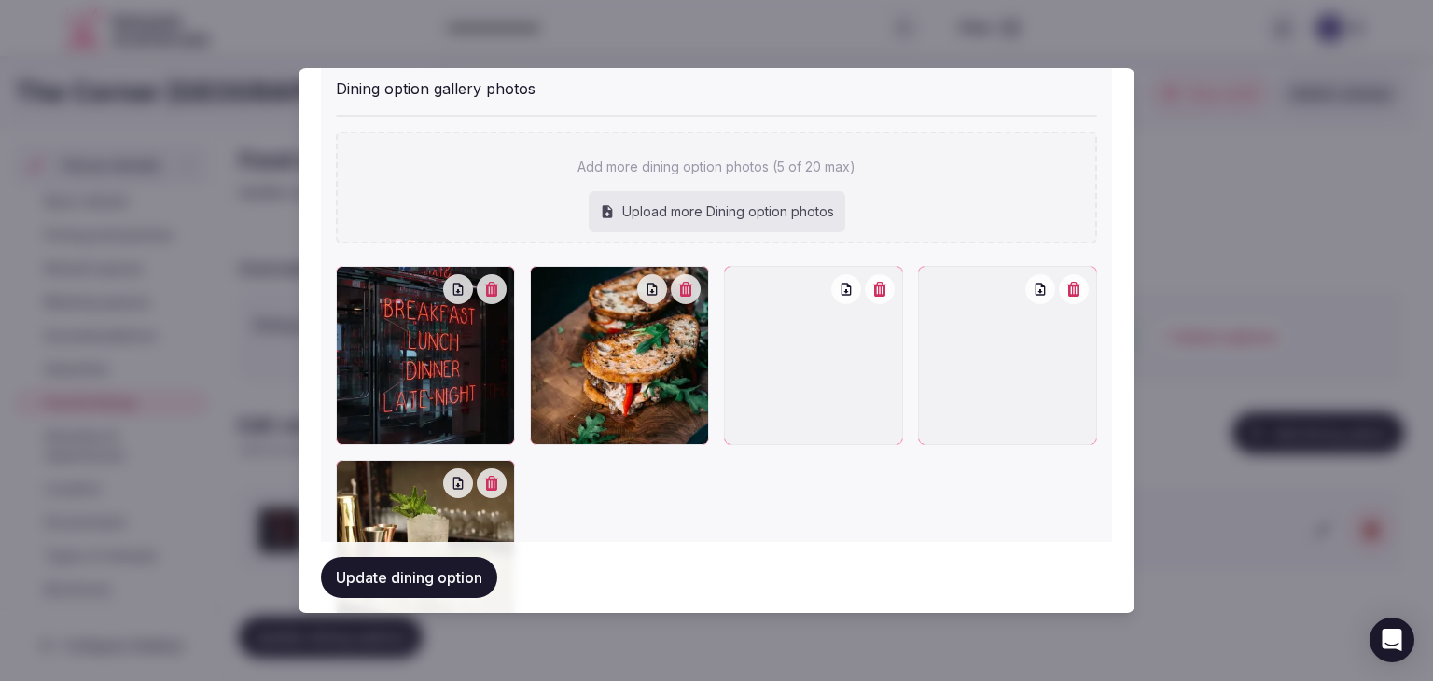
scroll to position [862, 0]
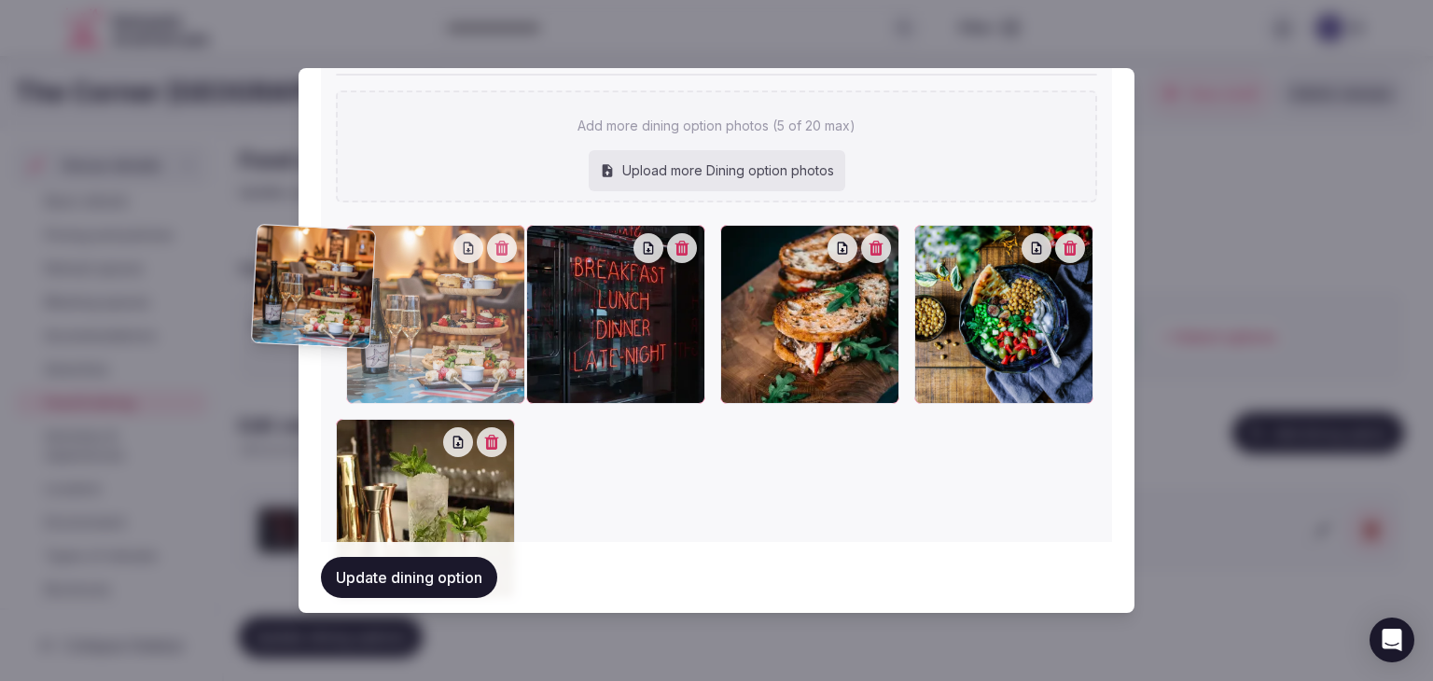
drag, startPoint x: 919, startPoint y: 248, endPoint x: 265, endPoint y: 252, distance: 654.2
click at [265, 252] on body "Search Popular Destinations [GEOGRAPHIC_DATA], [GEOGRAPHIC_DATA] [GEOGRAPHIC_DA…" at bounding box center [709, 344] width 1419 height 688
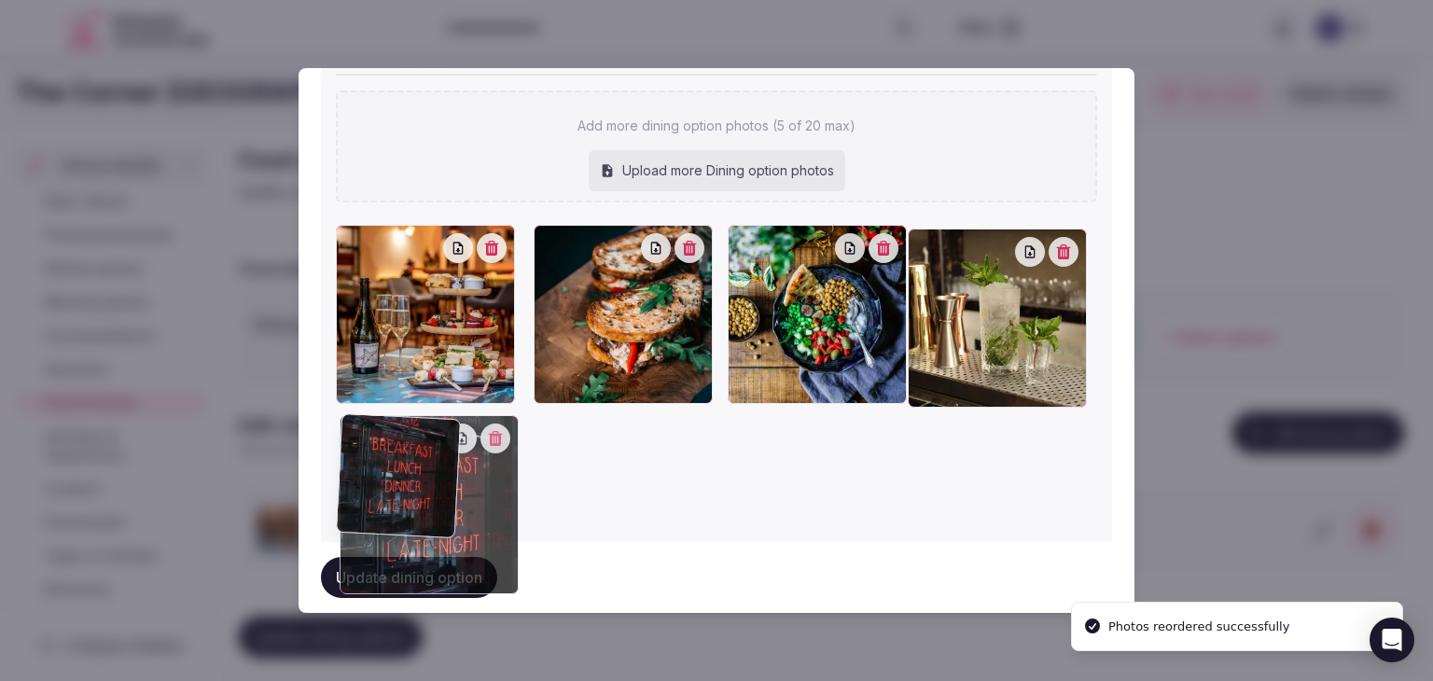
drag, startPoint x: 556, startPoint y: 232, endPoint x: 388, endPoint y: 424, distance: 254.6
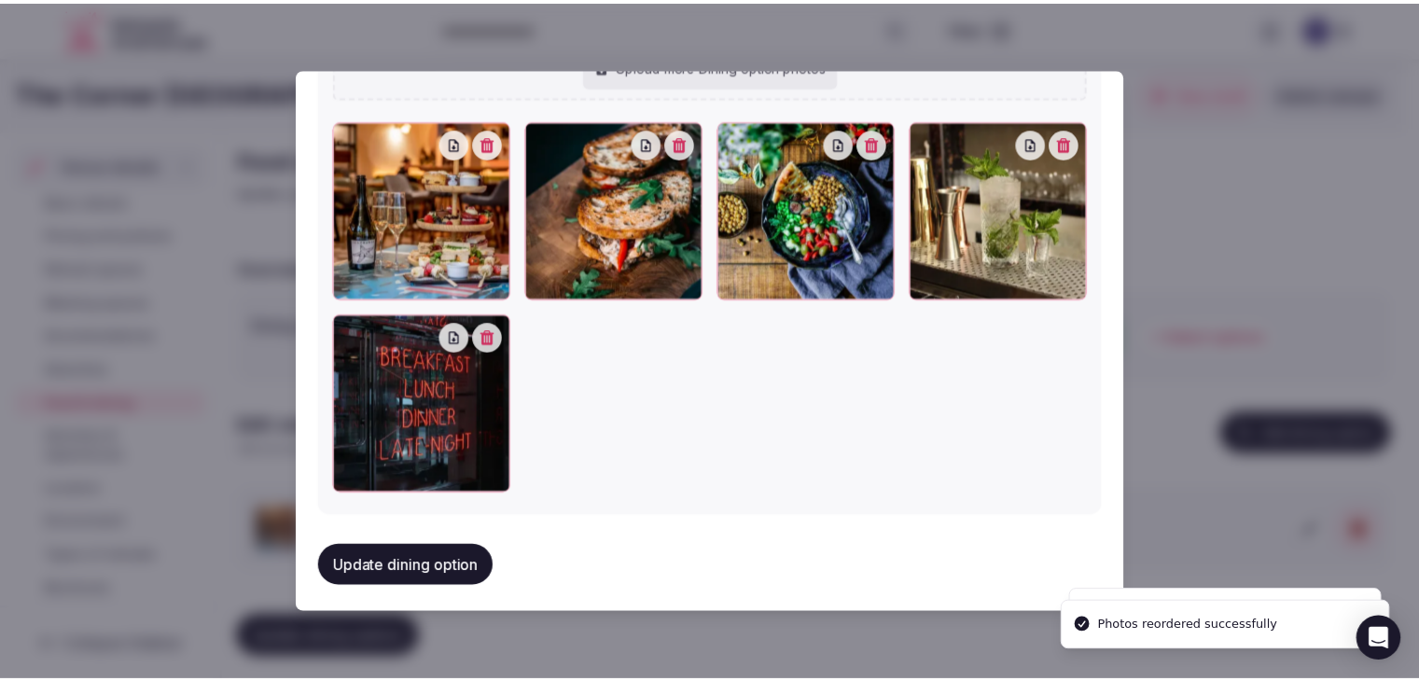
scroll to position [970, 0]
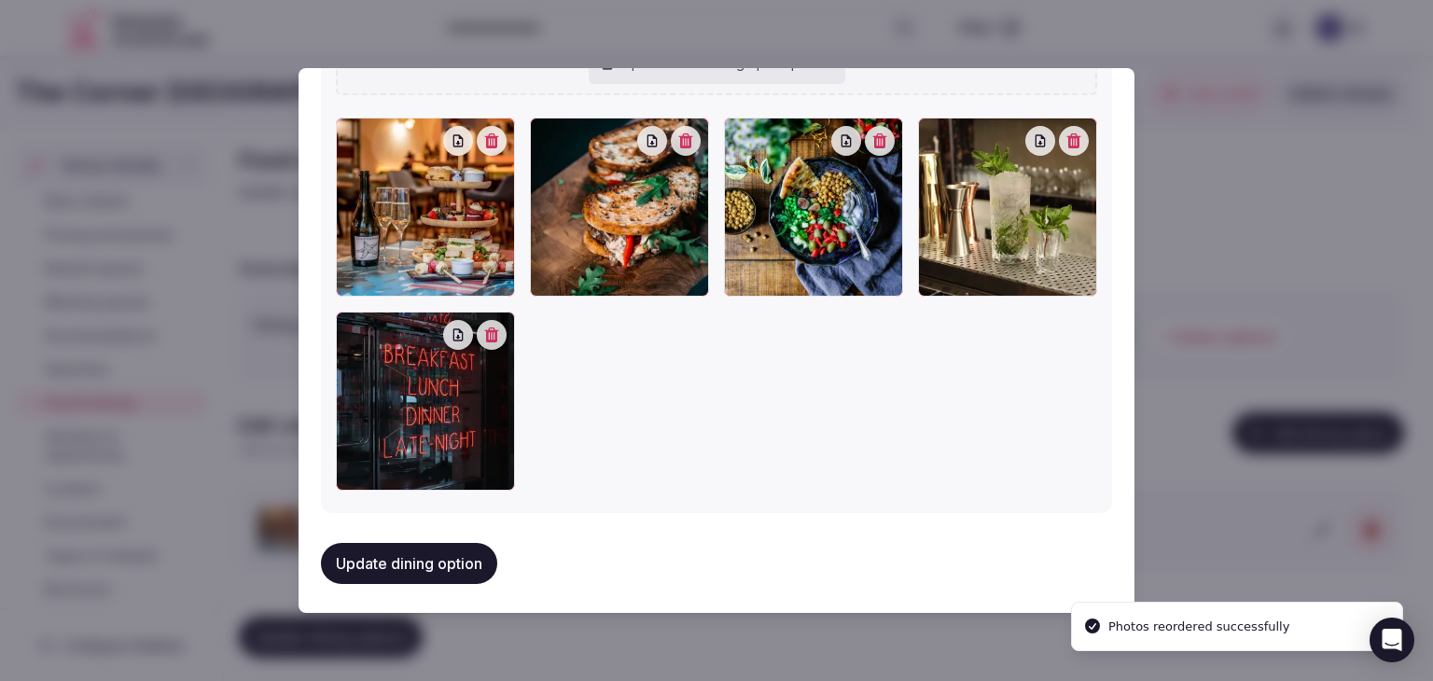
click at [432, 548] on button "Update dining option" at bounding box center [409, 563] width 176 height 41
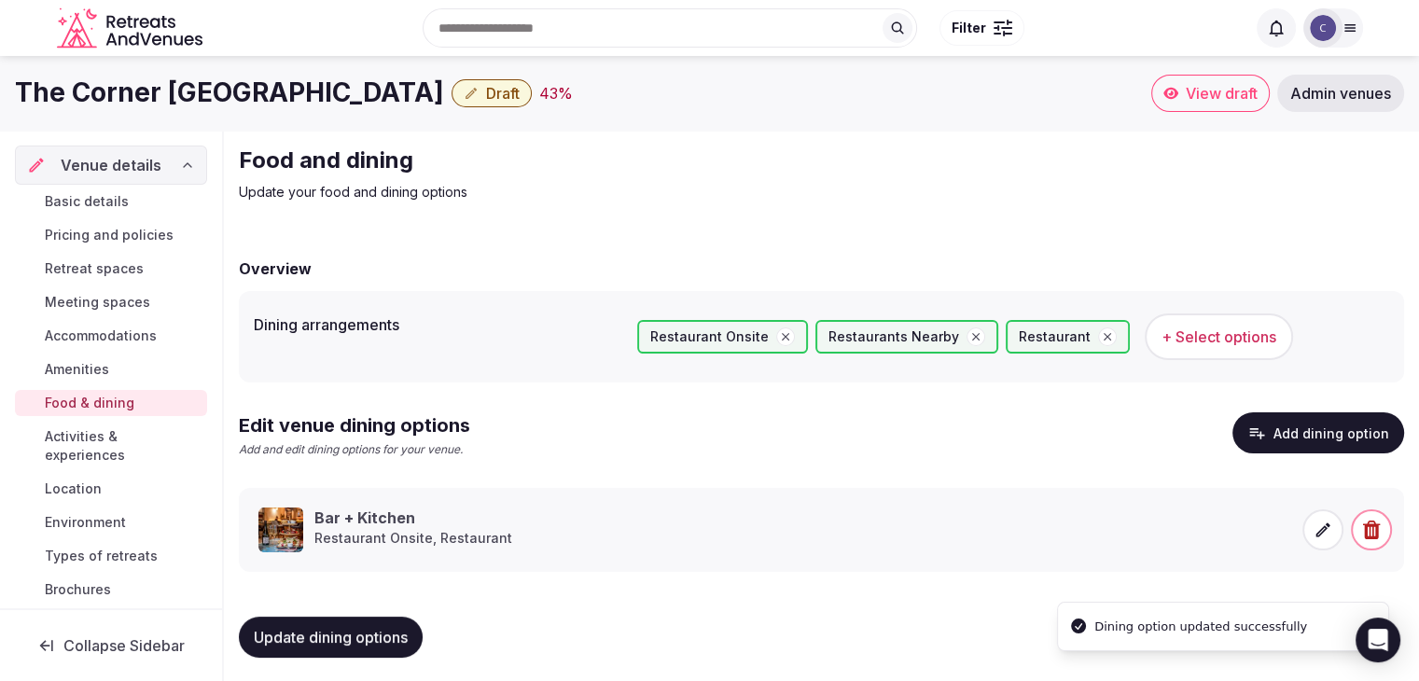
click at [400, 632] on span "Update dining options" at bounding box center [331, 637] width 154 height 19
click at [358, 648] on button "Update dining options" at bounding box center [331, 637] width 184 height 41
click at [83, 203] on span "Basic details" at bounding box center [87, 201] width 84 height 19
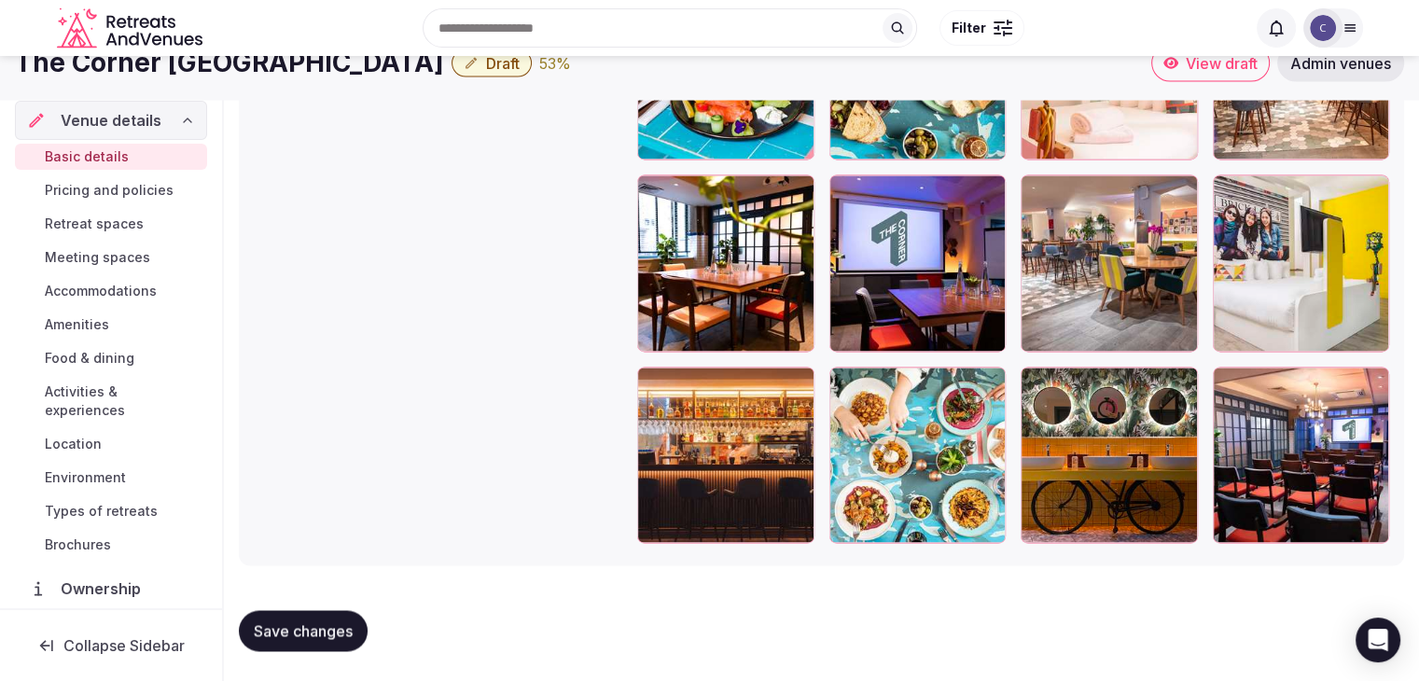
scroll to position [2769, 0]
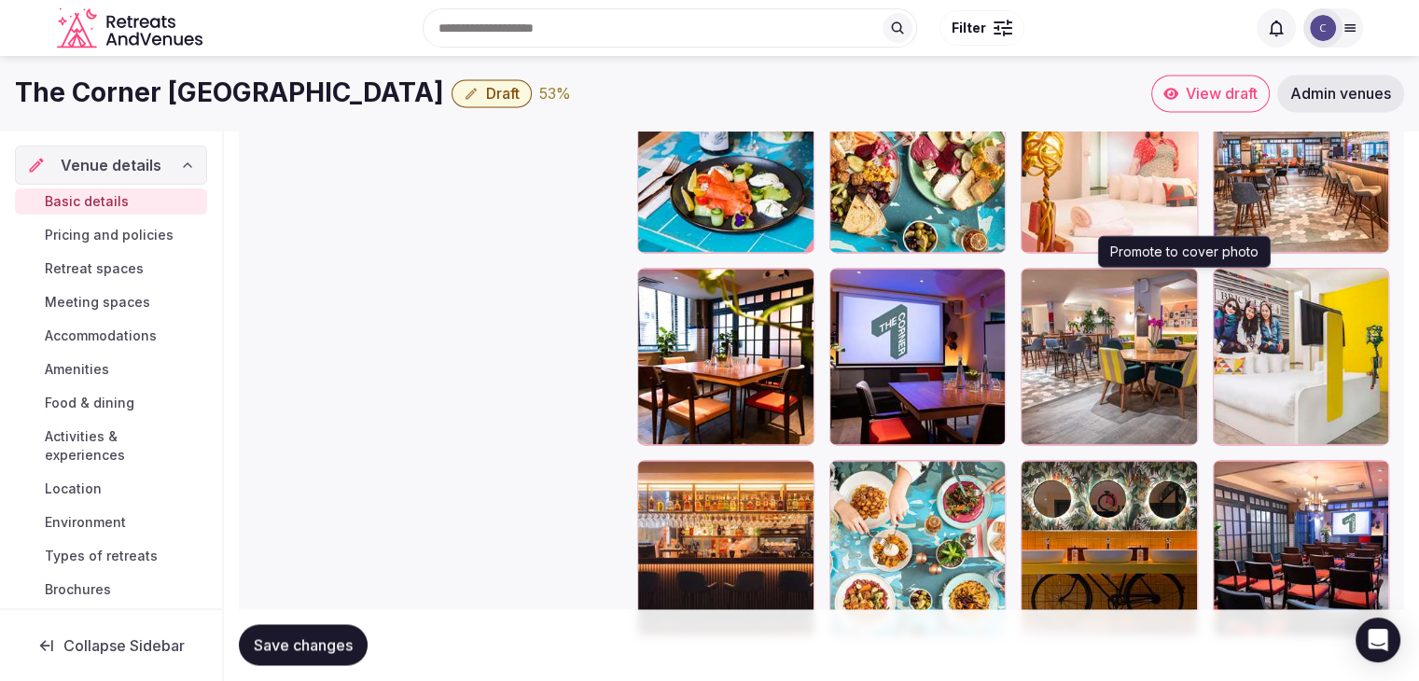
drag, startPoint x: 1183, startPoint y: 273, endPoint x: 1180, endPoint y: 314, distance: 40.3
click at [1183, 279] on icon "button" at bounding box center [1179, 286] width 15 height 15
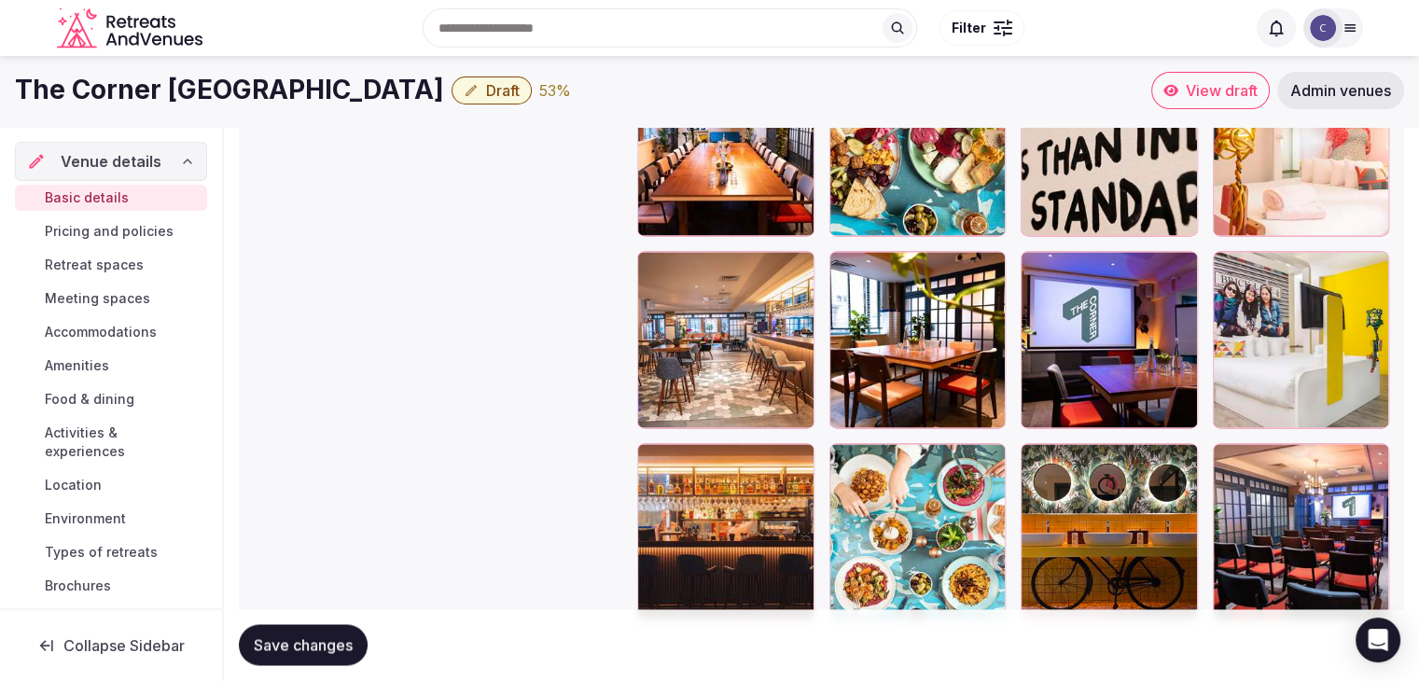
scroll to position [2676, 0]
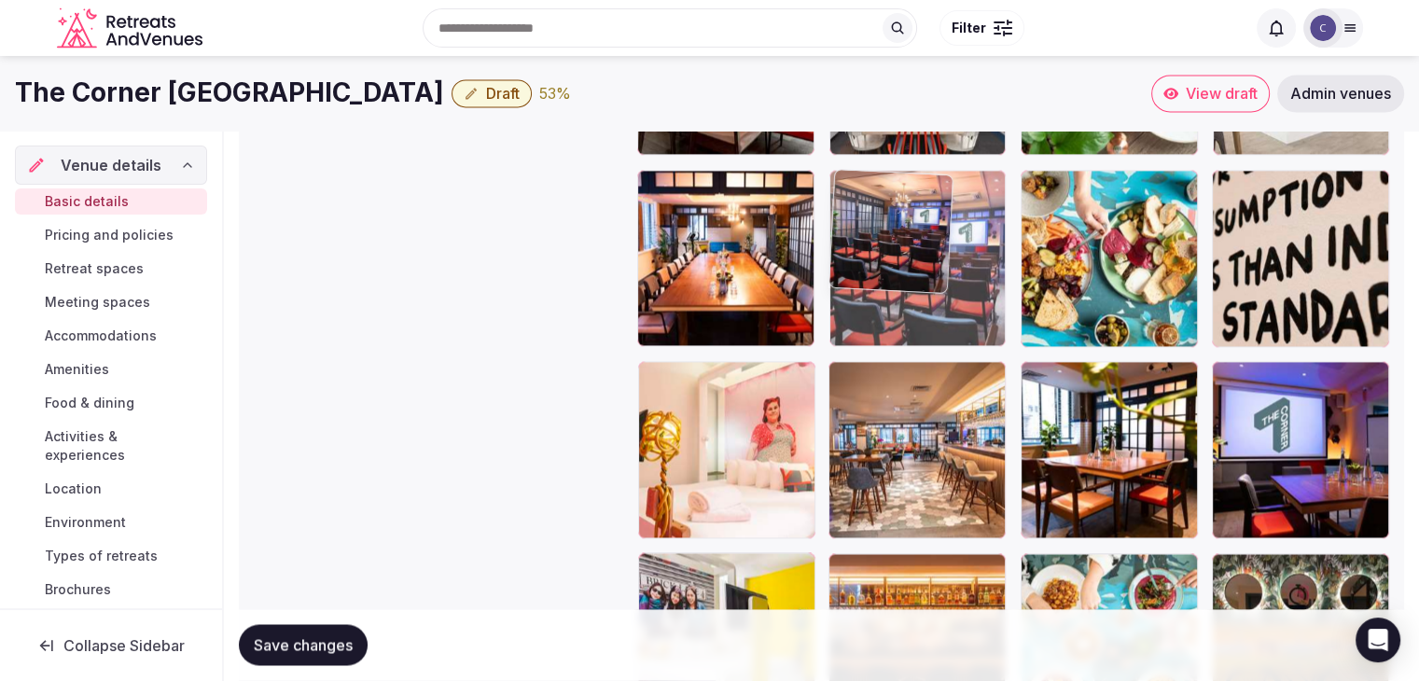
drag, startPoint x: 1219, startPoint y: 565, endPoint x: 821, endPoint y: 236, distance: 515.7
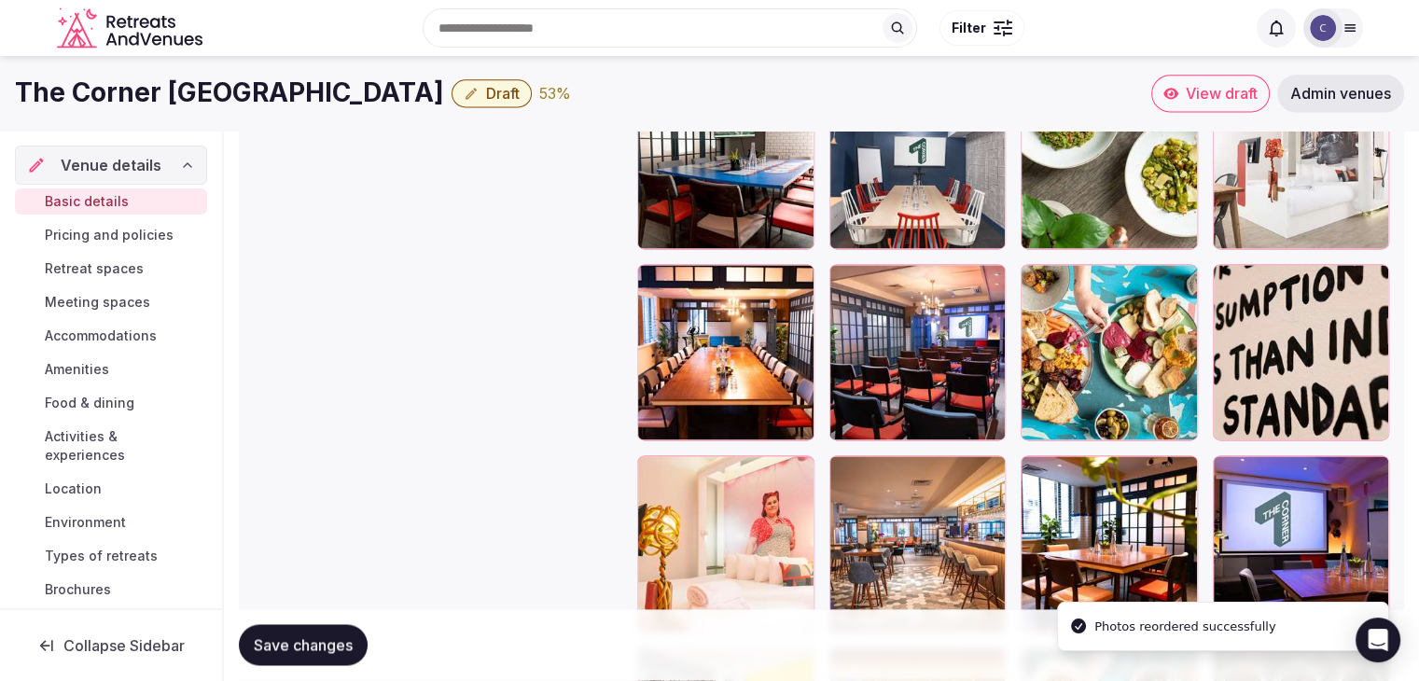
scroll to position [2396, 0]
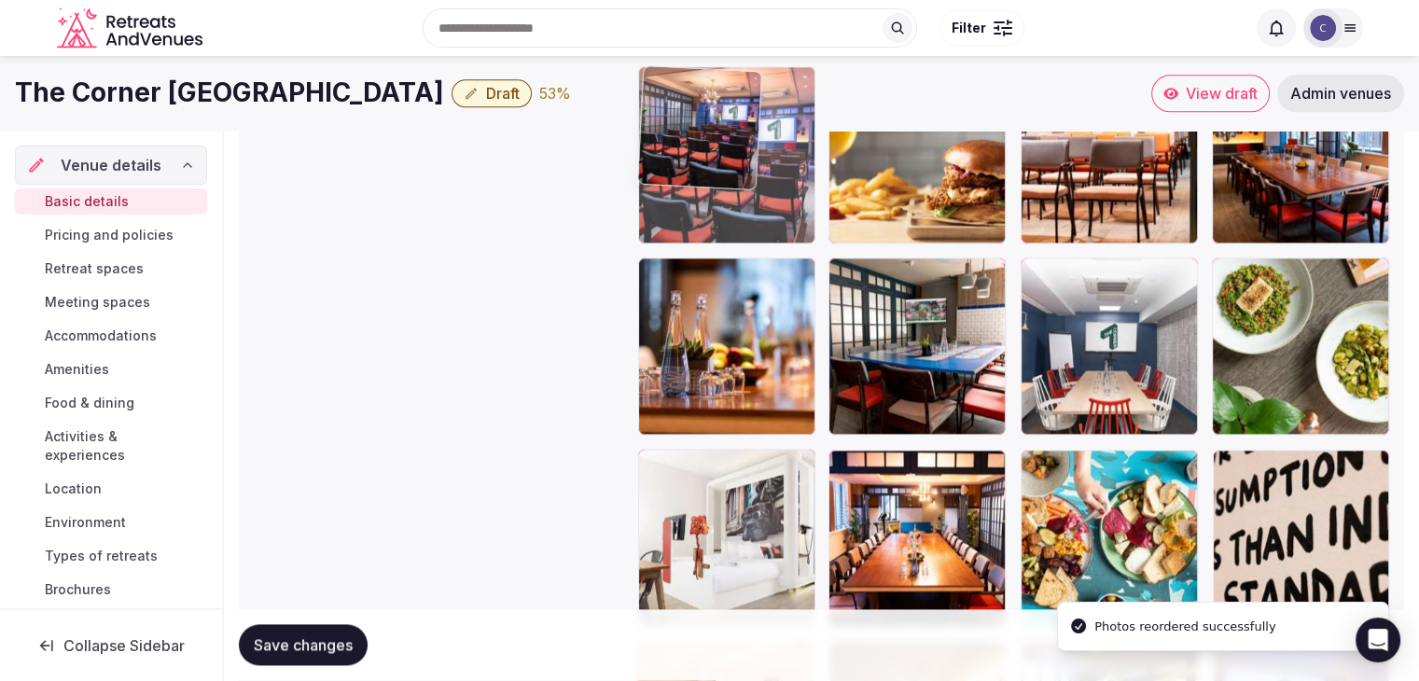
drag, startPoint x: 843, startPoint y: 468, endPoint x: 677, endPoint y: 169, distance: 341.7
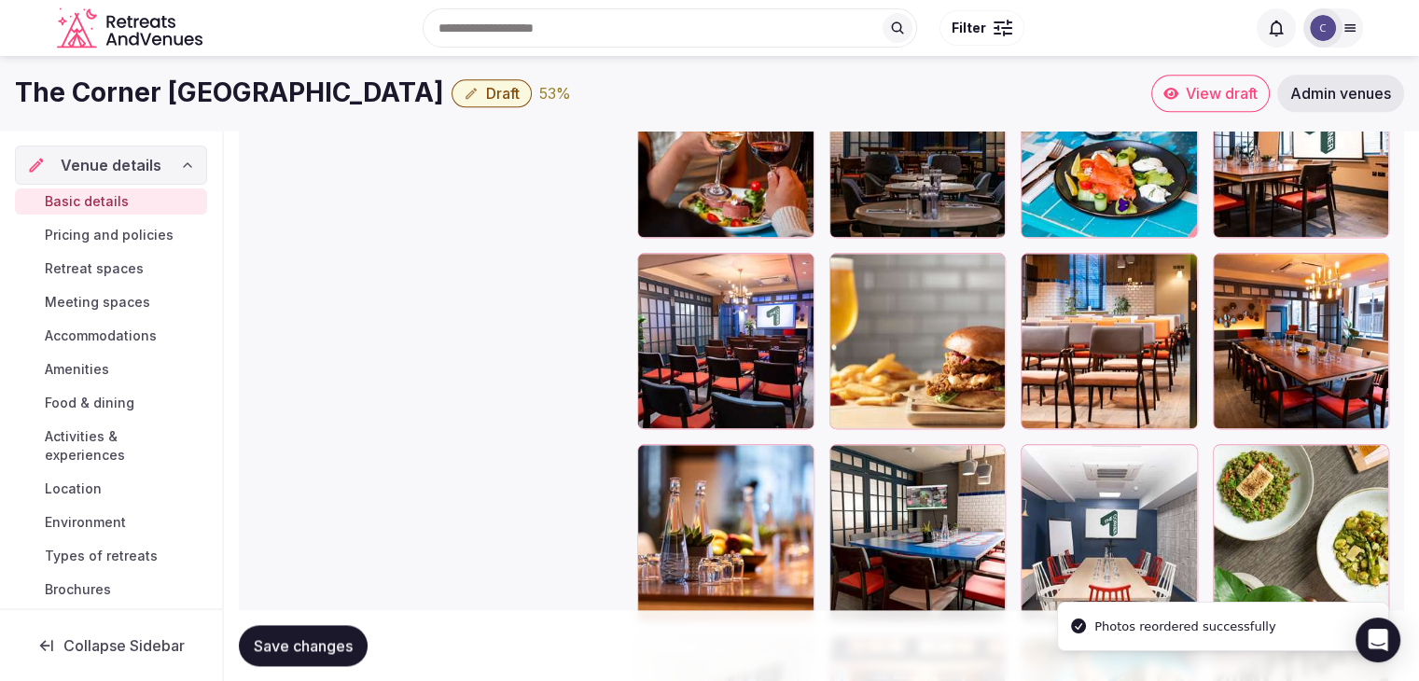
scroll to position [2116, 0]
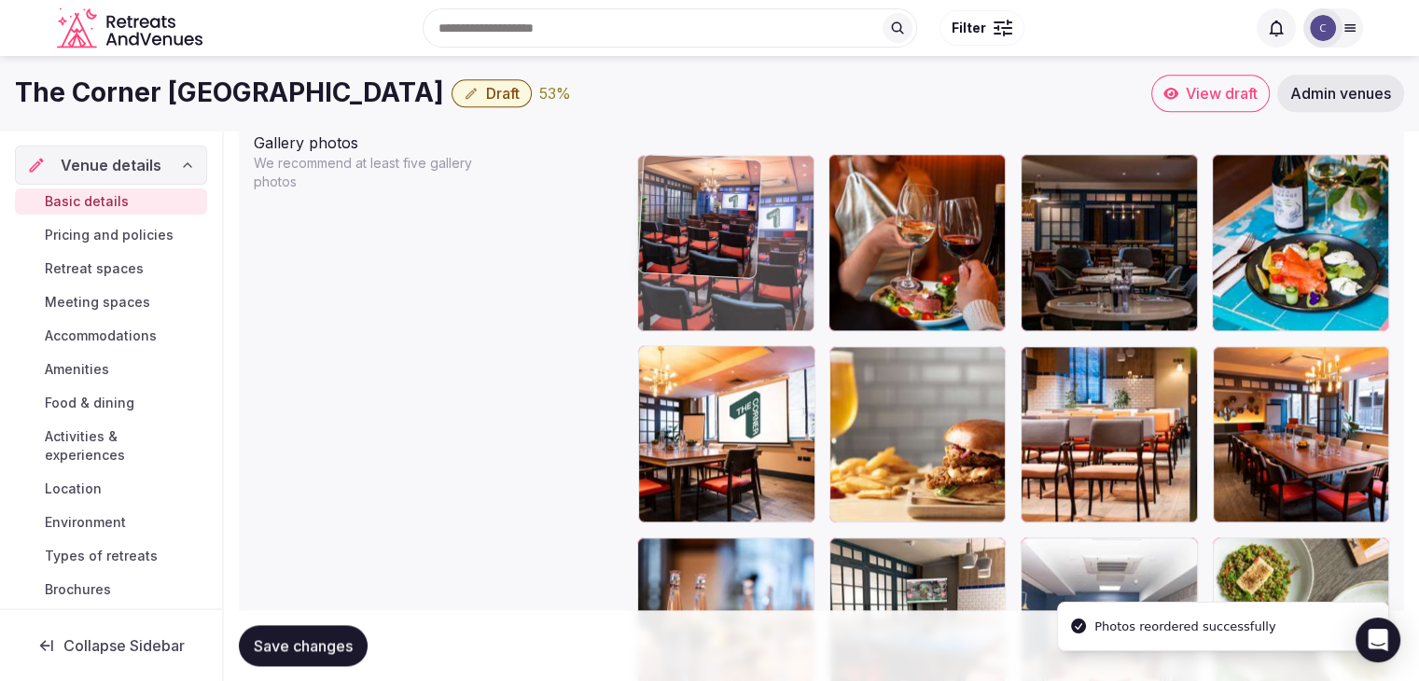
drag, startPoint x: 654, startPoint y: 367, endPoint x: 671, endPoint y: 253, distance: 115.1
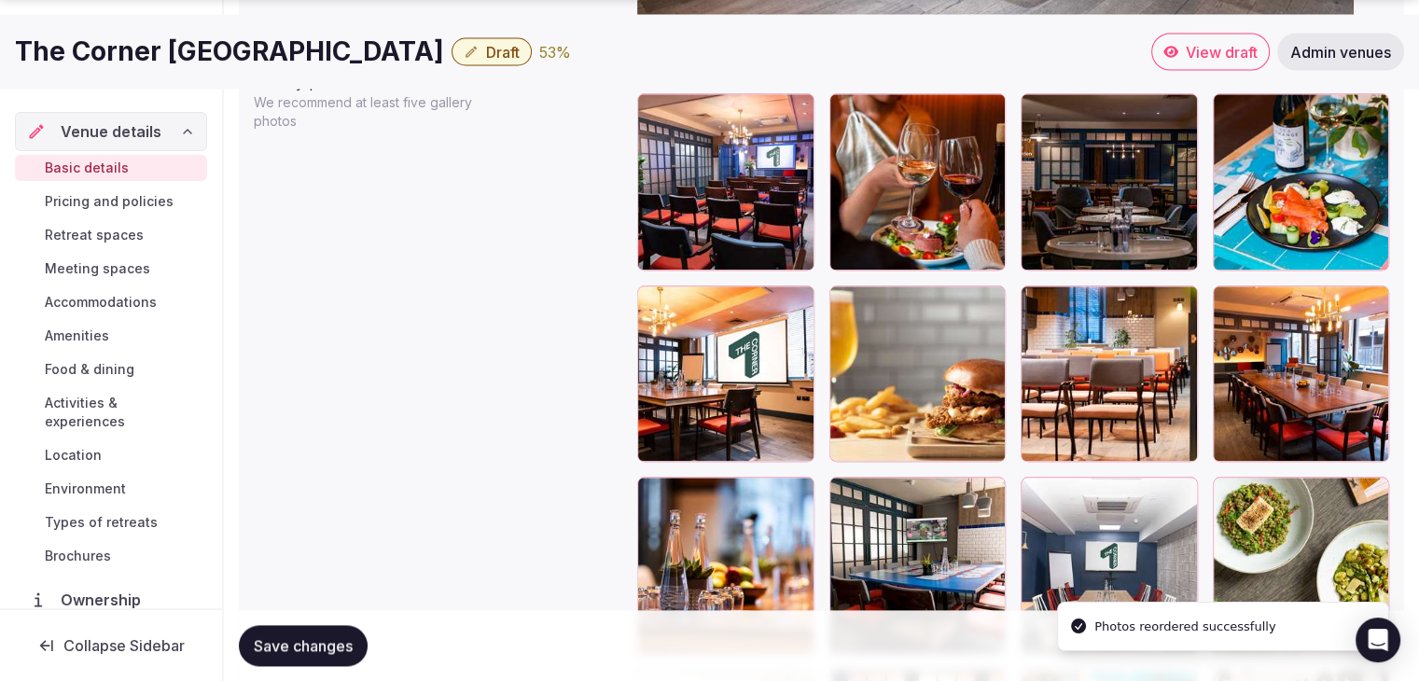
scroll to position [2209, 0]
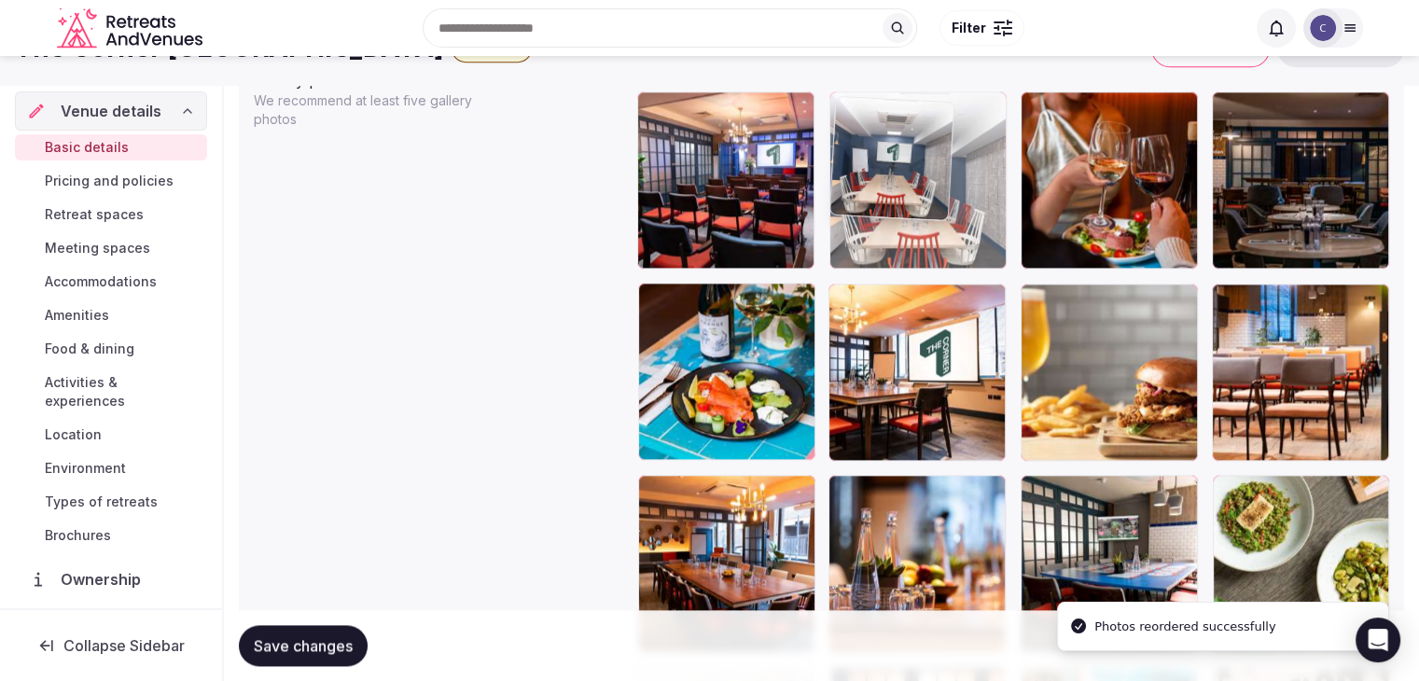
drag, startPoint x: 1048, startPoint y: 468, endPoint x: 927, endPoint y: 121, distance: 366.9
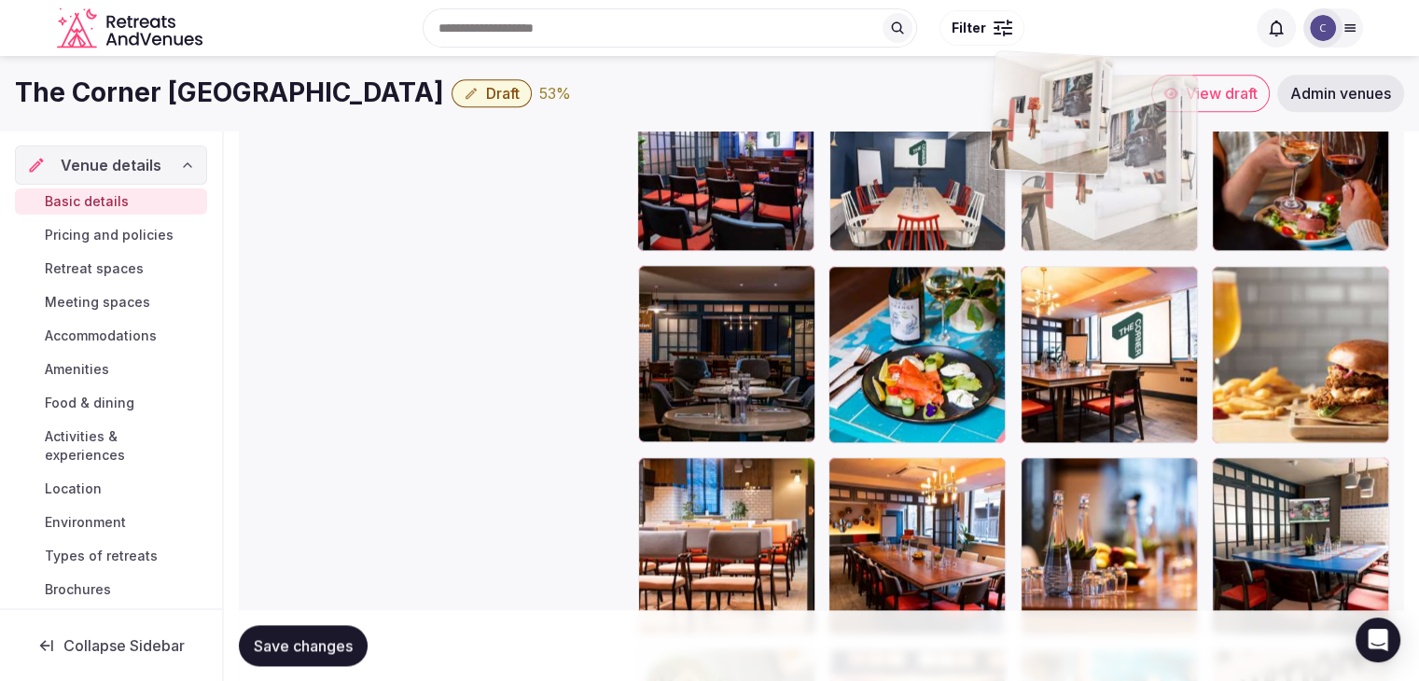
scroll to position [2195, 0]
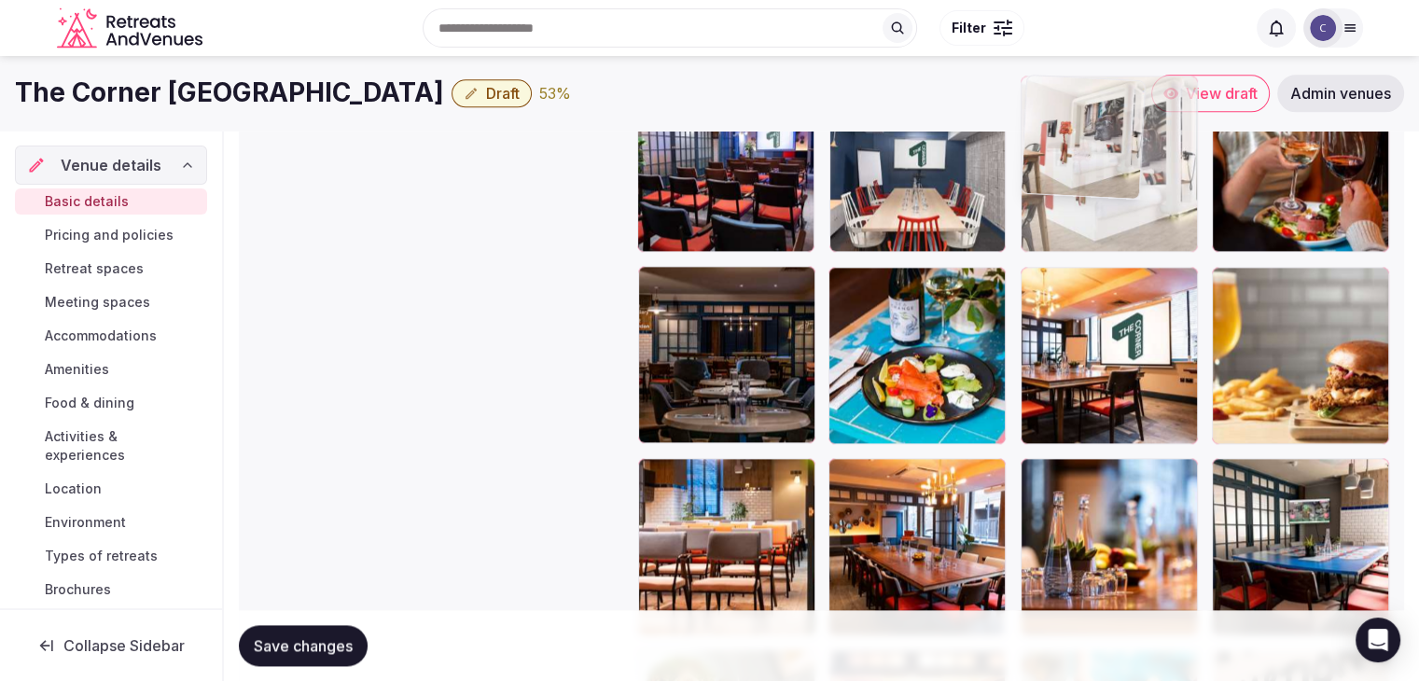
drag, startPoint x: 656, startPoint y: 223, endPoint x: 1028, endPoint y: 157, distance: 378.2
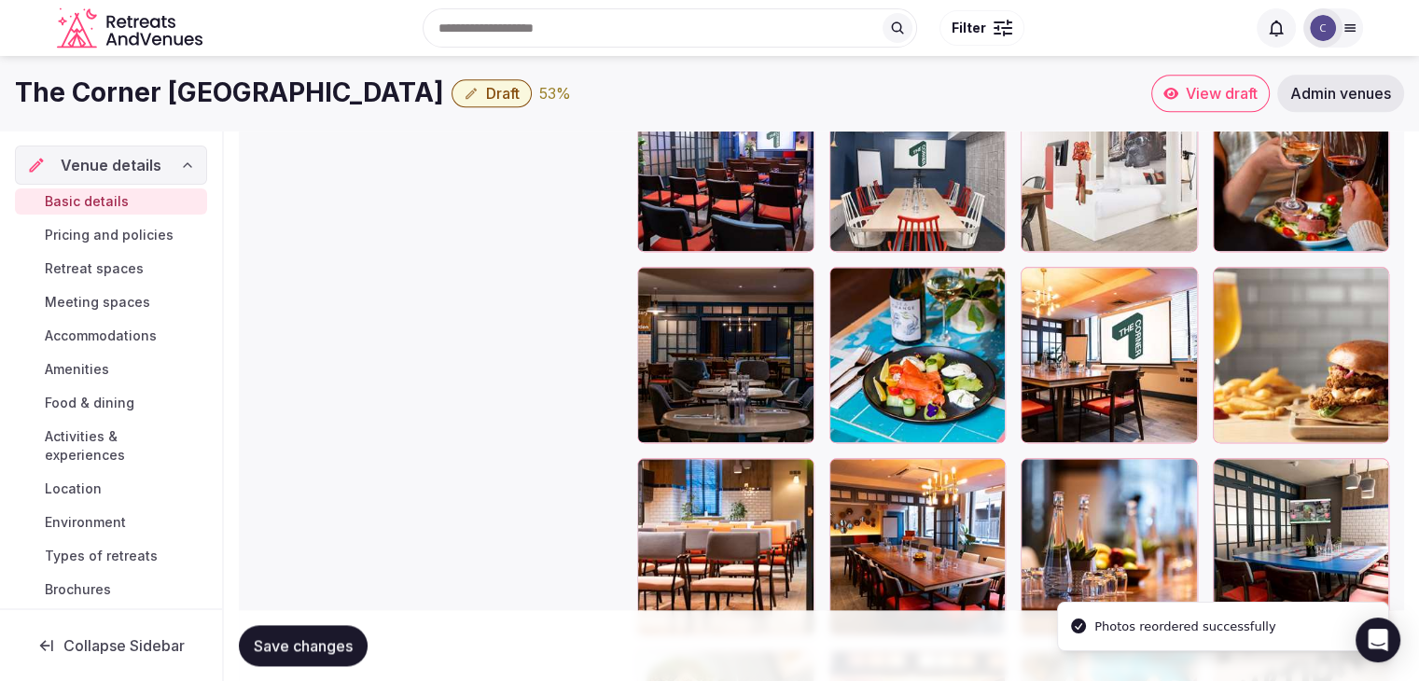
drag, startPoint x: 644, startPoint y: 260, endPoint x: 645, endPoint y: 270, distance: 9.4
click at [645, 270] on div at bounding box center [652, 282] width 30 height 30
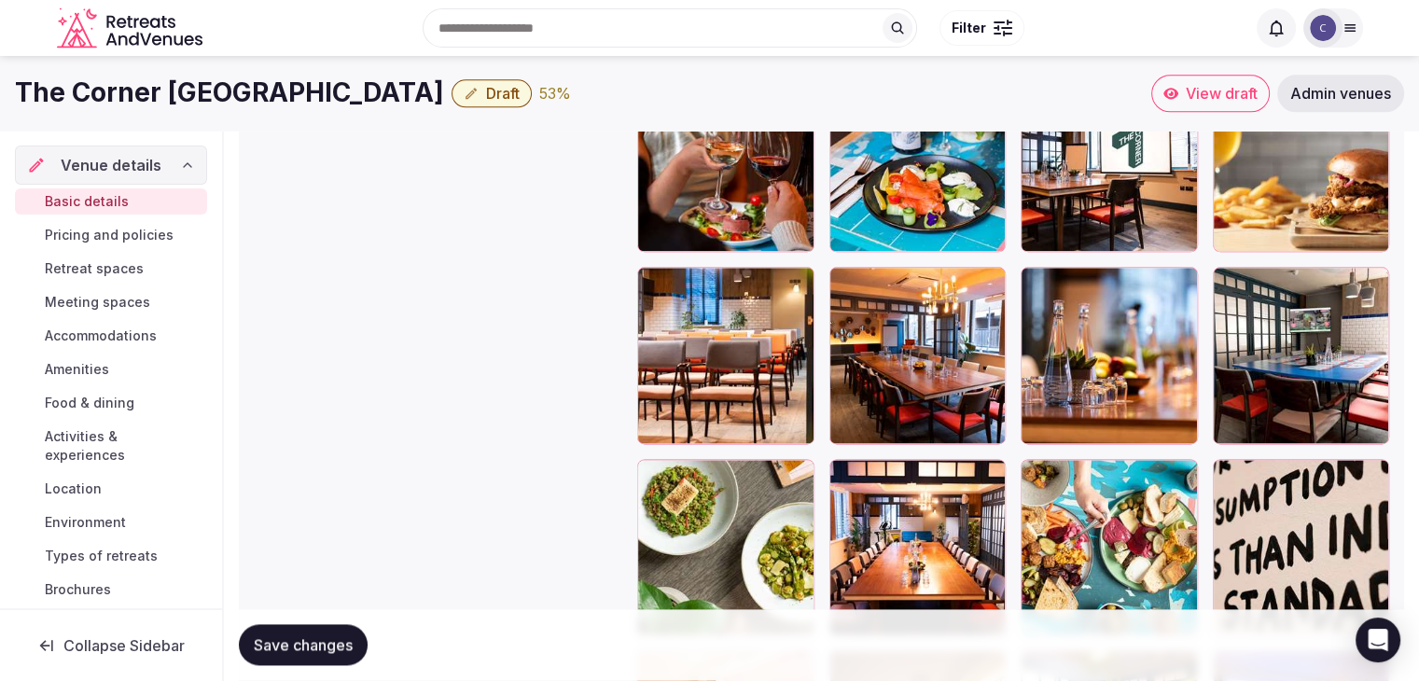
scroll to position [2382, 0]
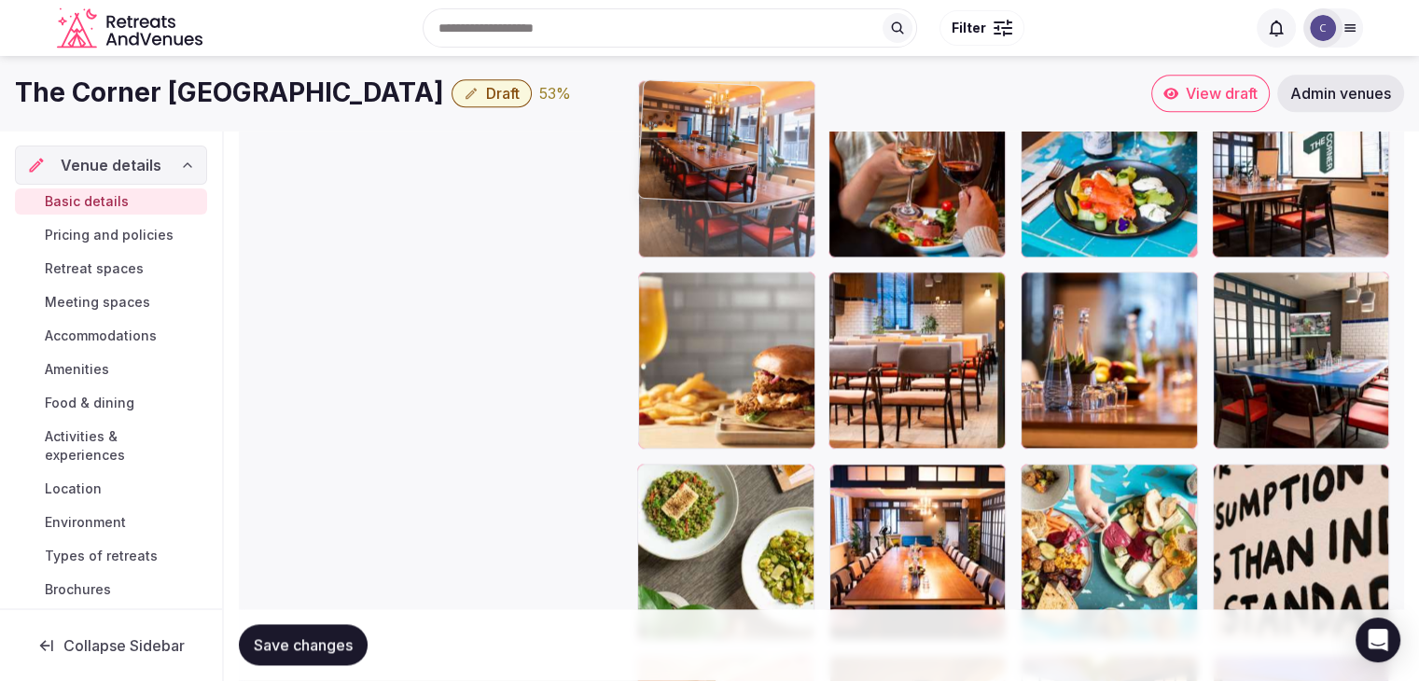
drag, startPoint x: 851, startPoint y: 290, endPoint x: 670, endPoint y: 189, distance: 207.7
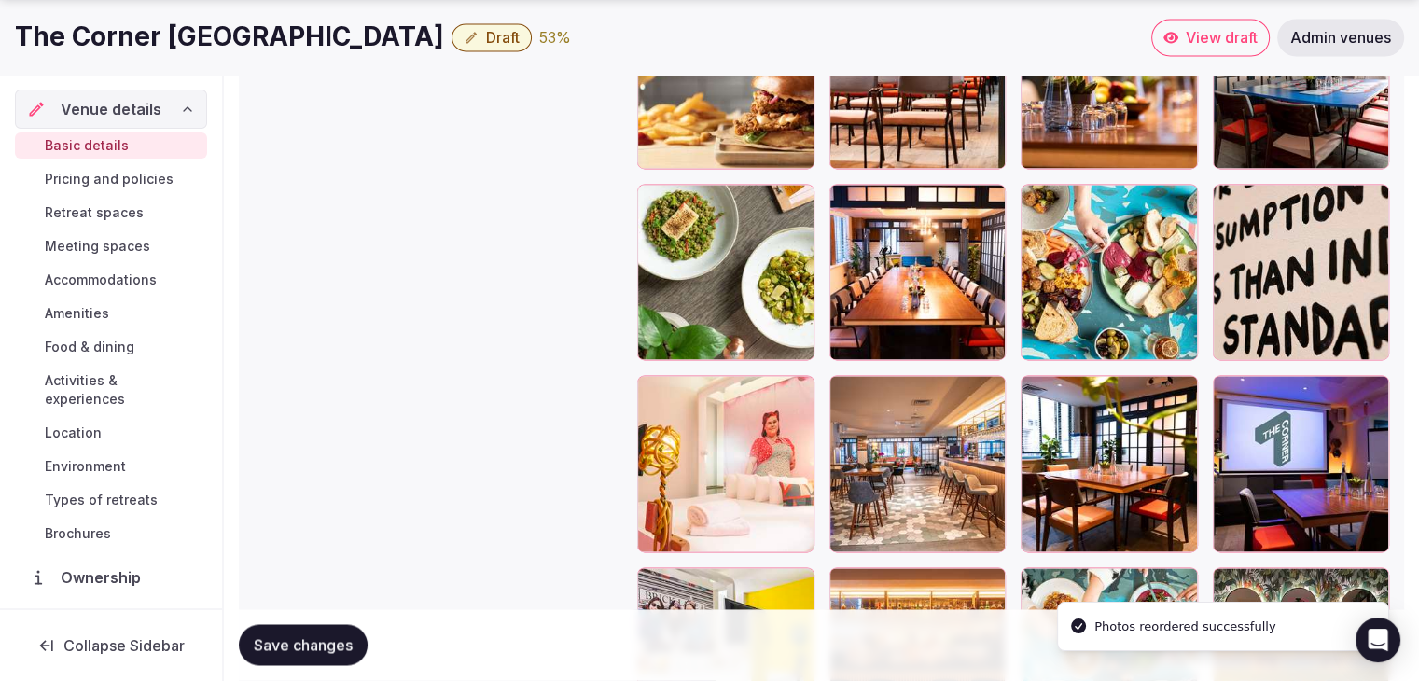
scroll to position [2848, 0]
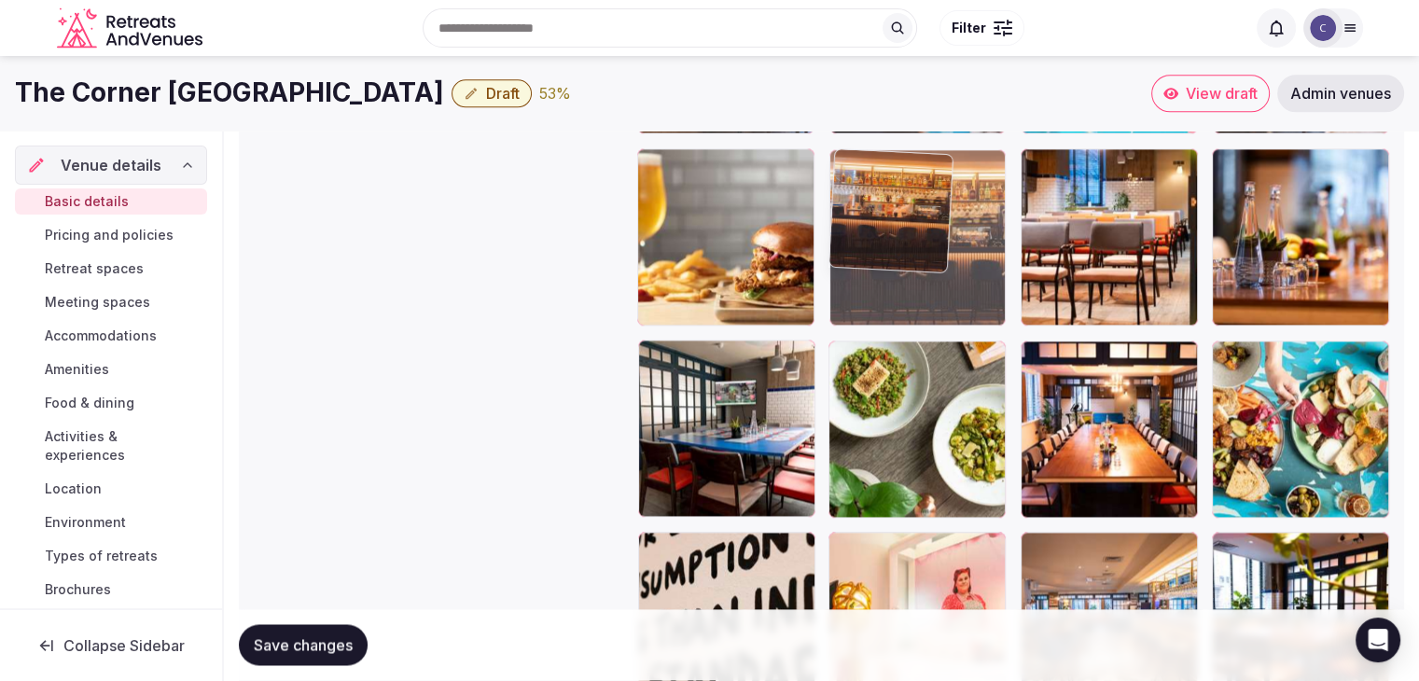
drag, startPoint x: 855, startPoint y: 393, endPoint x: 930, endPoint y: 327, distance: 100.5
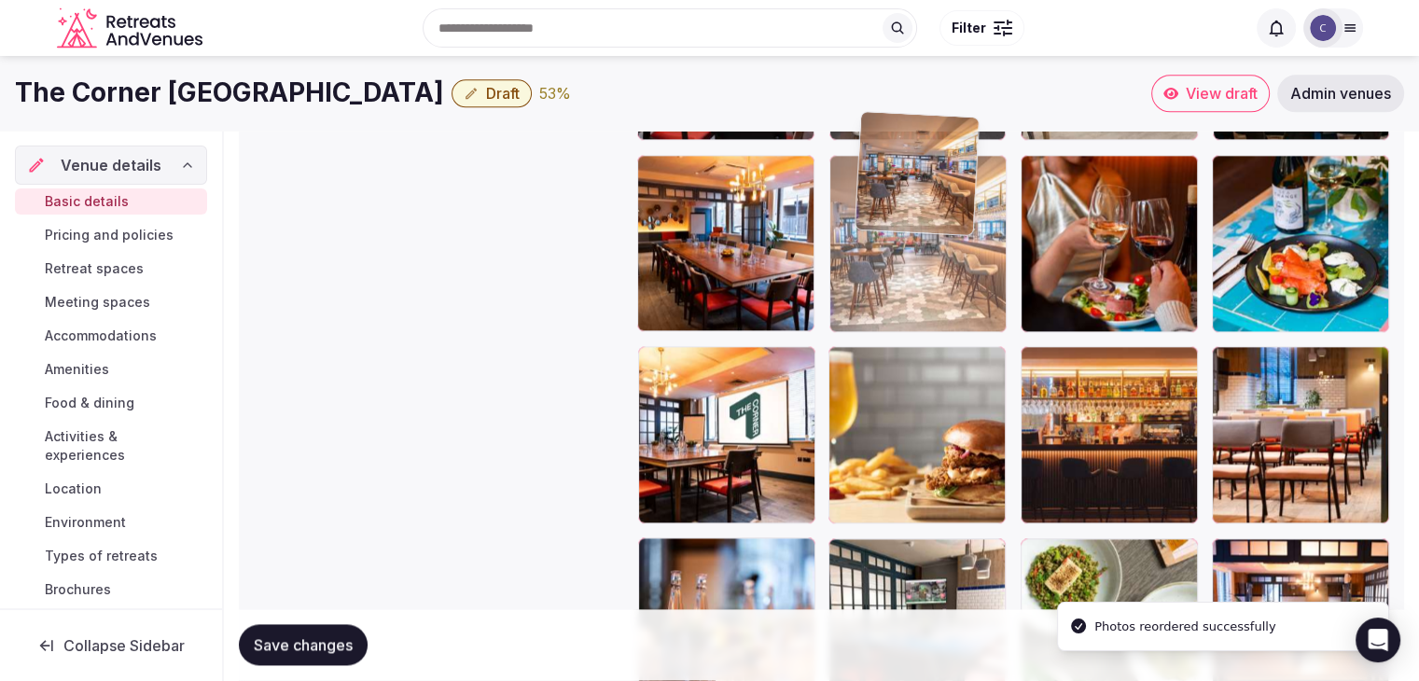
scroll to position [2306, 0]
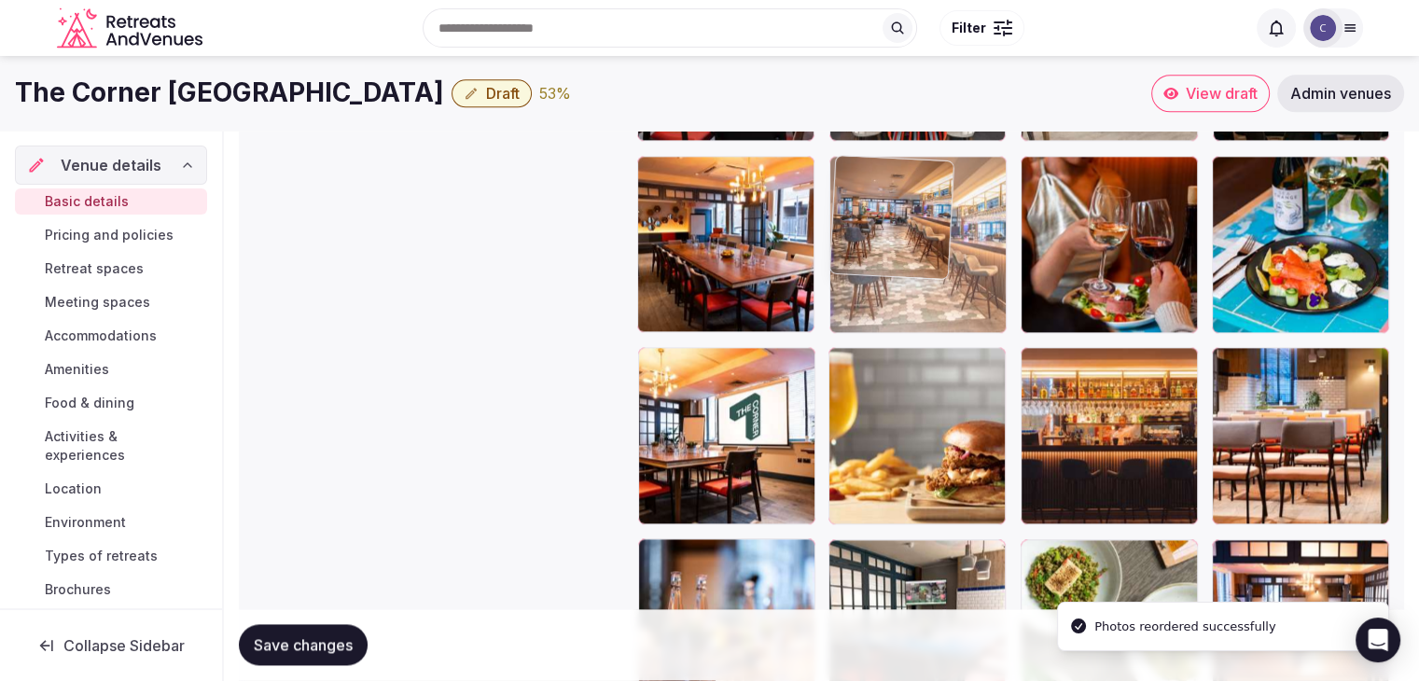
drag, startPoint x: 1051, startPoint y: 266, endPoint x: 869, endPoint y: 256, distance: 182.3
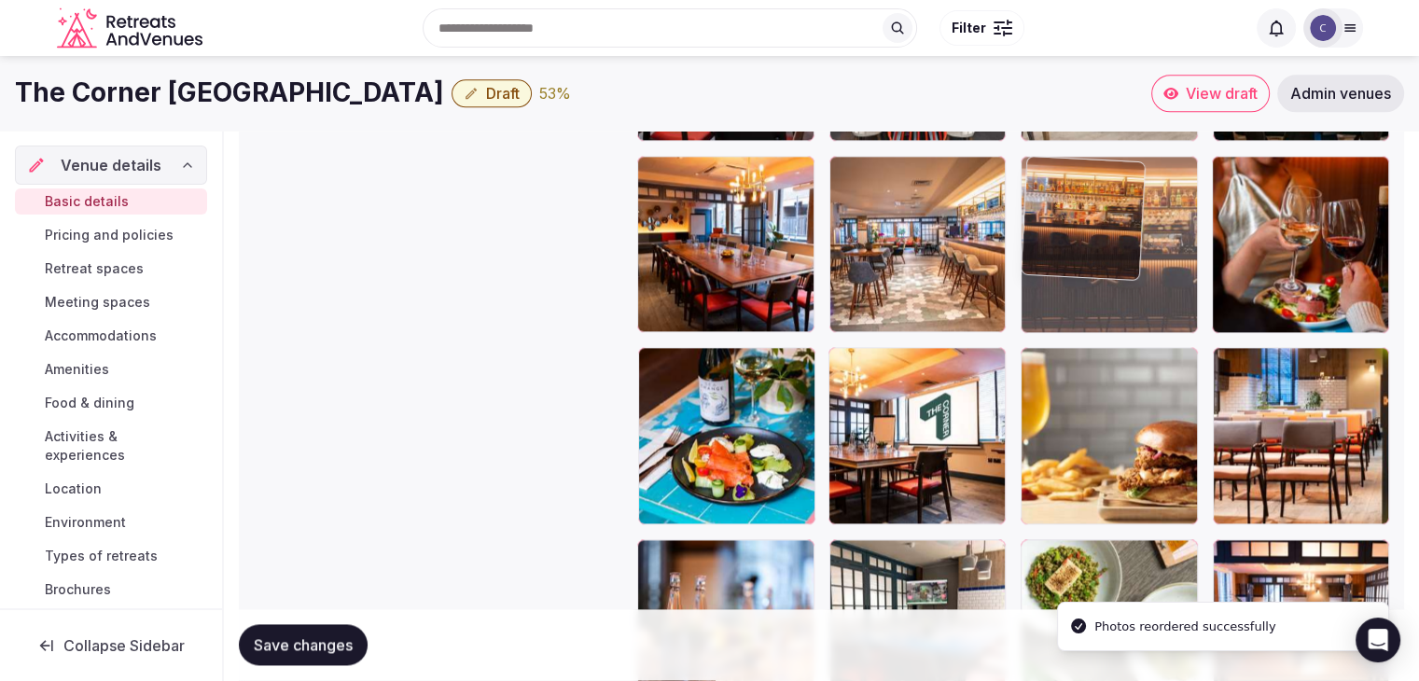
drag, startPoint x: 1055, startPoint y: 369, endPoint x: 1064, endPoint y: 314, distance: 55.8
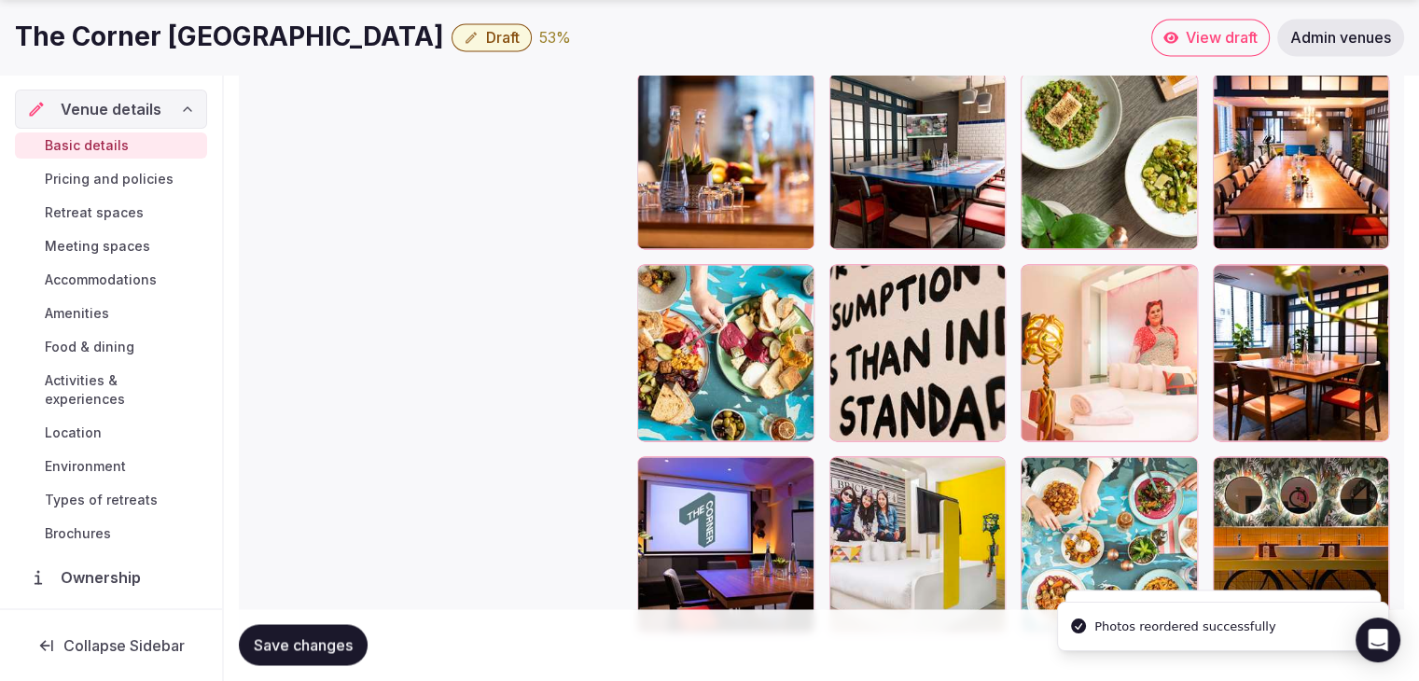
scroll to position [2862, 0]
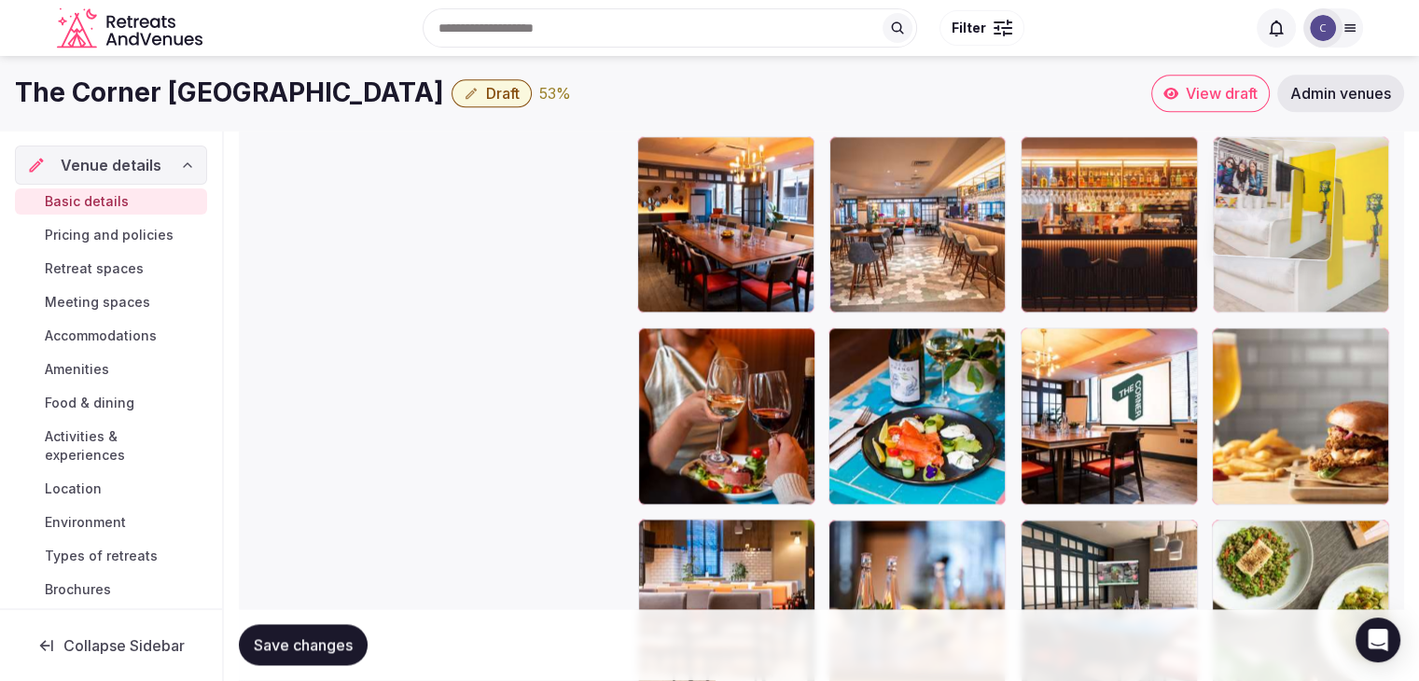
drag, startPoint x: 850, startPoint y: 379, endPoint x: 1295, endPoint y: 210, distance: 476.1
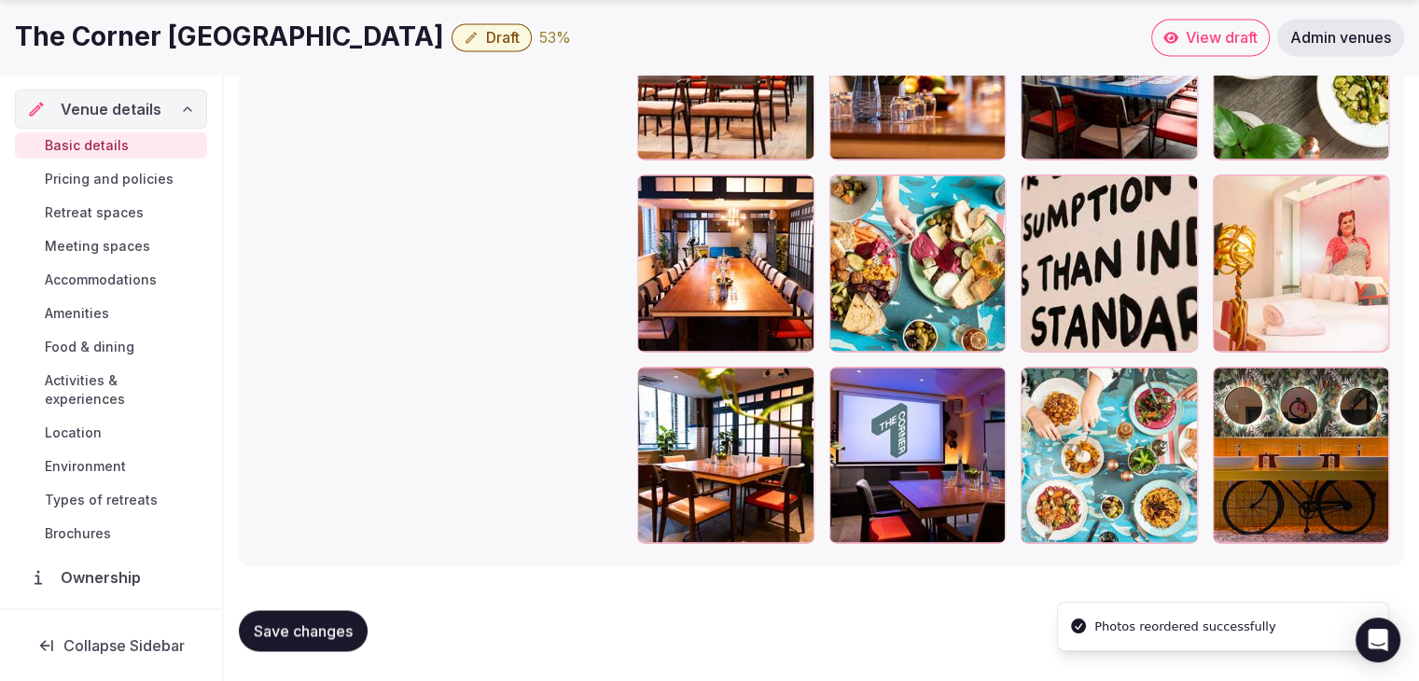
click at [317, 645] on button "Save changes" at bounding box center [303, 630] width 129 height 41
click at [105, 250] on span "Meeting spaces" at bounding box center [97, 246] width 105 height 19
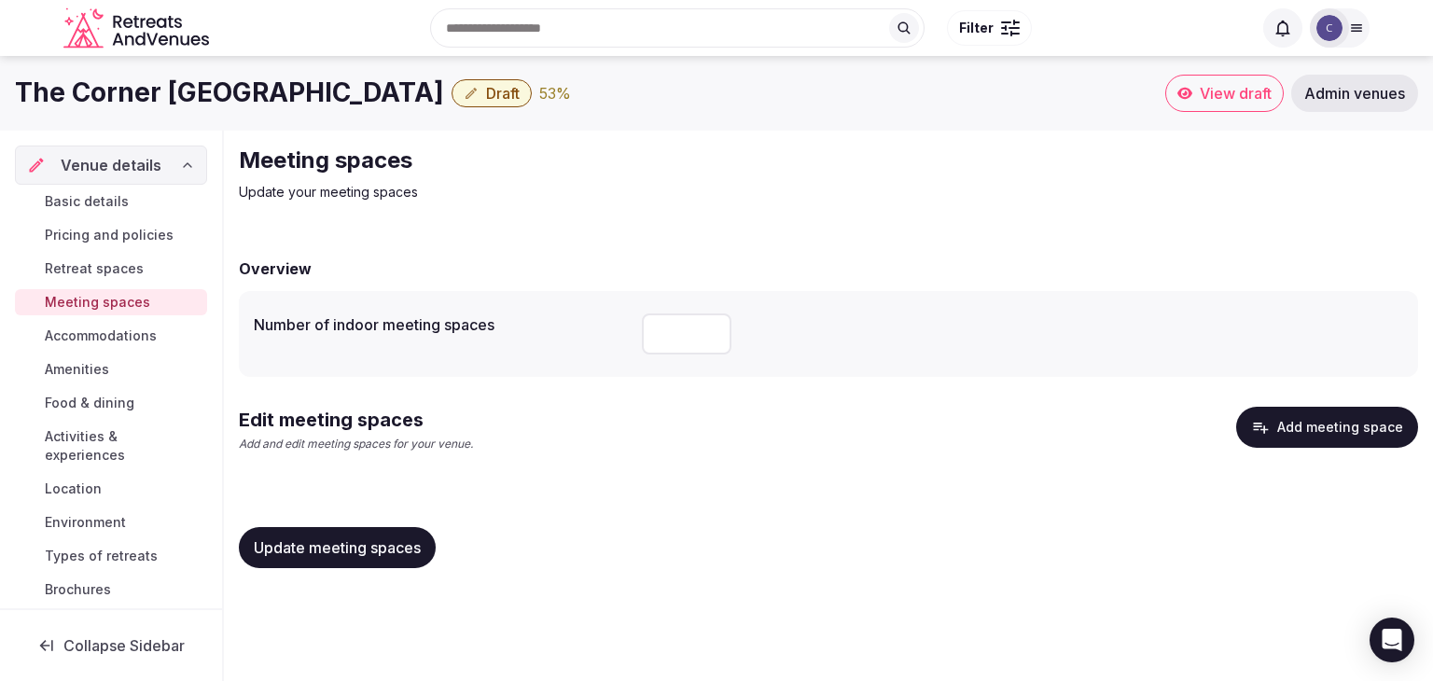
click at [1292, 426] on button "Add meeting space" at bounding box center [1328, 427] width 182 height 41
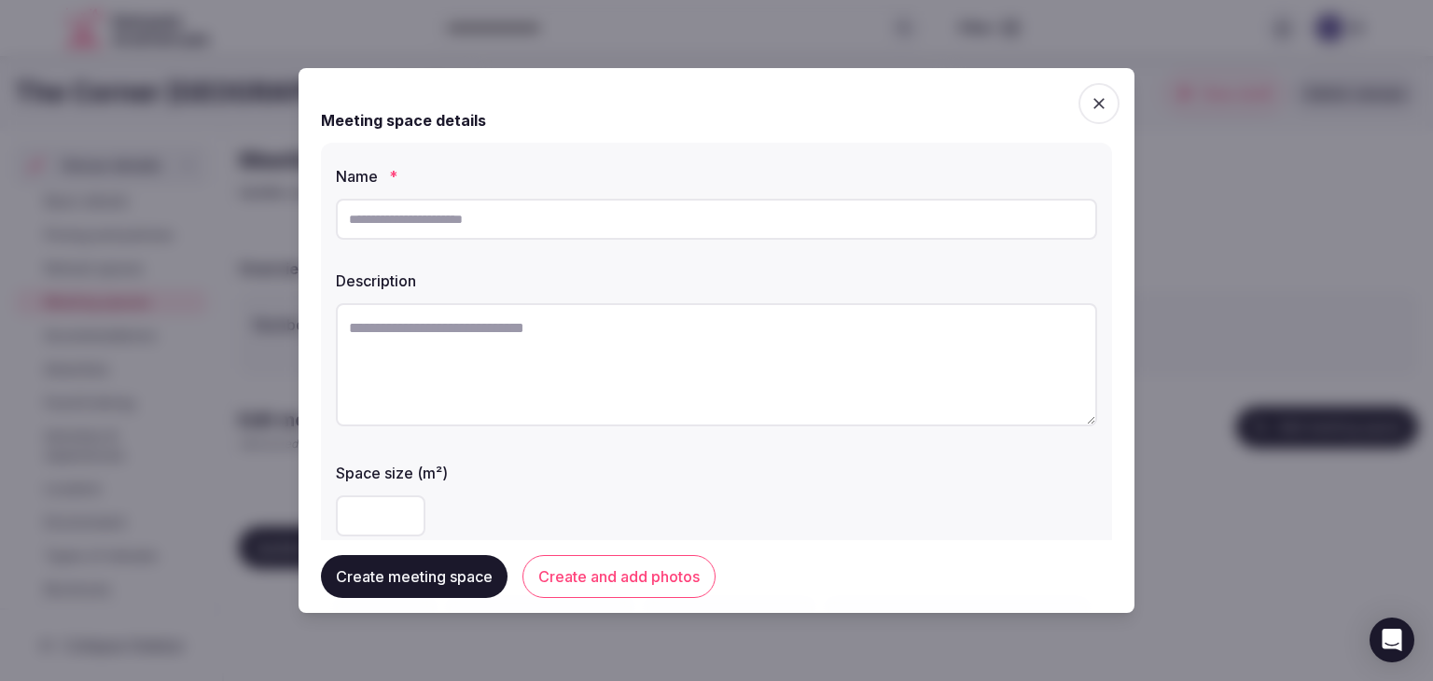
click at [650, 225] on input "text" at bounding box center [717, 219] width 762 height 41
paste input "**********"
type input "**********"
click at [579, 363] on textarea at bounding box center [717, 364] width 762 height 123
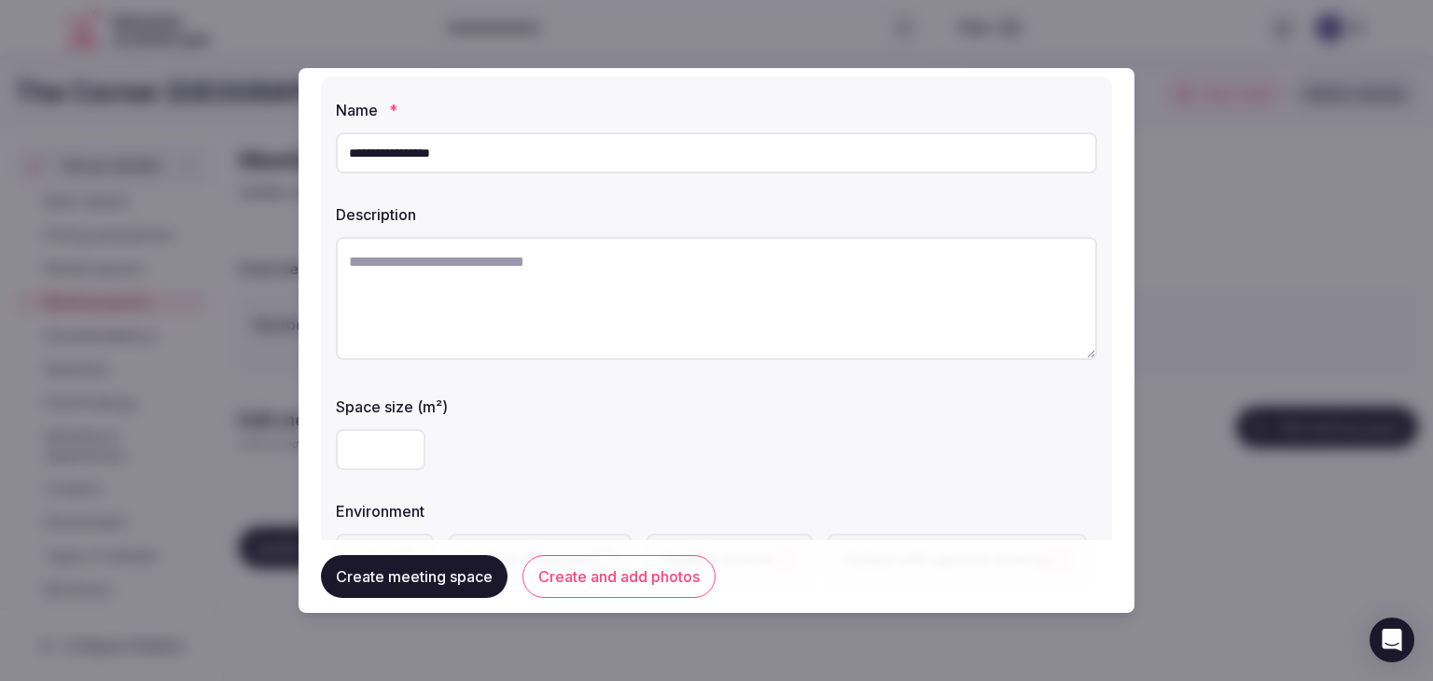
scroll to position [93, 0]
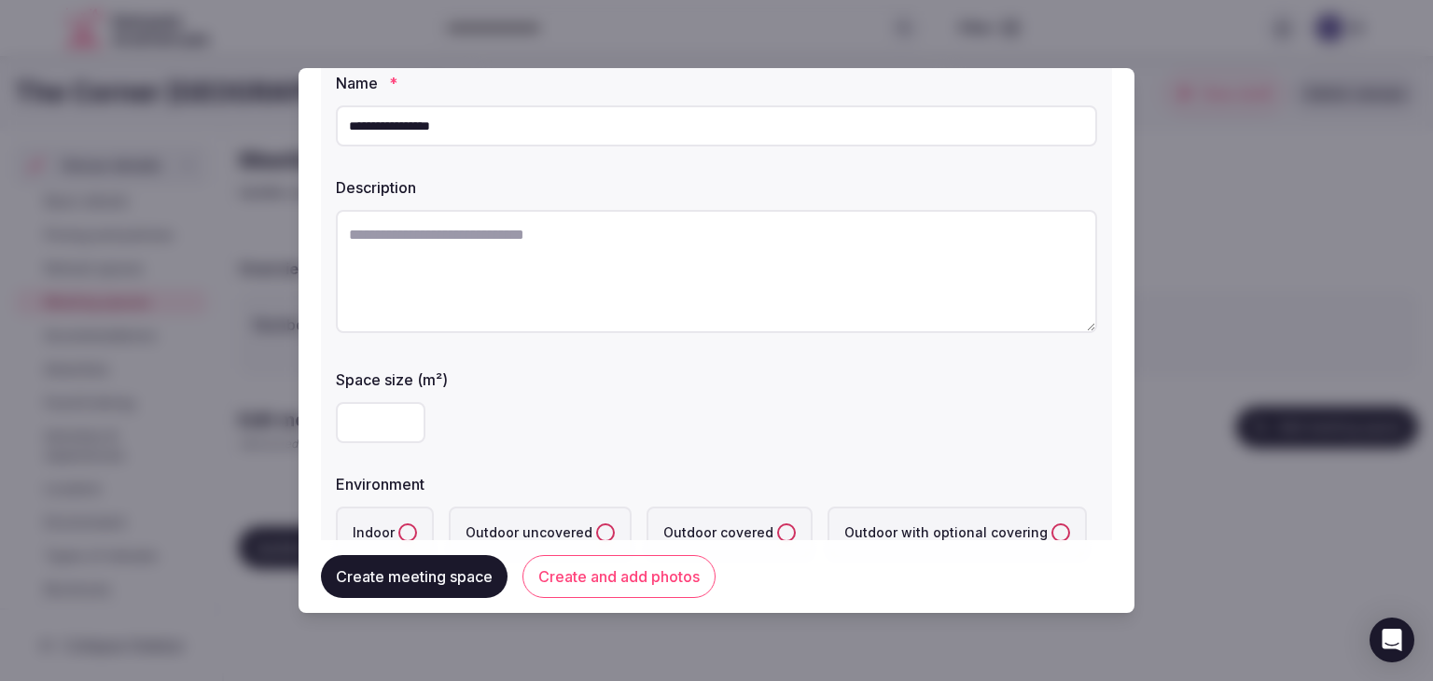
click at [362, 402] on input "number" at bounding box center [381, 422] width 90 height 41
paste input "**"
type input "**"
click at [492, 440] on div "**" at bounding box center [717, 422] width 762 height 41
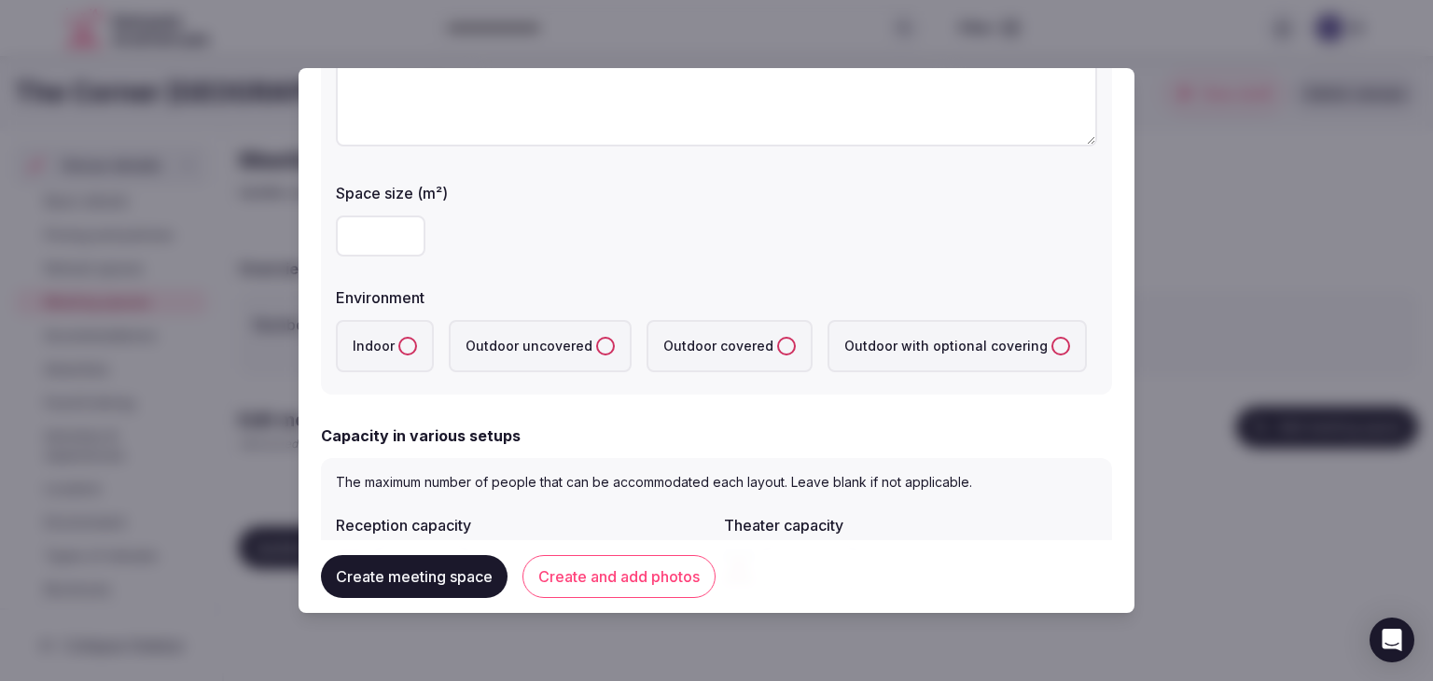
click at [400, 334] on label "Indoor" at bounding box center [385, 346] width 98 height 52
click at [400, 337] on button "Indoor" at bounding box center [407, 346] width 19 height 19
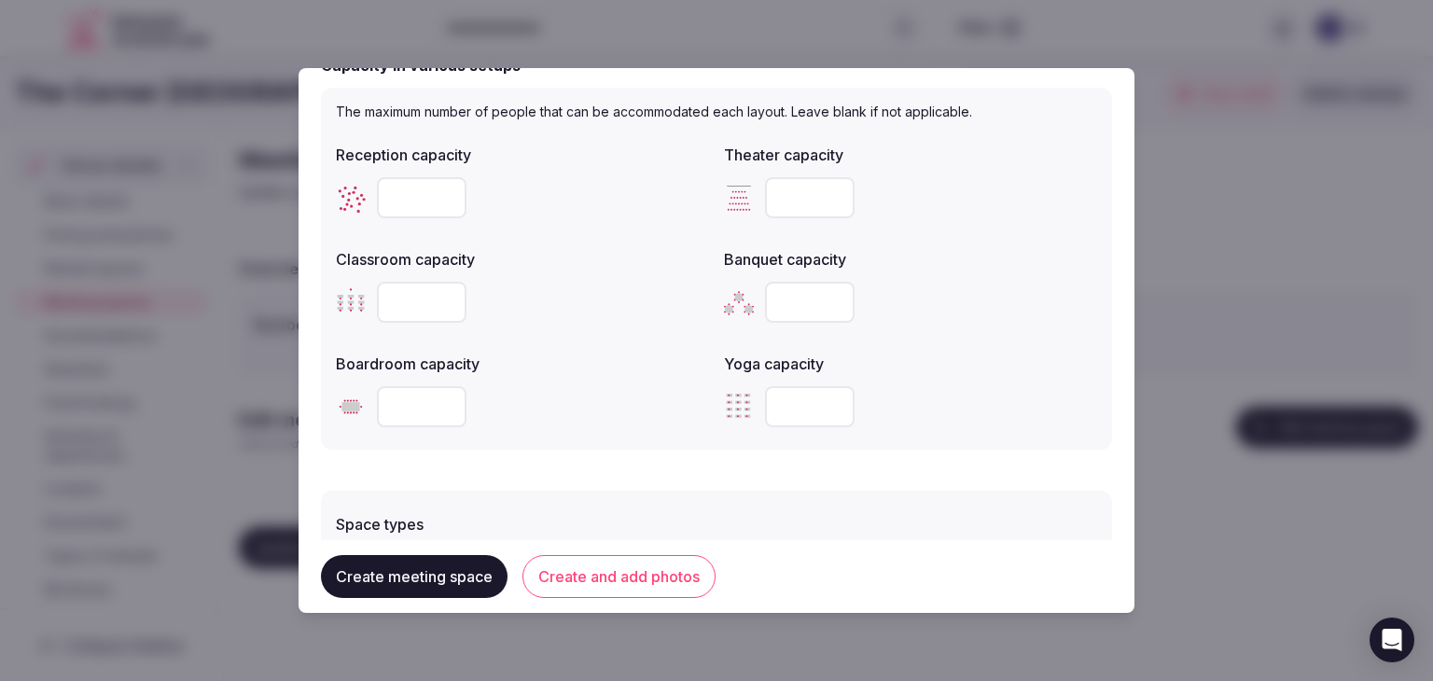
scroll to position [653, 0]
click at [411, 287] on input "number" at bounding box center [422, 299] width 90 height 41
click at [431, 396] on input "number" at bounding box center [422, 404] width 90 height 41
click at [412, 400] on input "number" at bounding box center [422, 404] width 90 height 41
paste input "**"
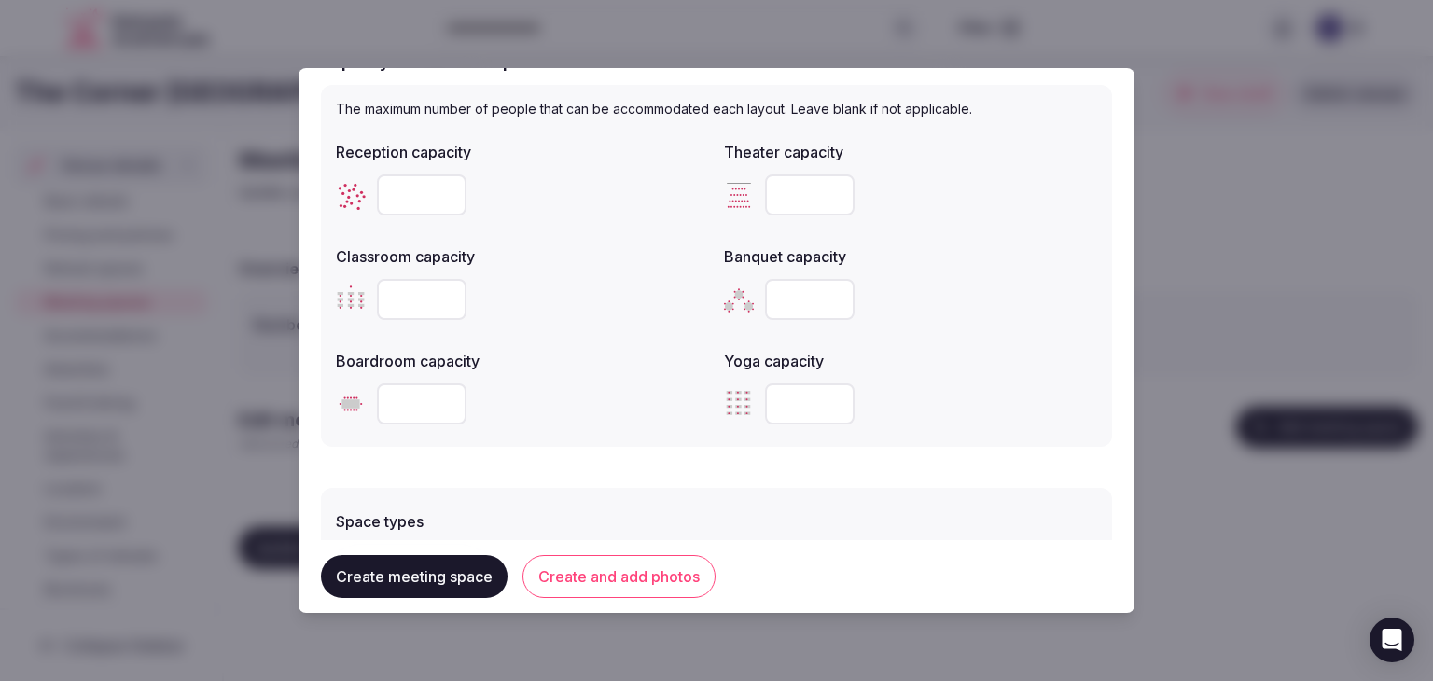
type input "**"
click at [792, 191] on input "number" at bounding box center [810, 195] width 90 height 41
paste input "**"
type input "**"
drag, startPoint x: 766, startPoint y: 300, endPoint x: 790, endPoint y: 308, distance: 24.5
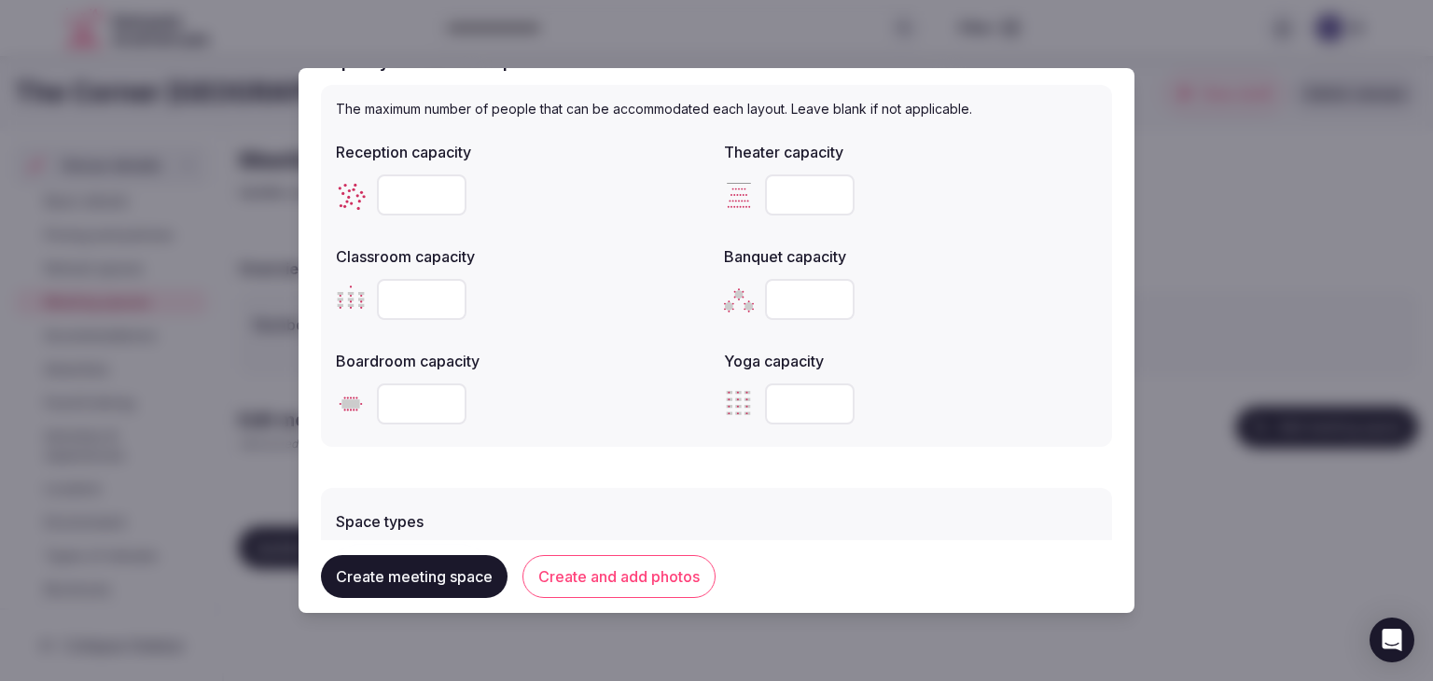
click at [769, 301] on input "number" at bounding box center [810, 299] width 90 height 41
paste input "**"
type input "**"
click at [404, 189] on input "number" at bounding box center [422, 195] width 90 height 41
click at [407, 197] on input "number" at bounding box center [422, 195] width 90 height 41
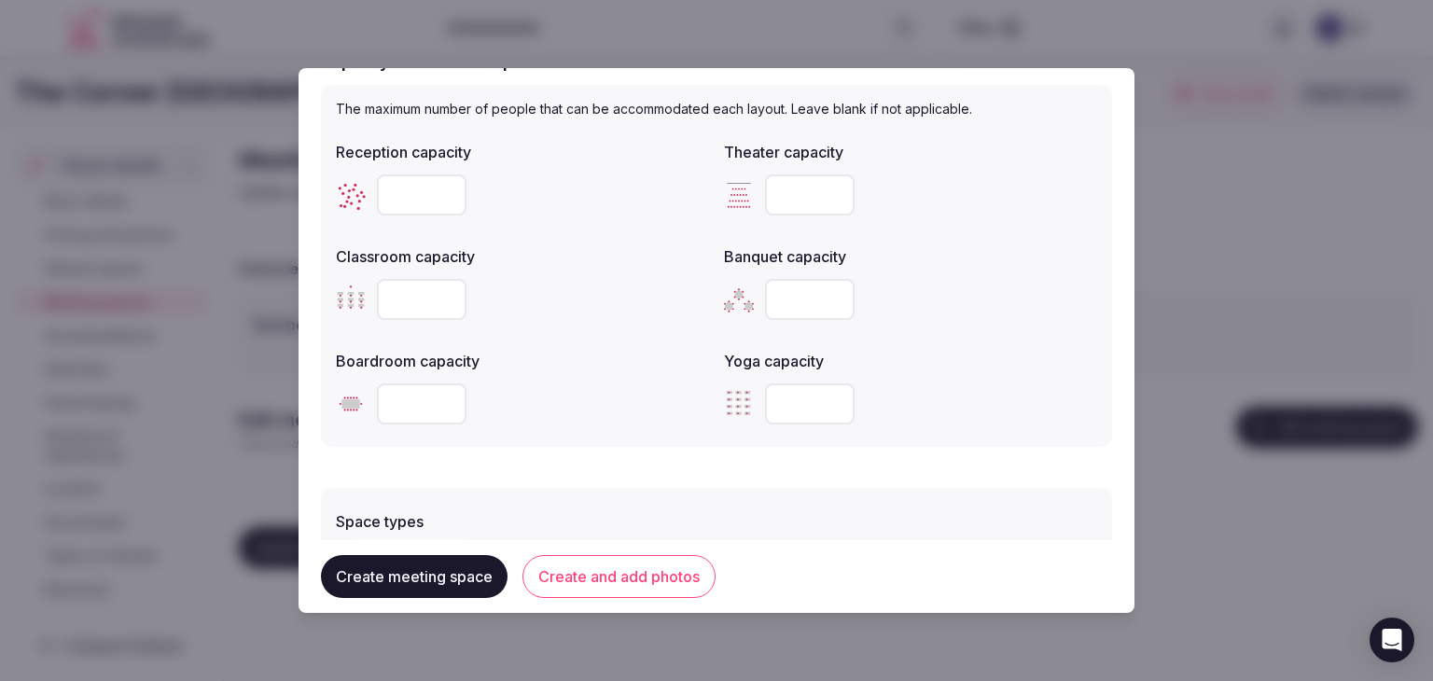
type input "**"
click at [562, 358] on label "Boardroom capacity" at bounding box center [522, 361] width 373 height 15
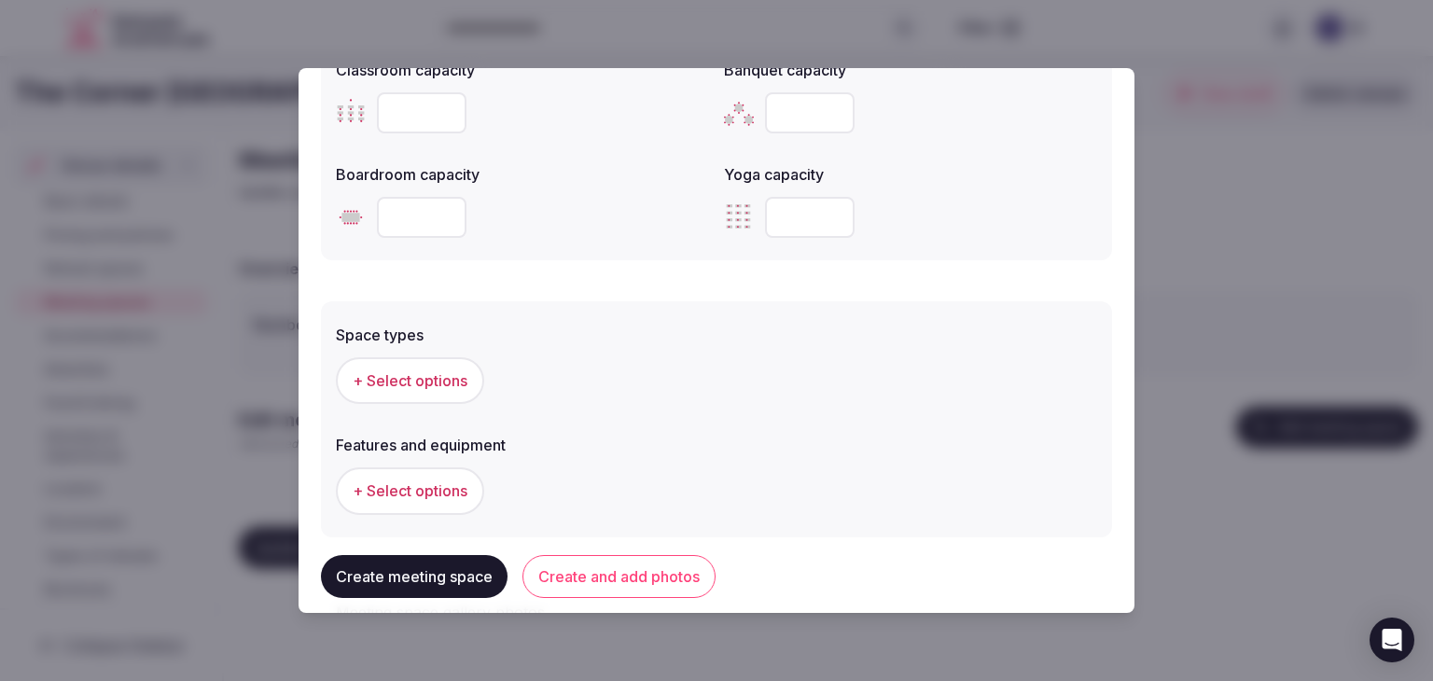
scroll to position [933, 0]
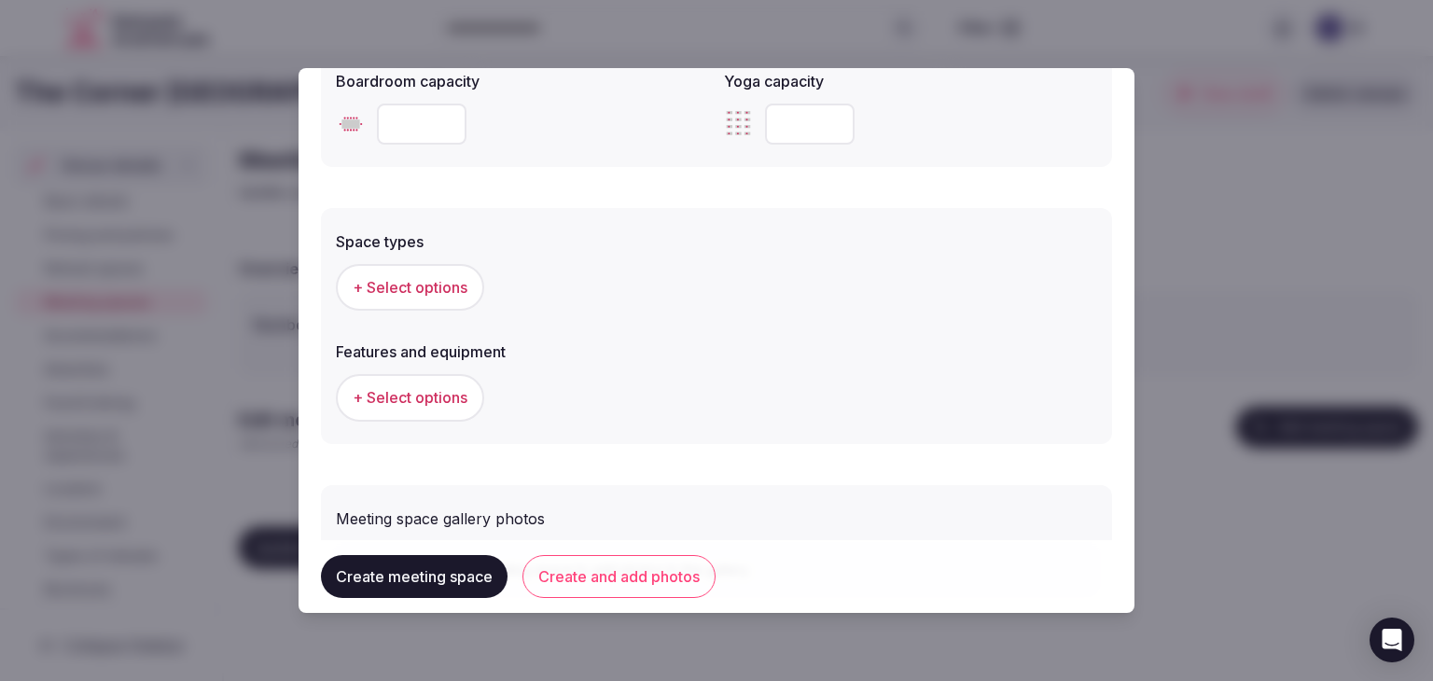
click at [445, 264] on button "+ Select options" at bounding box center [410, 287] width 148 height 47
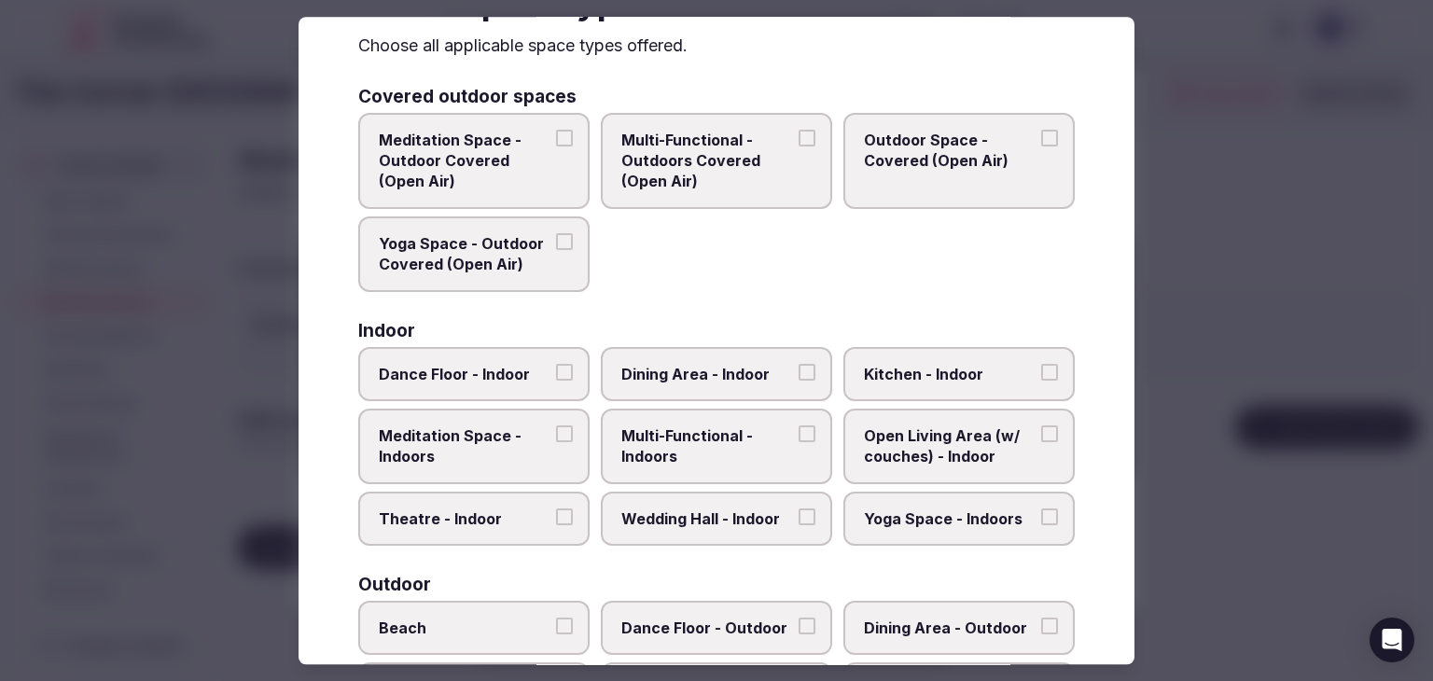
scroll to position [187, 0]
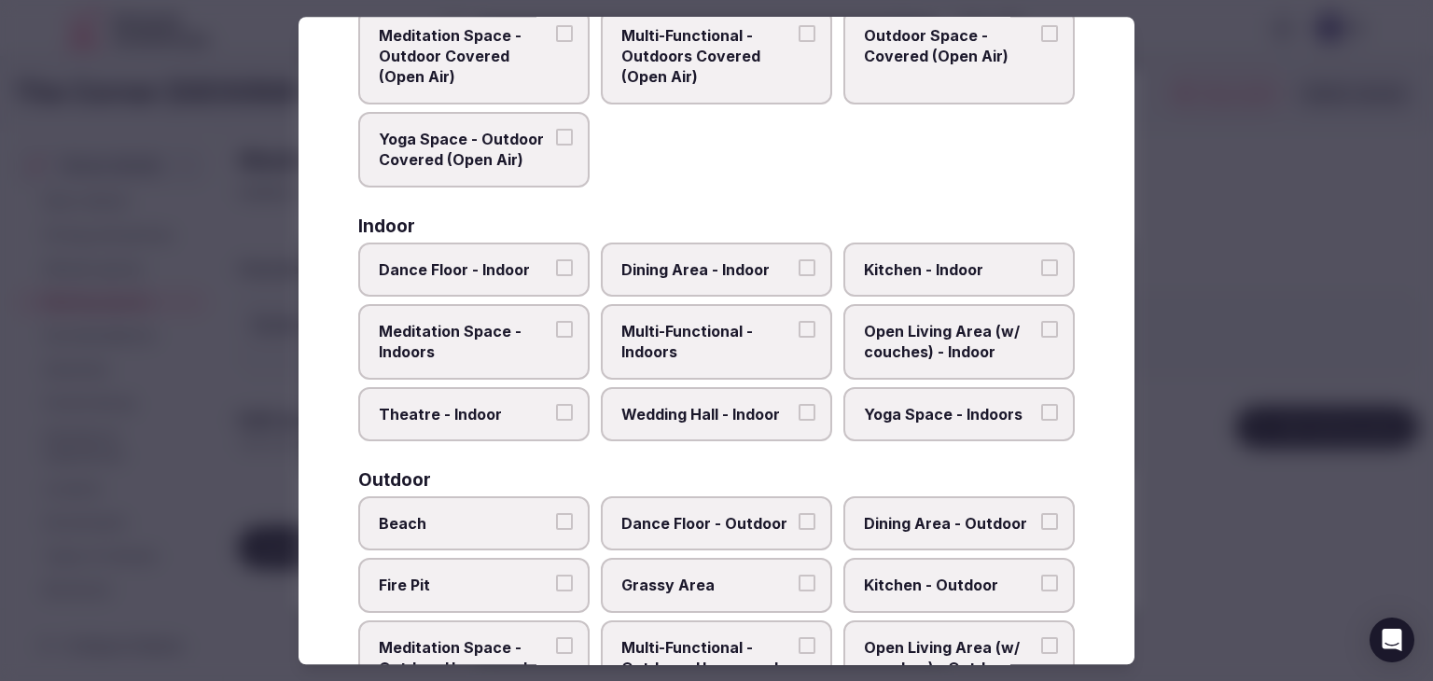
click at [726, 342] on span "Multi-Functional - Indoors" at bounding box center [708, 342] width 172 height 42
click at [799, 338] on button "Multi-Functional - Indoors" at bounding box center [807, 329] width 17 height 17
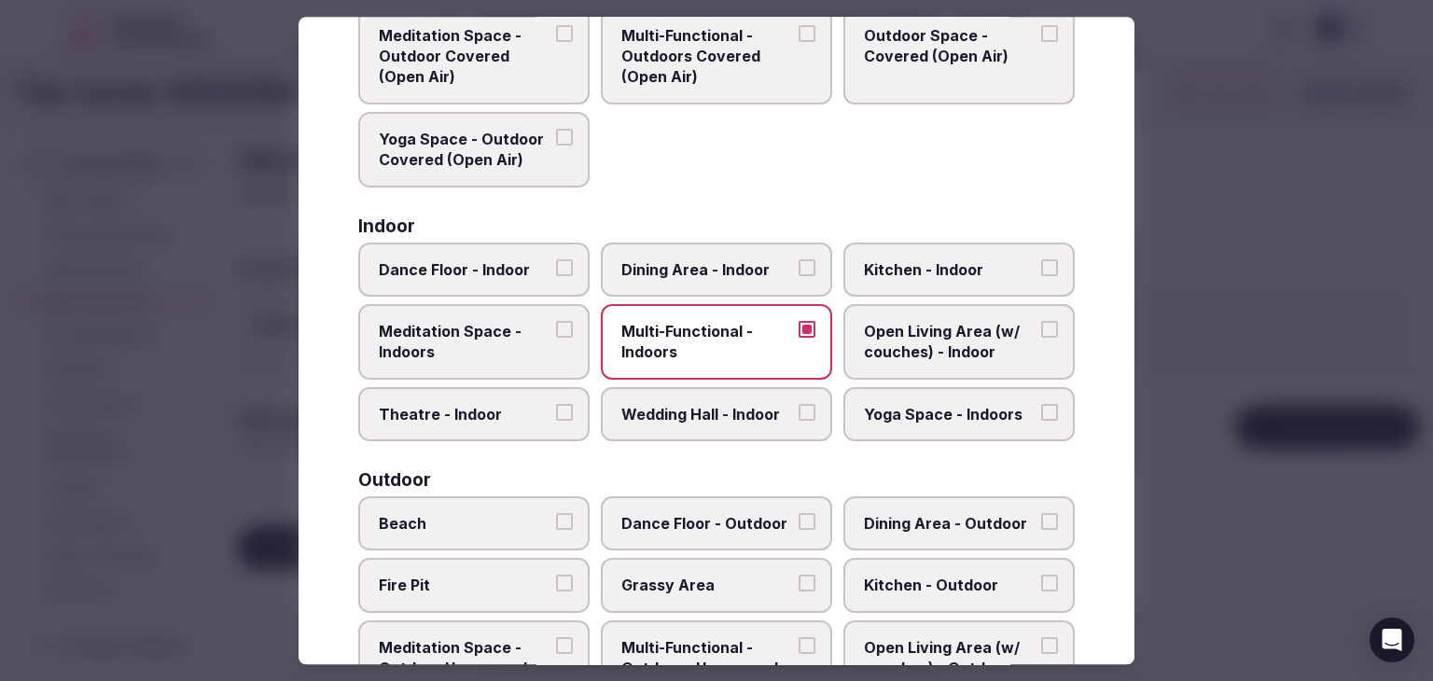
click at [720, 271] on span "Dining Area - Indoor" at bounding box center [708, 269] width 172 height 21
click at [799, 271] on button "Dining Area - Indoor" at bounding box center [807, 267] width 17 height 17
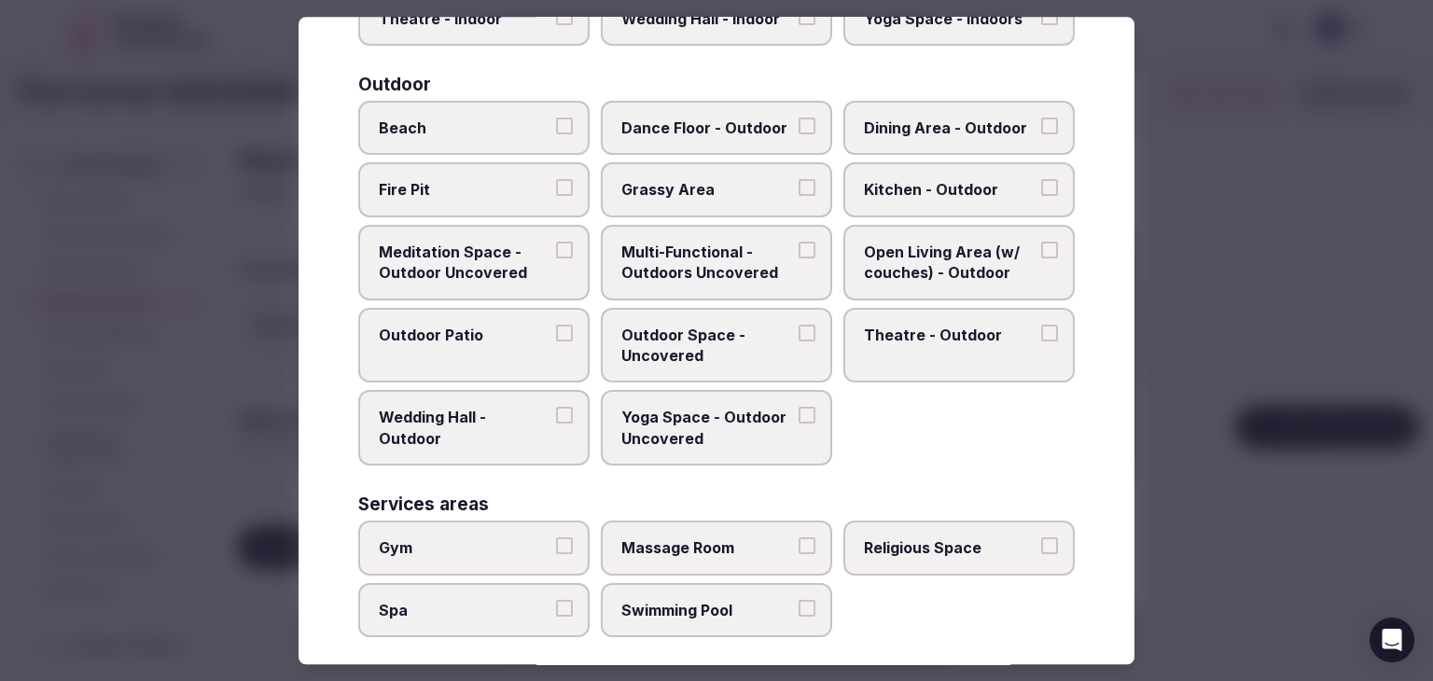
scroll to position [653, 0]
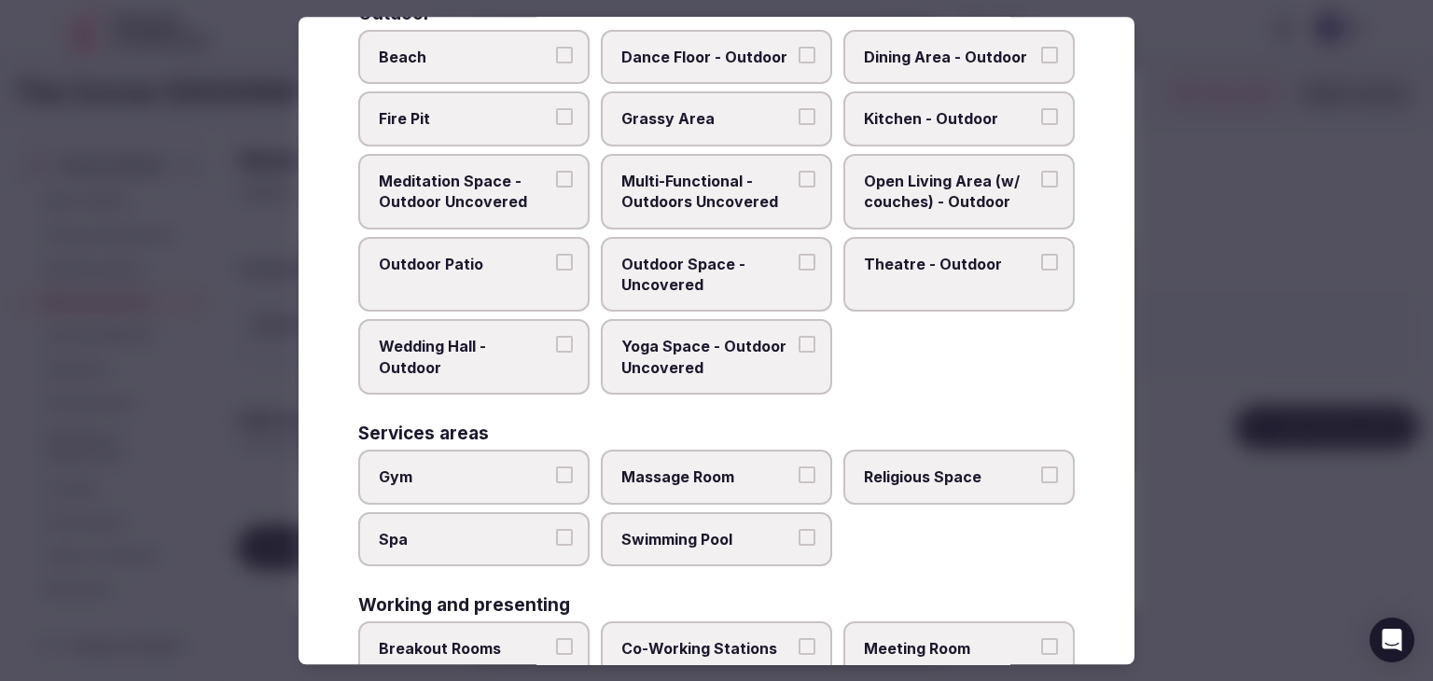
click at [944, 628] on label "Meeting Room" at bounding box center [959, 649] width 231 height 54
click at [1041, 638] on button "Meeting Room" at bounding box center [1049, 646] width 17 height 17
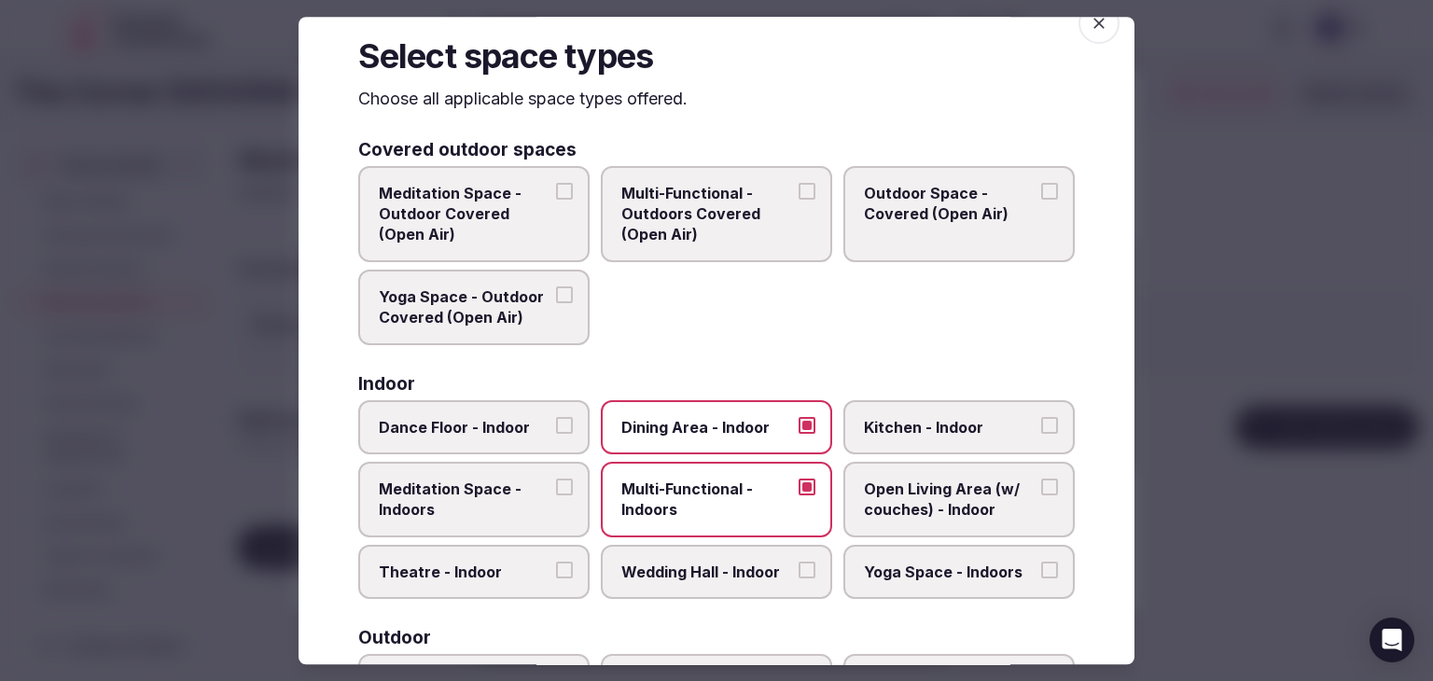
scroll to position [0, 0]
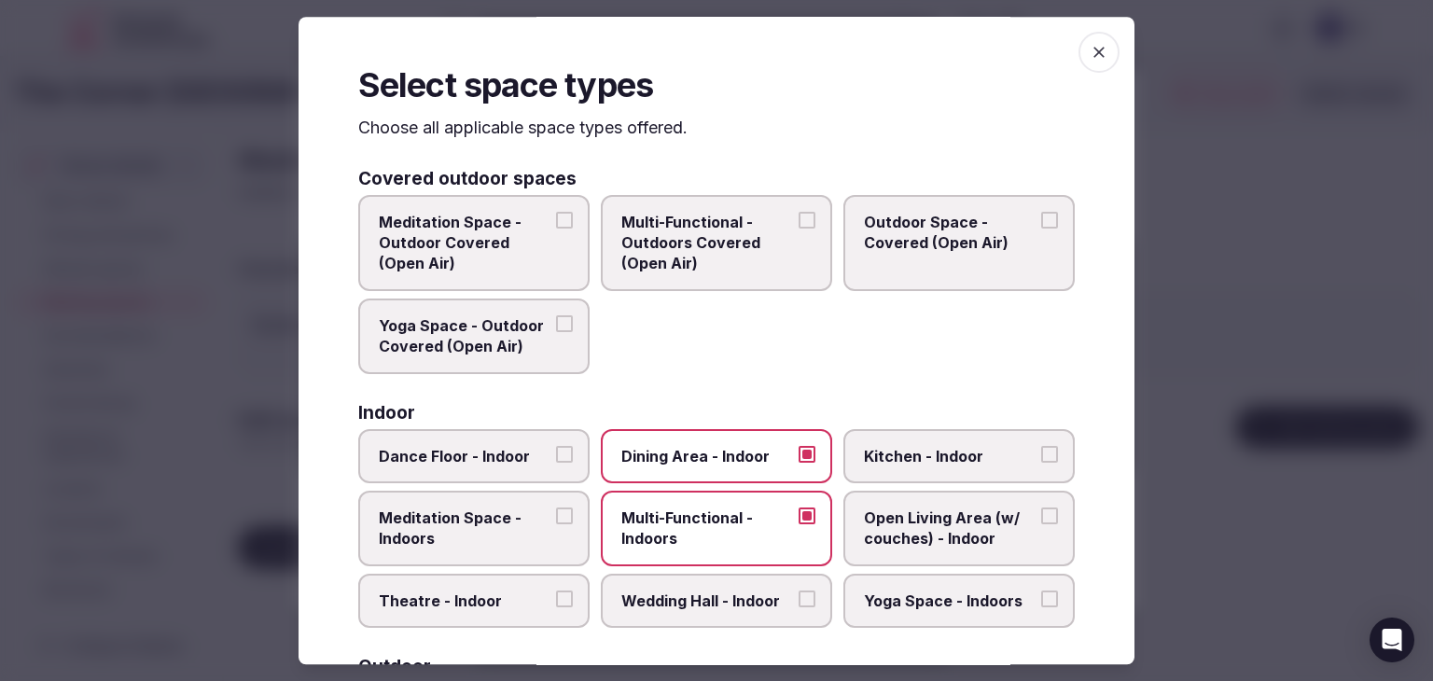
click at [1095, 48] on span "button" at bounding box center [1099, 52] width 41 height 41
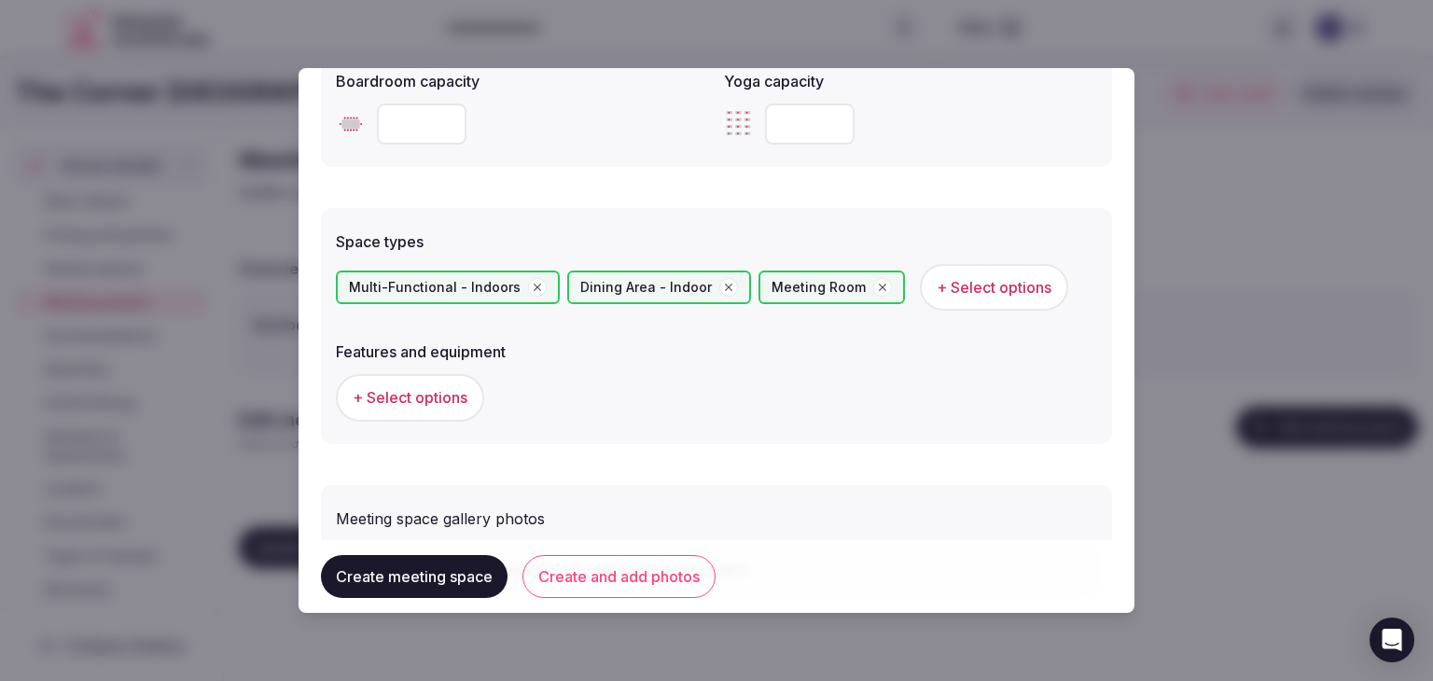
click at [441, 403] on span "+ Select options" at bounding box center [410, 397] width 115 height 21
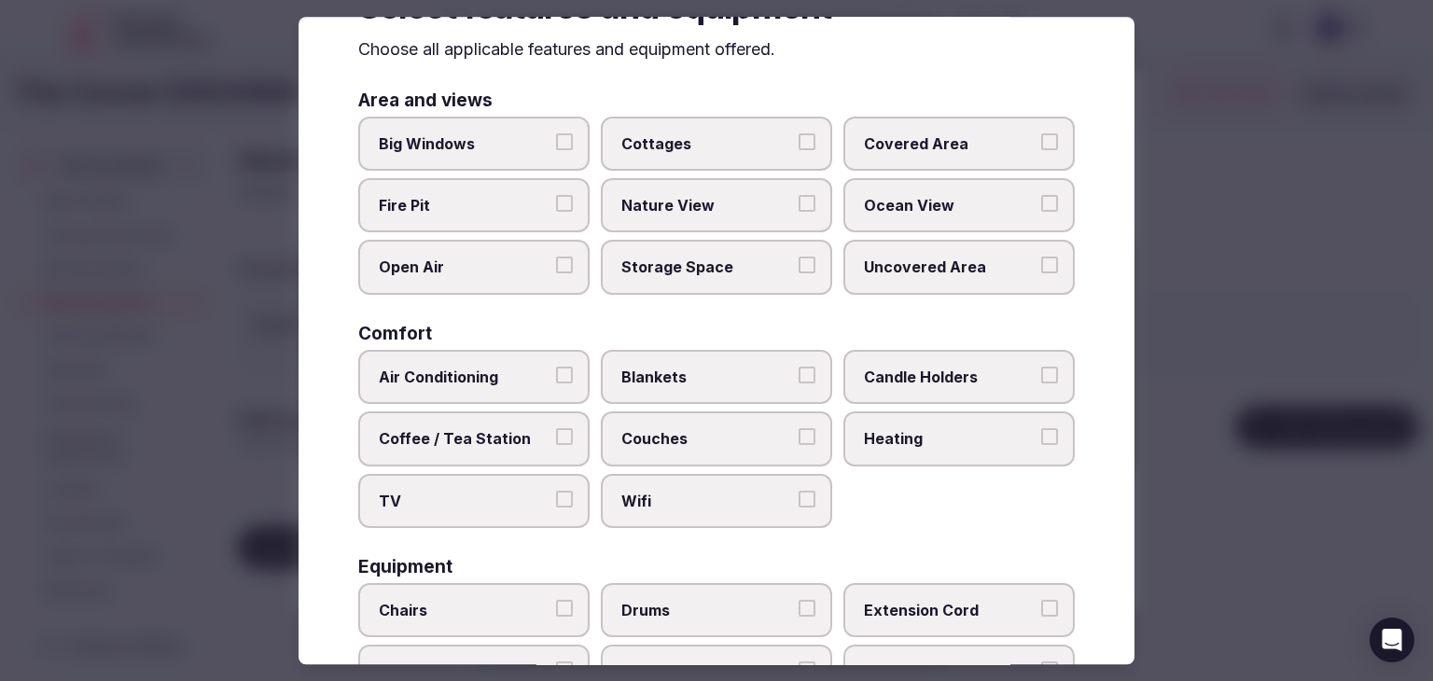
scroll to position [187, 0]
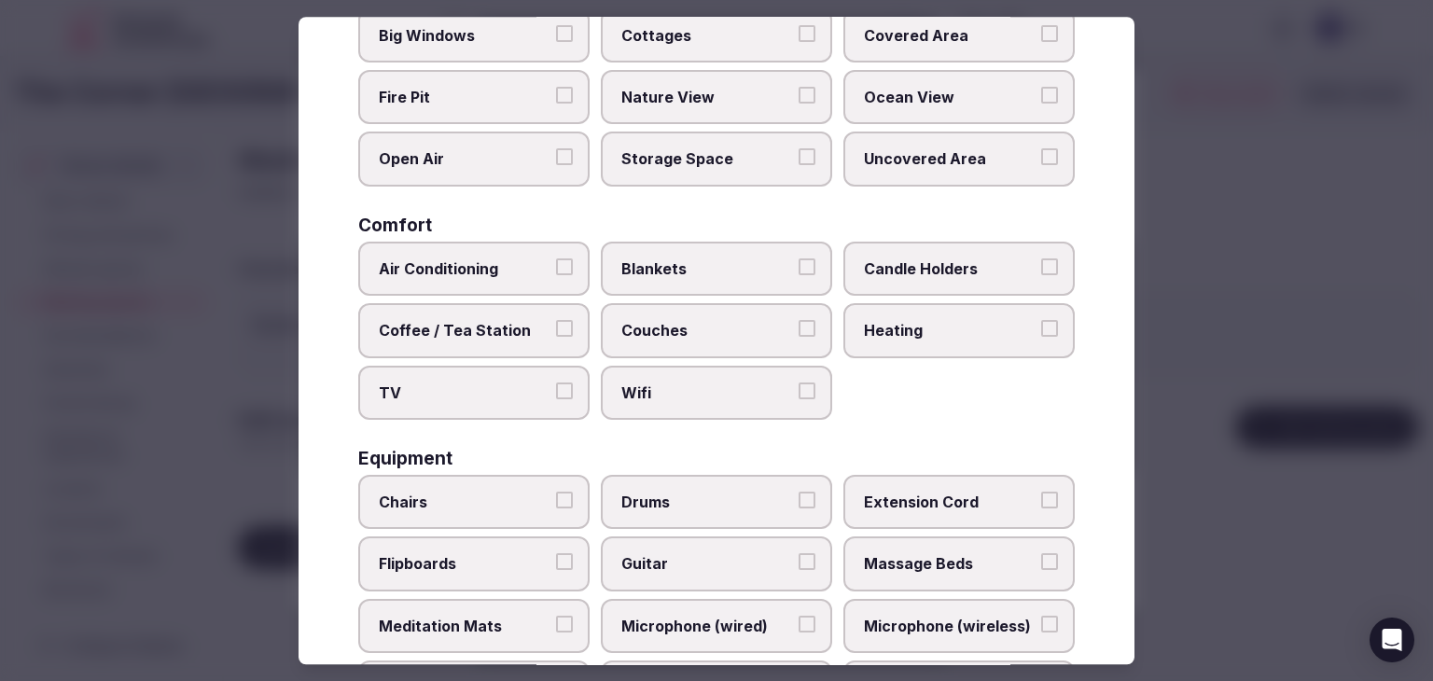
click at [664, 397] on span "Wifi" at bounding box center [708, 393] width 172 height 21
click at [799, 397] on button "Wifi" at bounding box center [807, 391] width 17 height 17
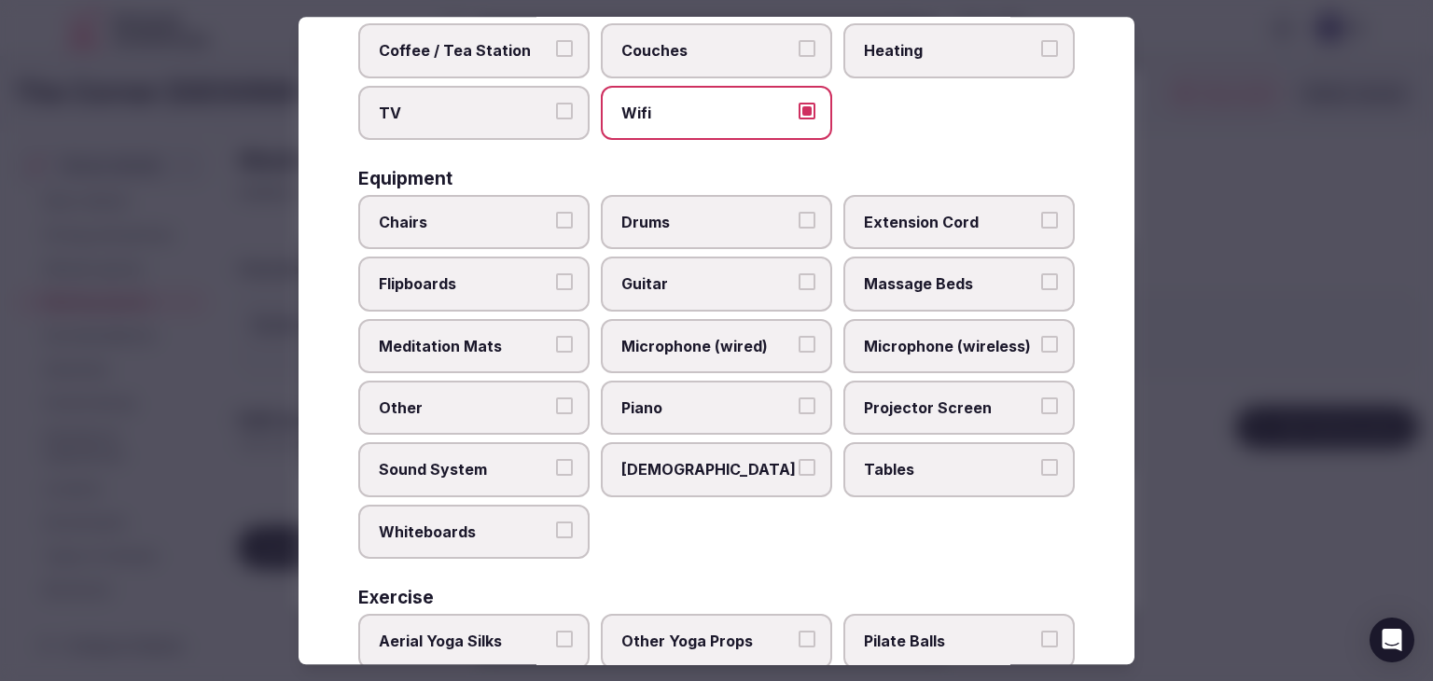
scroll to position [560, 0]
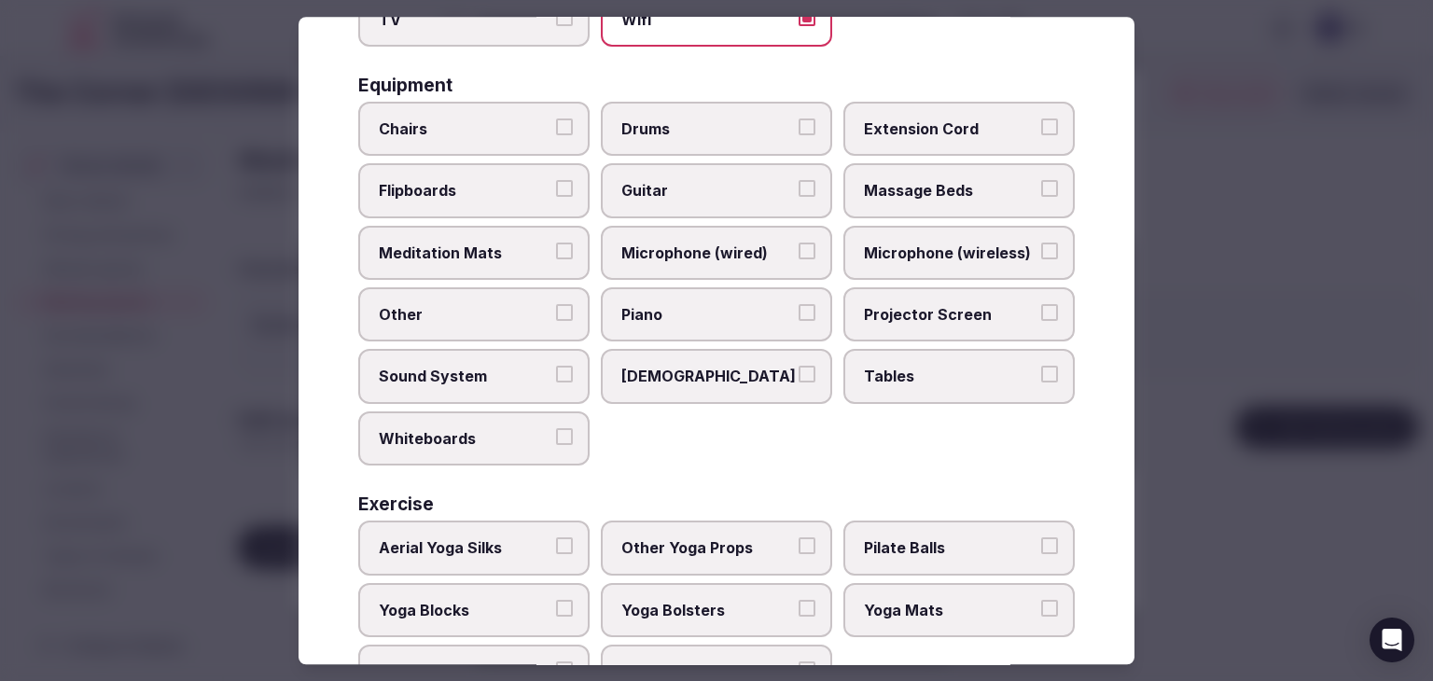
click at [941, 367] on span "Tables" at bounding box center [950, 377] width 172 height 21
click at [1041, 367] on button "Tables" at bounding box center [1049, 375] width 17 height 17
click at [511, 121] on span "Chairs" at bounding box center [465, 129] width 172 height 21
click at [556, 121] on button "Chairs" at bounding box center [564, 127] width 17 height 17
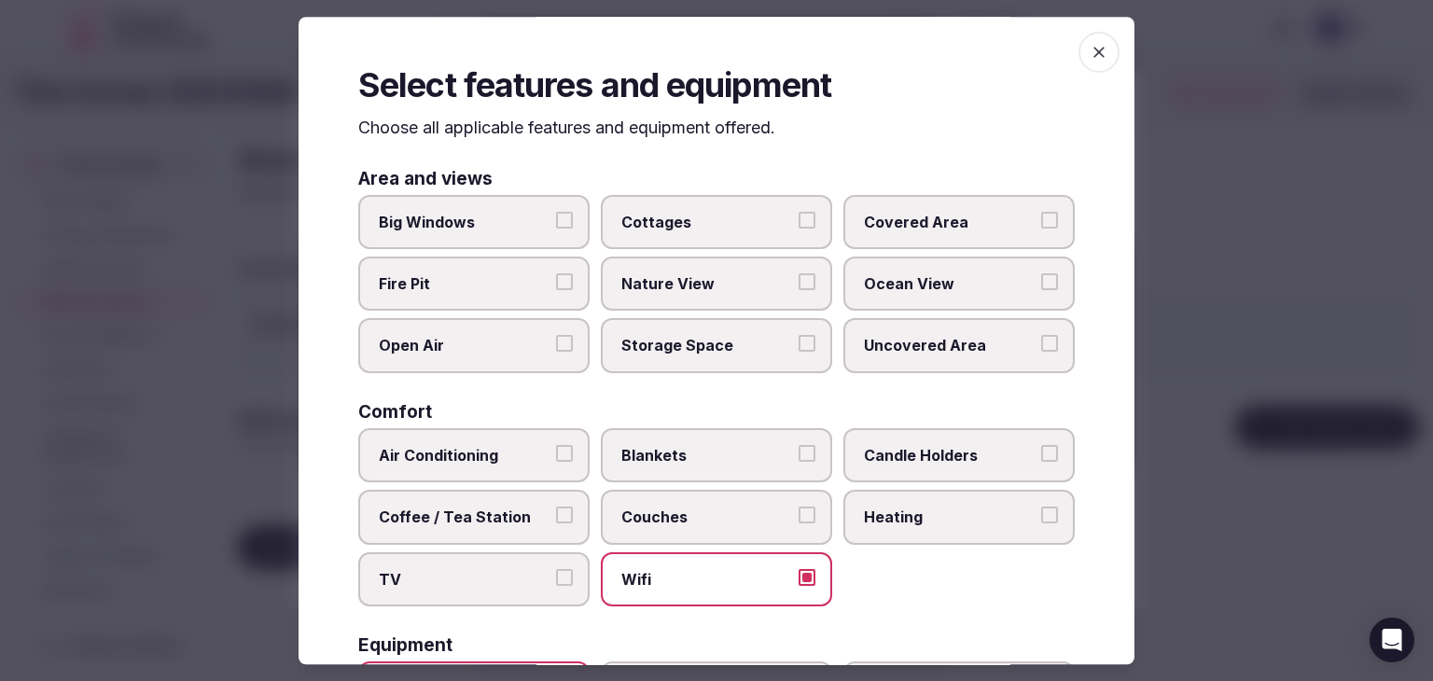
scroll to position [0, 0]
click at [477, 234] on label "Big Windows" at bounding box center [473, 222] width 231 height 54
click at [556, 229] on button "Big Windows" at bounding box center [564, 220] width 17 height 17
click at [1090, 49] on icon "button" at bounding box center [1099, 52] width 19 height 19
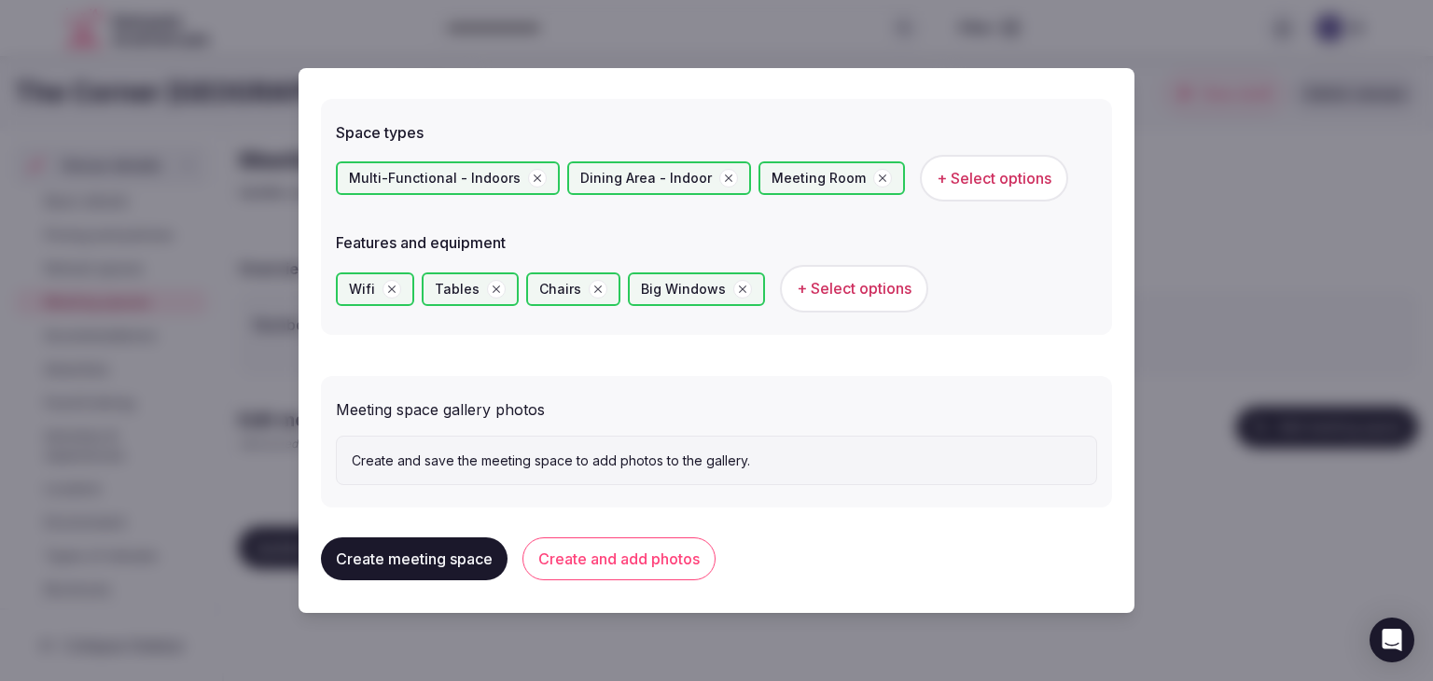
scroll to position [1044, 0]
click at [692, 556] on button "Create and add photos" at bounding box center [619, 557] width 193 height 43
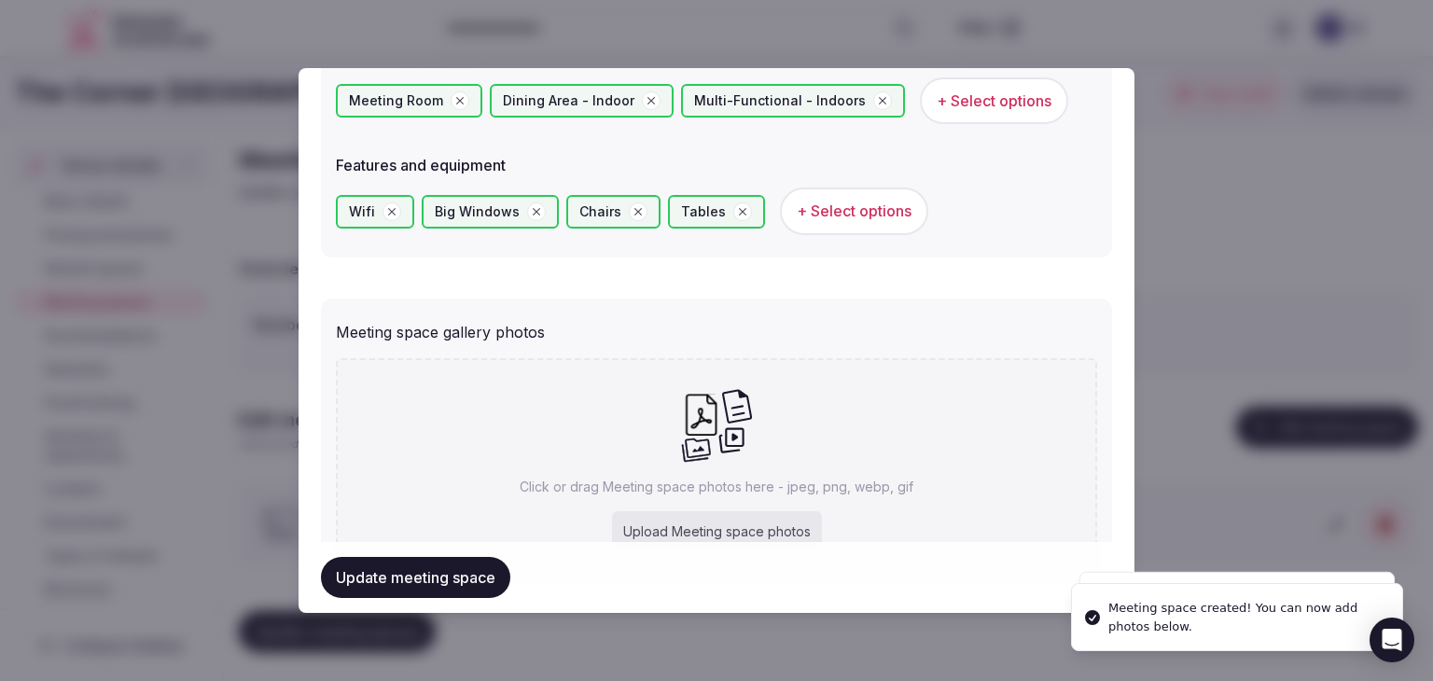
scroll to position [1216, 0]
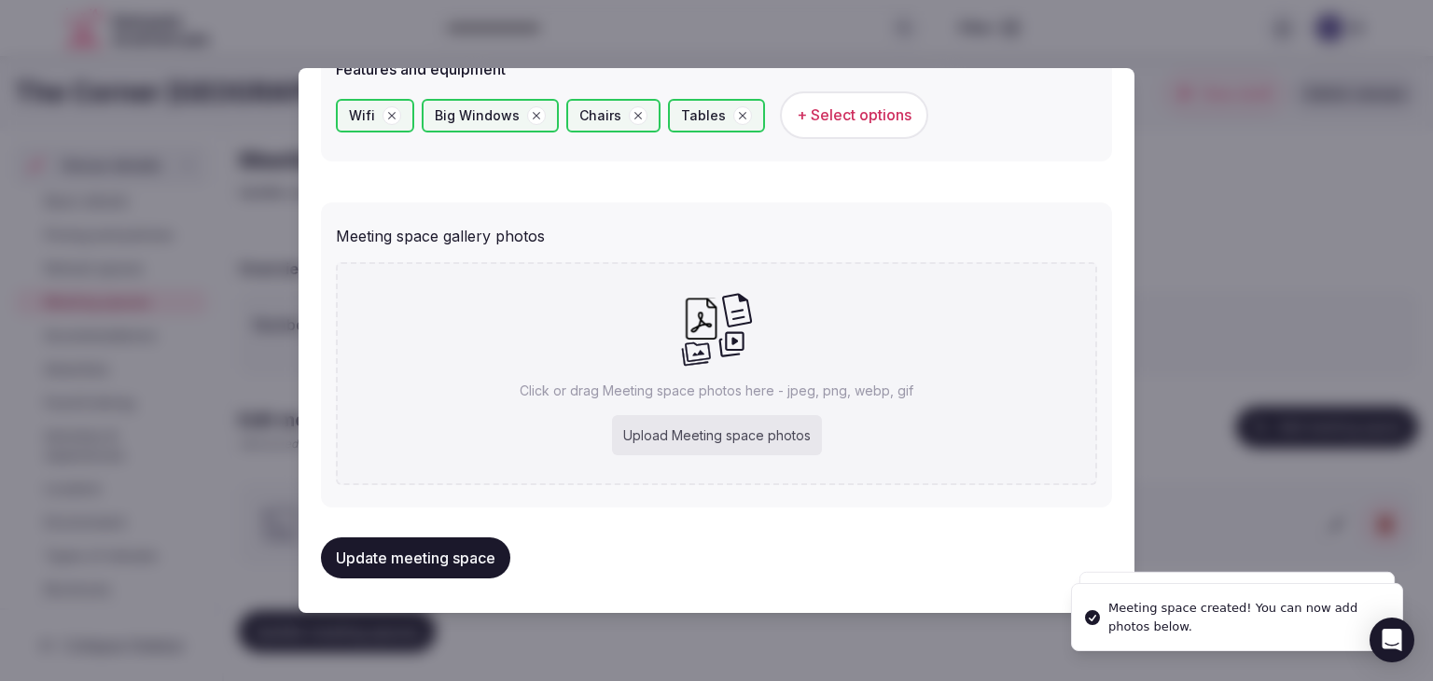
click at [680, 438] on div "Upload Meeting space photos" at bounding box center [717, 435] width 210 height 41
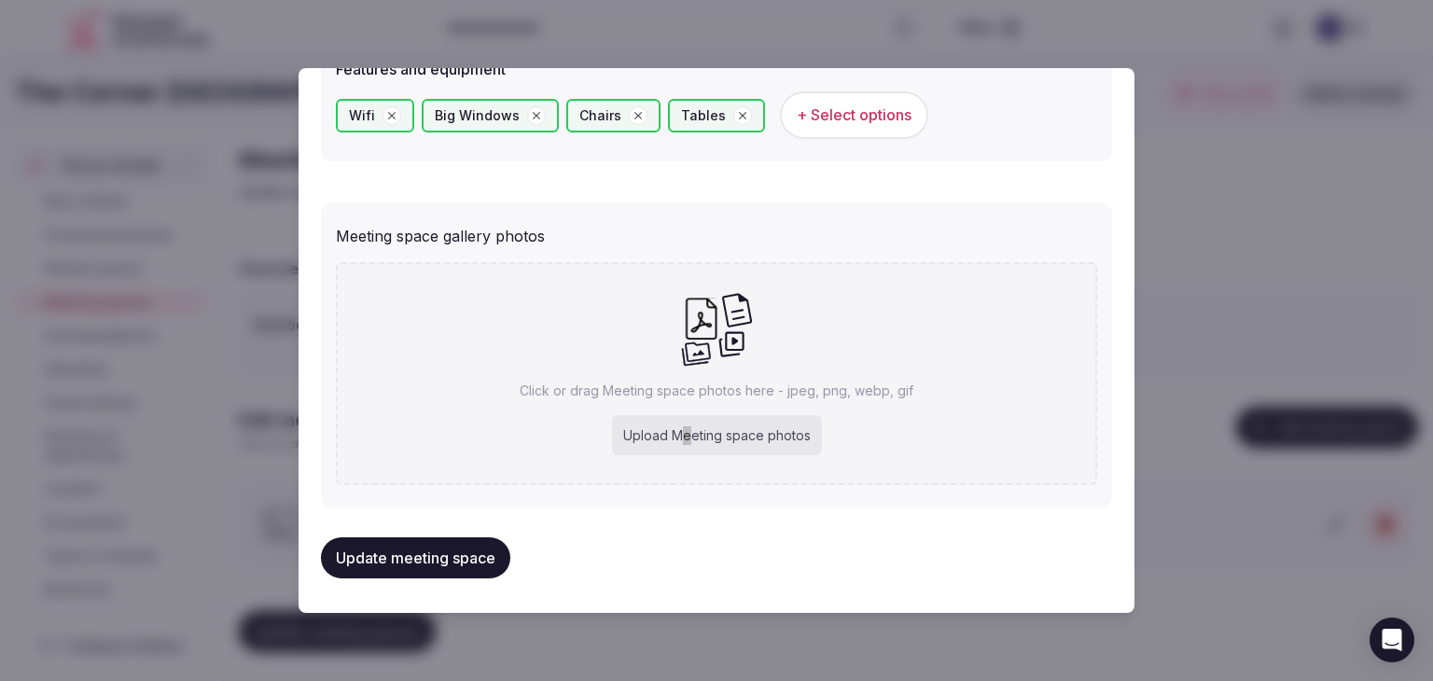
type input "**********"
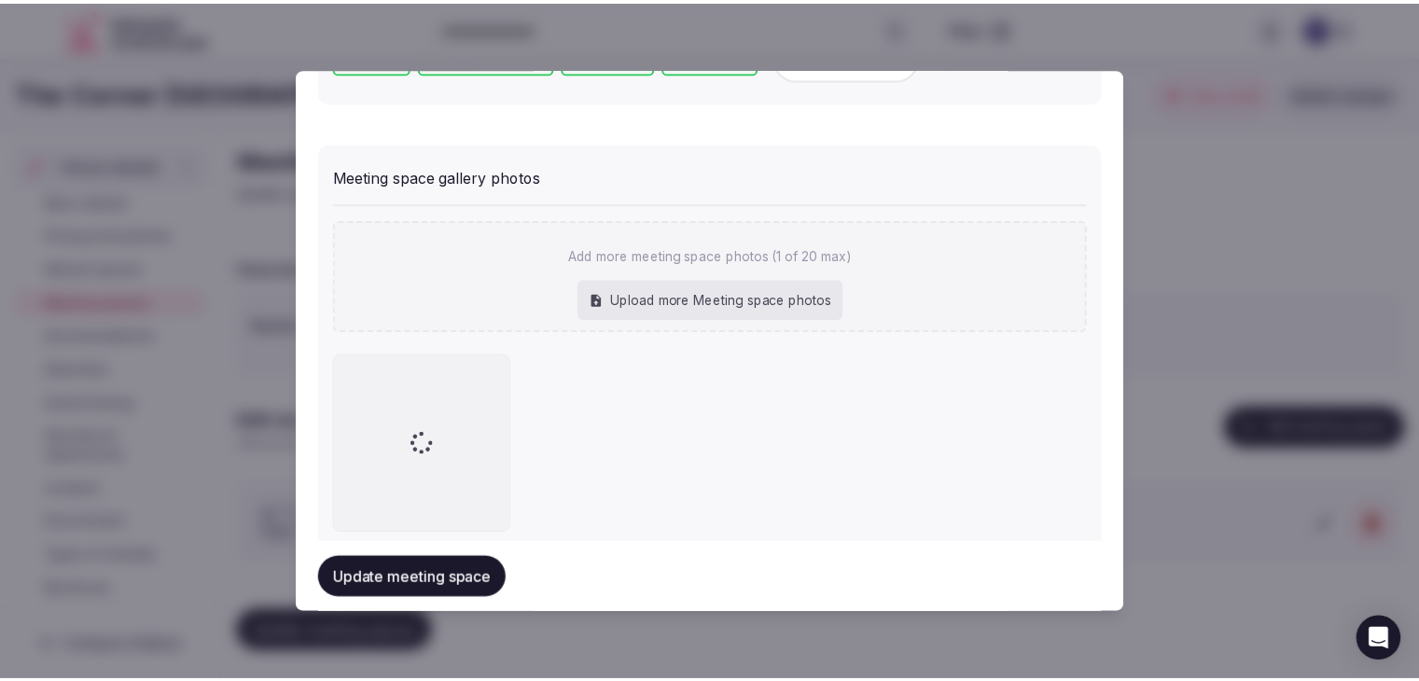
scroll to position [1319, 0]
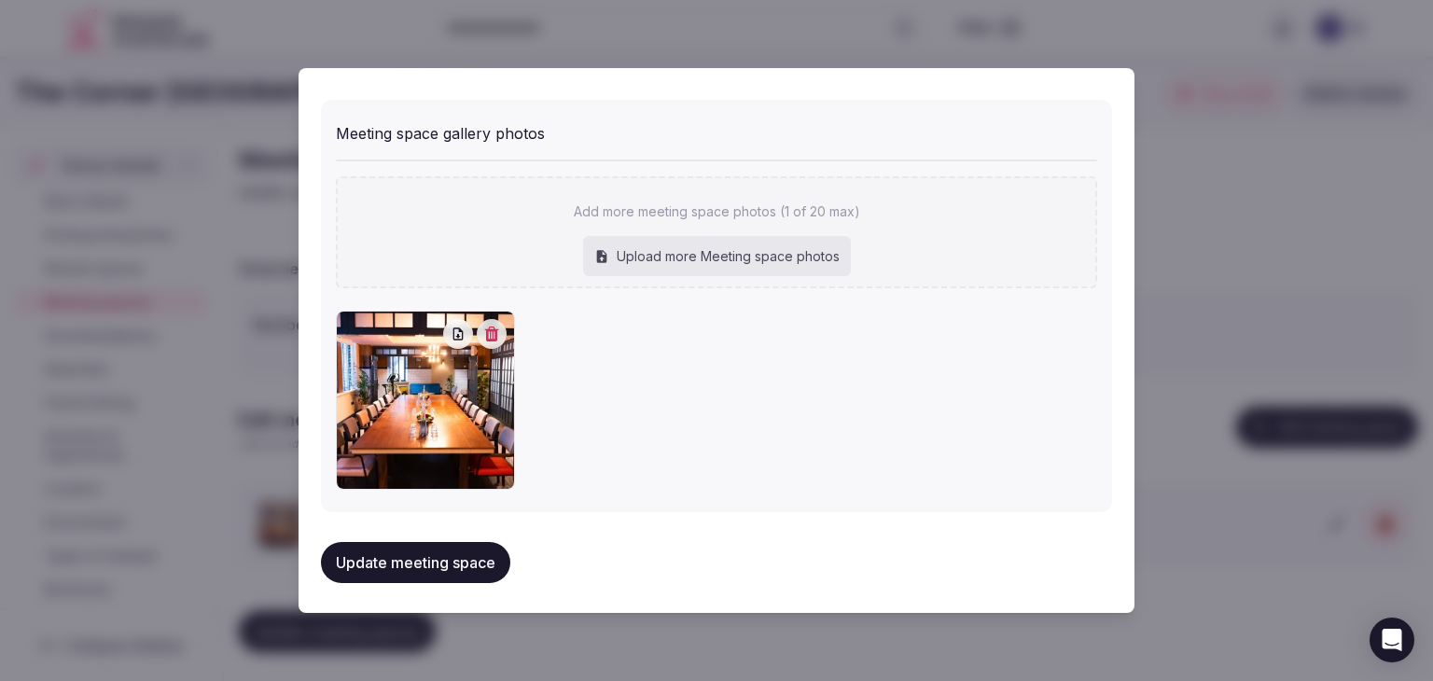
drag, startPoint x: 454, startPoint y: 555, endPoint x: 630, endPoint y: 616, distance: 185.6
click at [454, 555] on button "Update meeting space" at bounding box center [415, 562] width 189 height 41
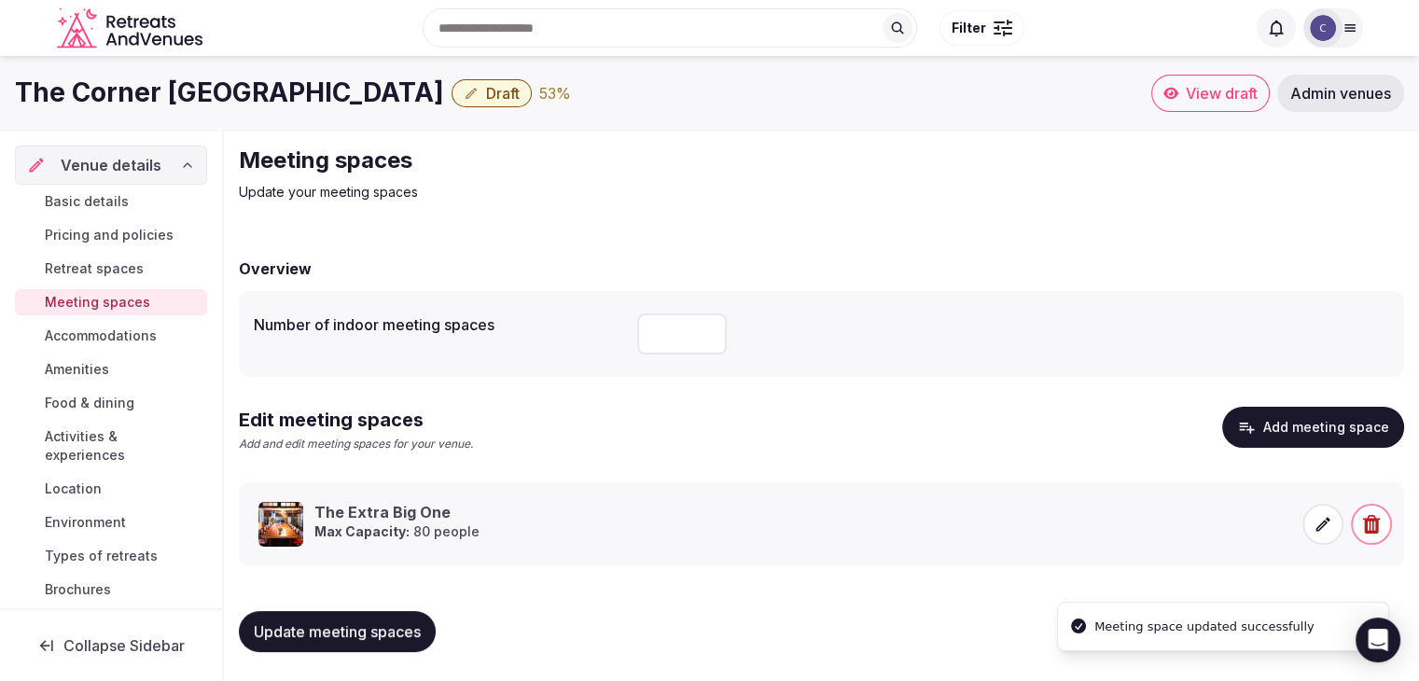
click at [373, 644] on button "Update meeting spaces" at bounding box center [337, 631] width 197 height 41
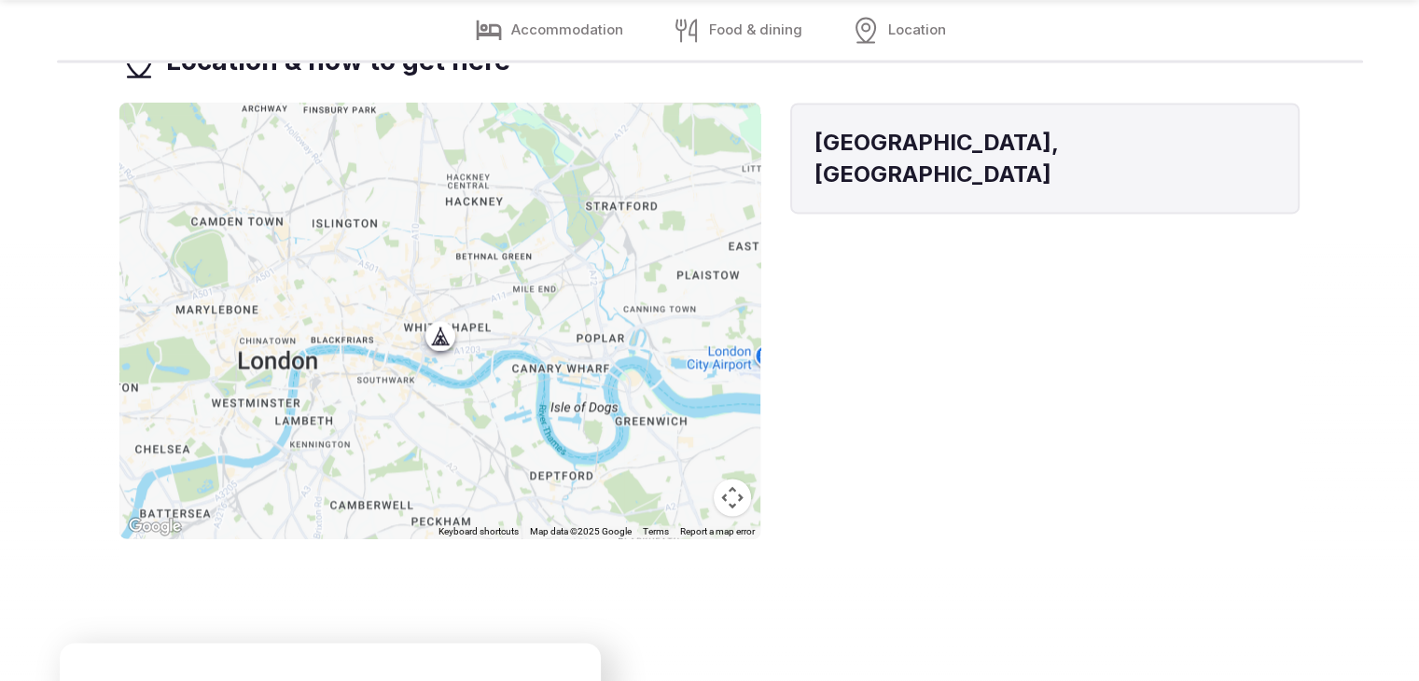
scroll to position [3080, 0]
